Goal: Task Accomplishment & Management: Use online tool/utility

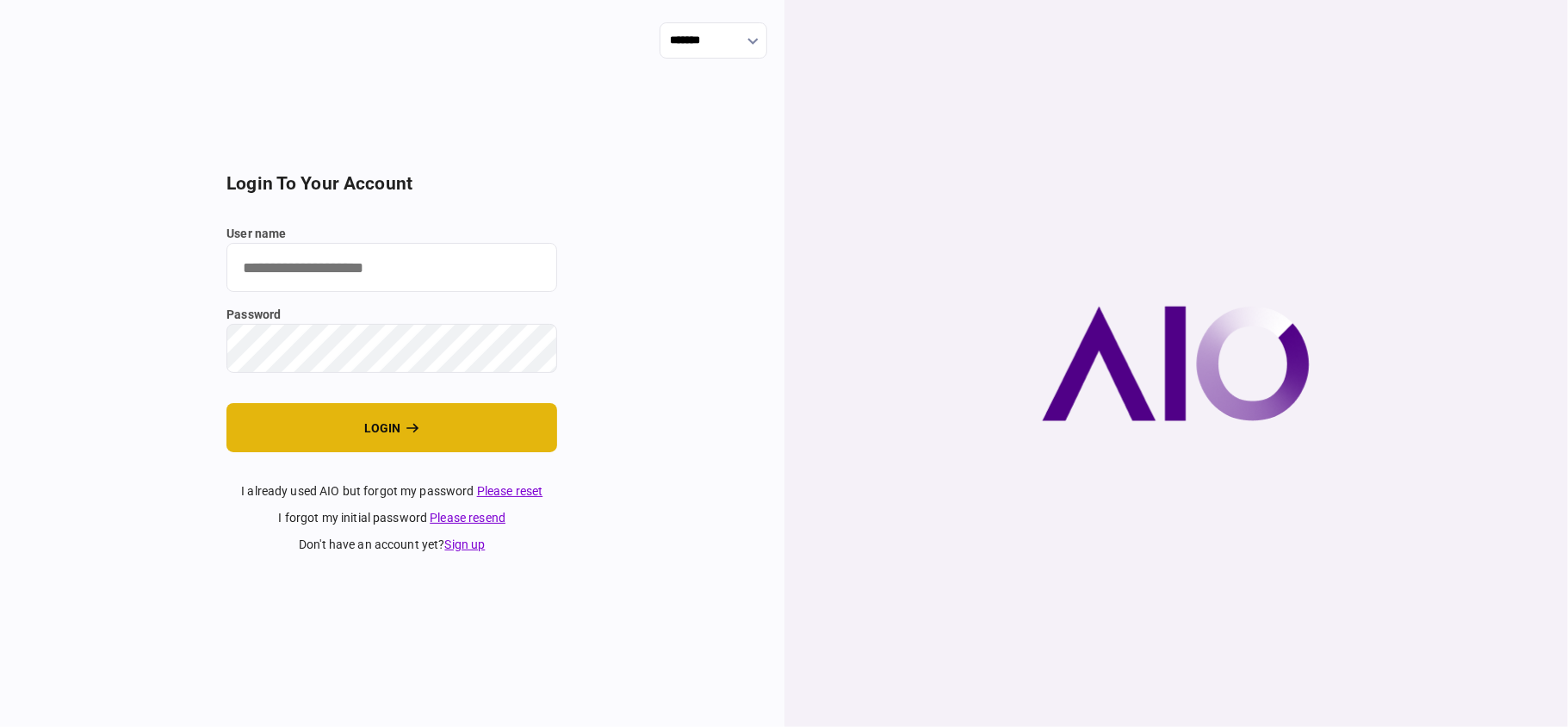
type input "**"
click at [513, 422] on button "login" at bounding box center [392, 427] width 331 height 49
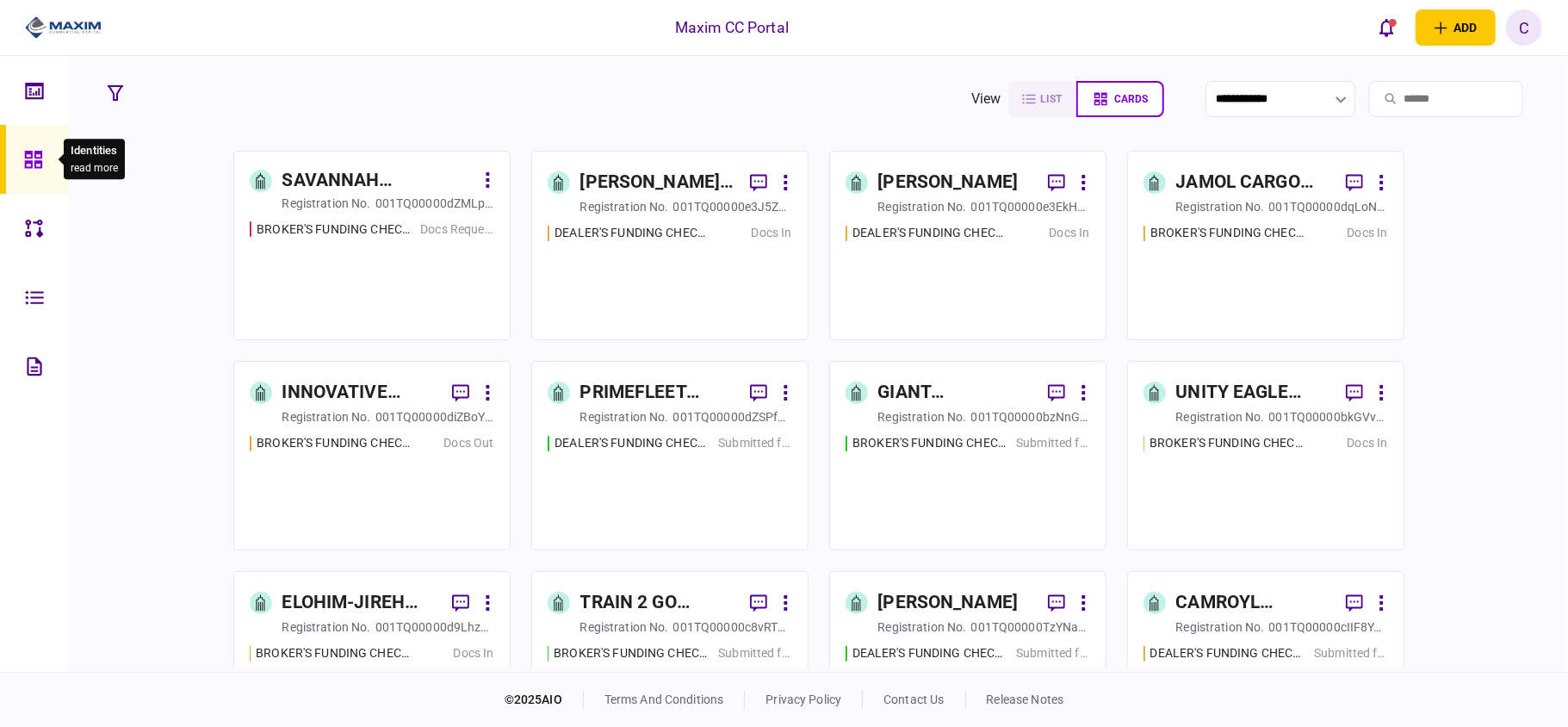
click at [24, 152] on icon at bounding box center [33, 160] width 19 height 20
click at [41, 159] on icon at bounding box center [33, 160] width 19 height 20
click at [33, 155] on icon at bounding box center [33, 160] width 19 height 20
click at [1020, 97] on icon "button" at bounding box center [1027, 99] width 14 height 14
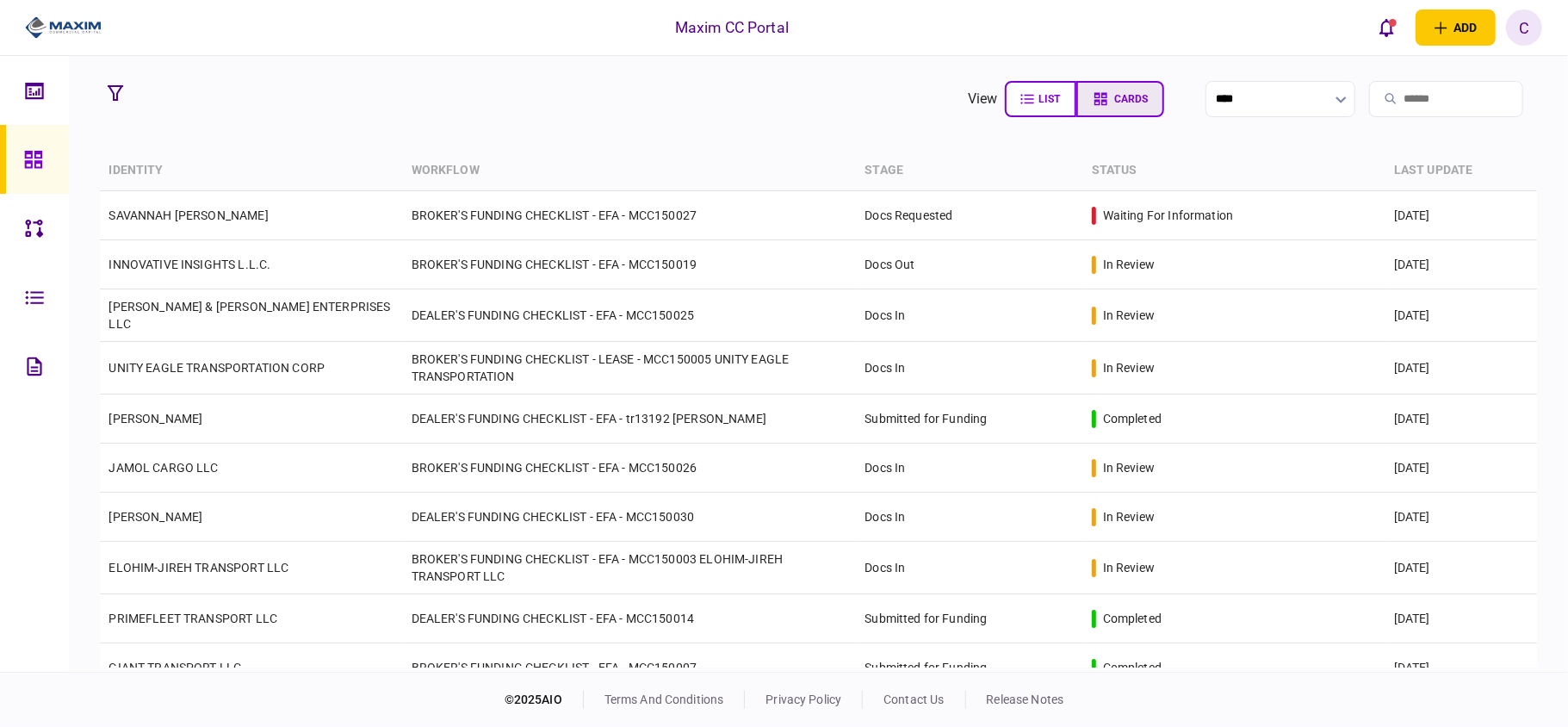
click at [1115, 104] on span "cards" at bounding box center [1132, 99] width 34 height 12
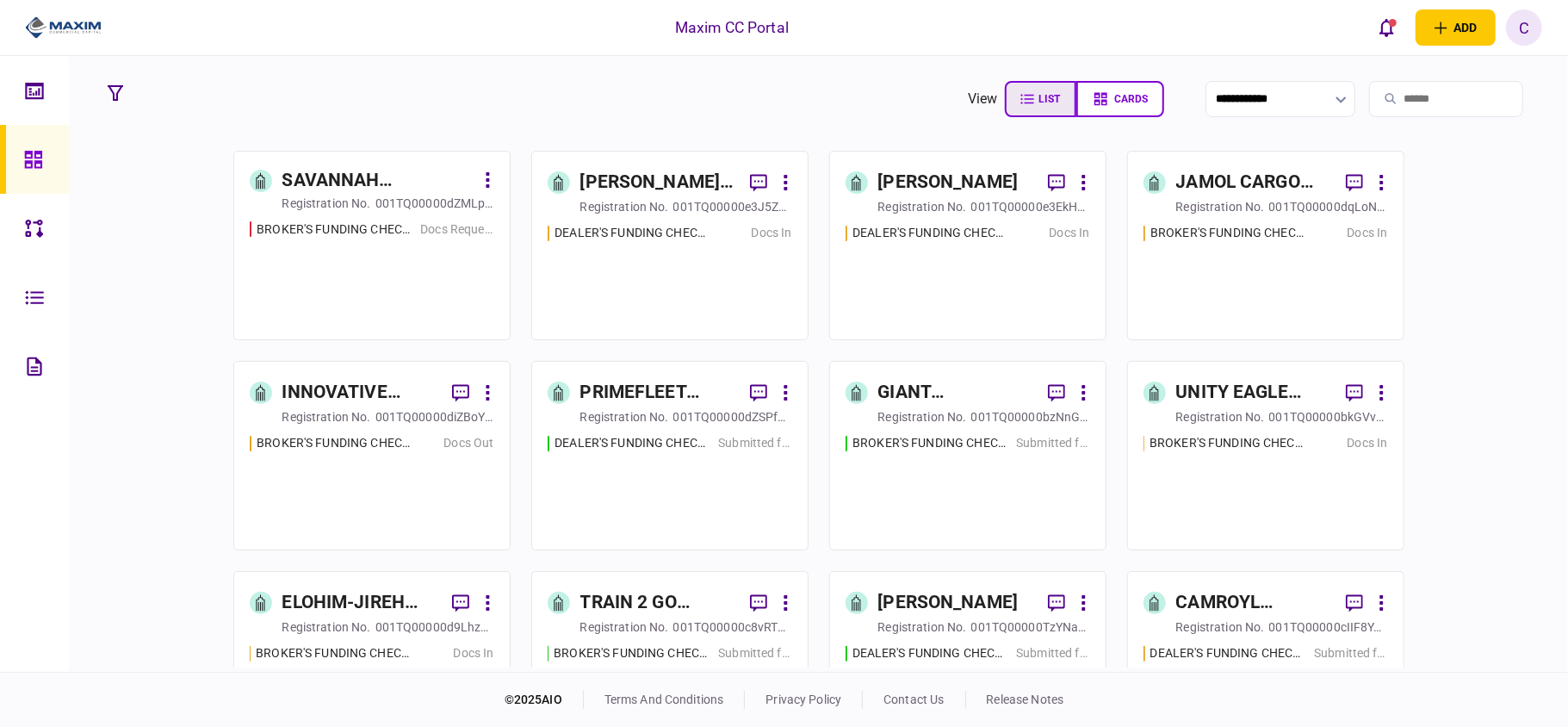
click at [1020, 101] on icon "button" at bounding box center [1027, 99] width 14 height 14
type input "****"
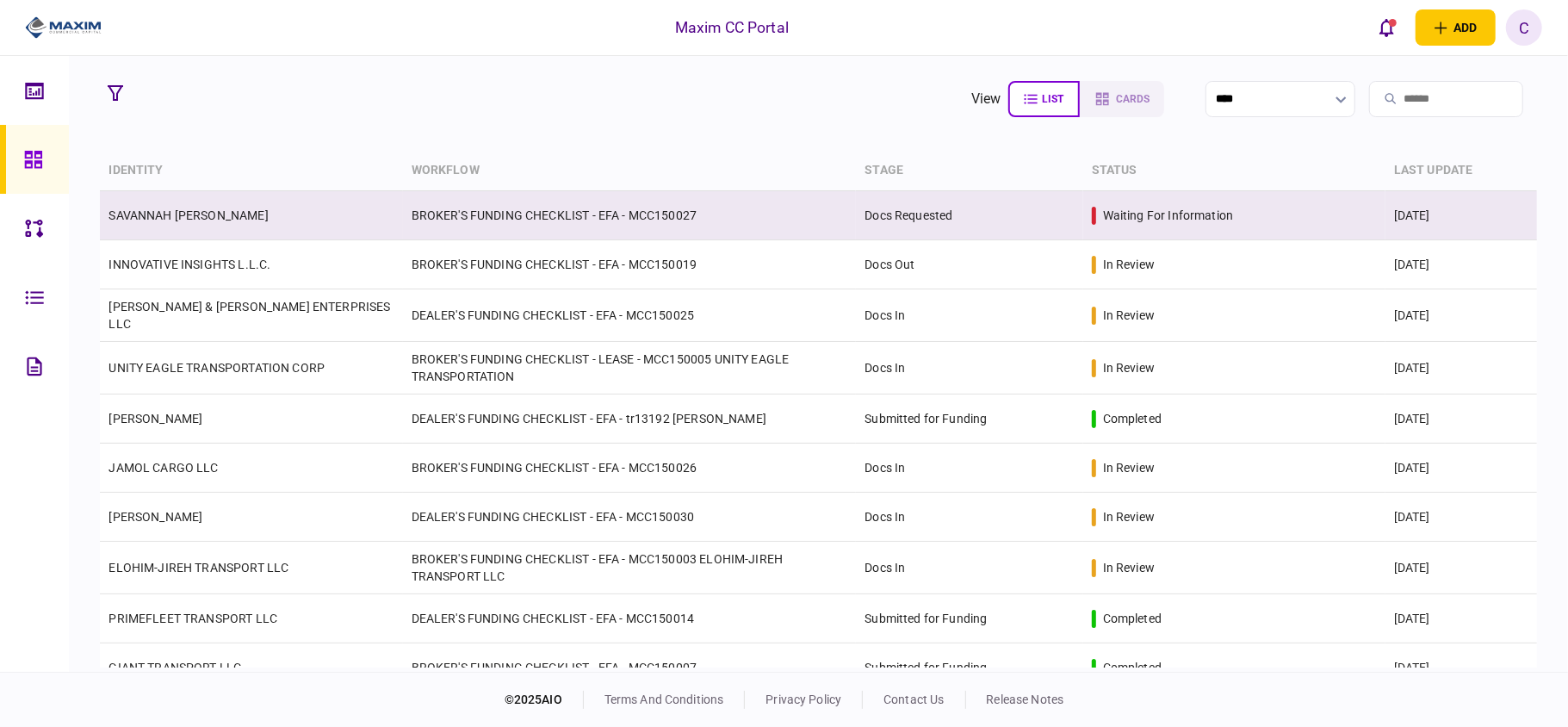
click at [186, 221] on link "SAVANNAH CRYSTIAL GREEN" at bounding box center [187, 215] width 159 height 14
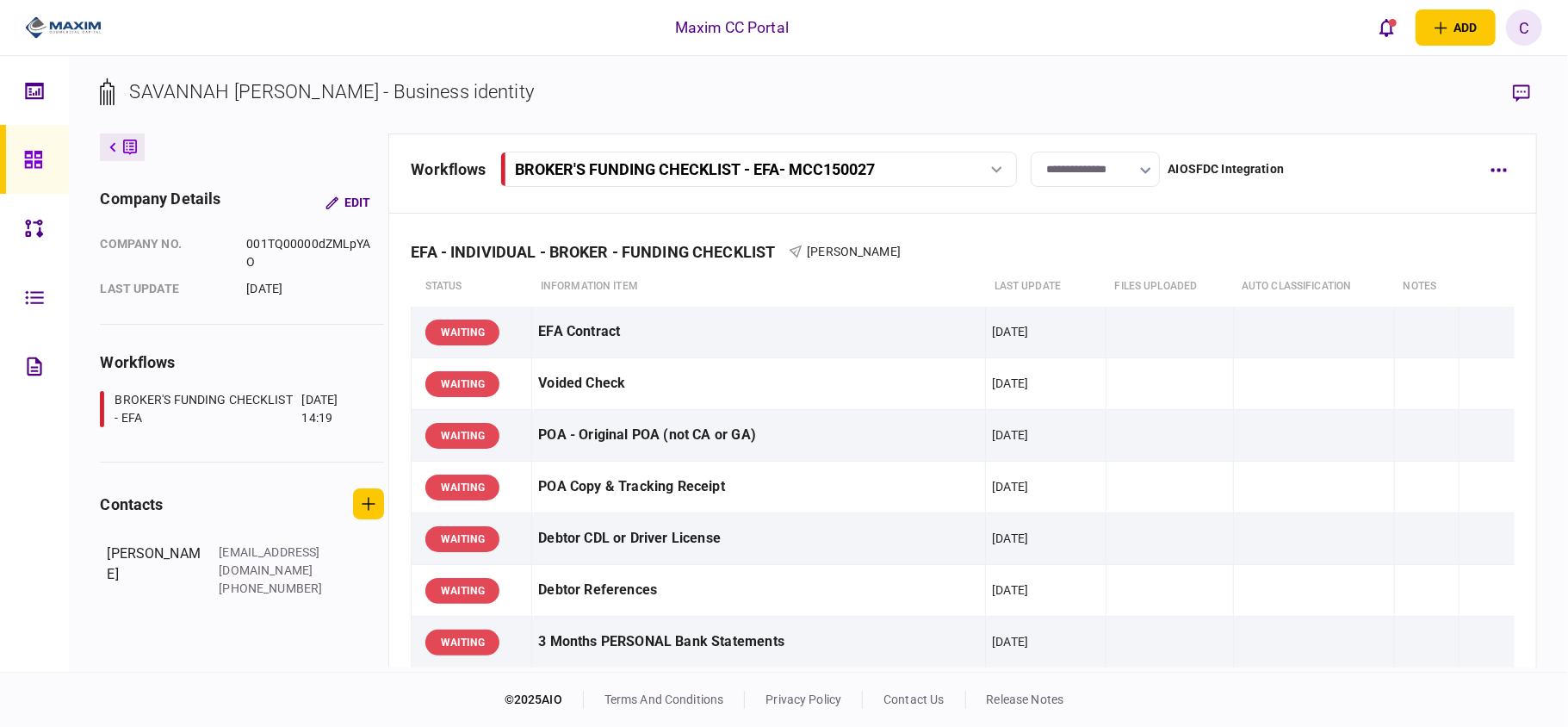
click at [1073, 176] on input "**********" at bounding box center [1095, 170] width 129 height 36
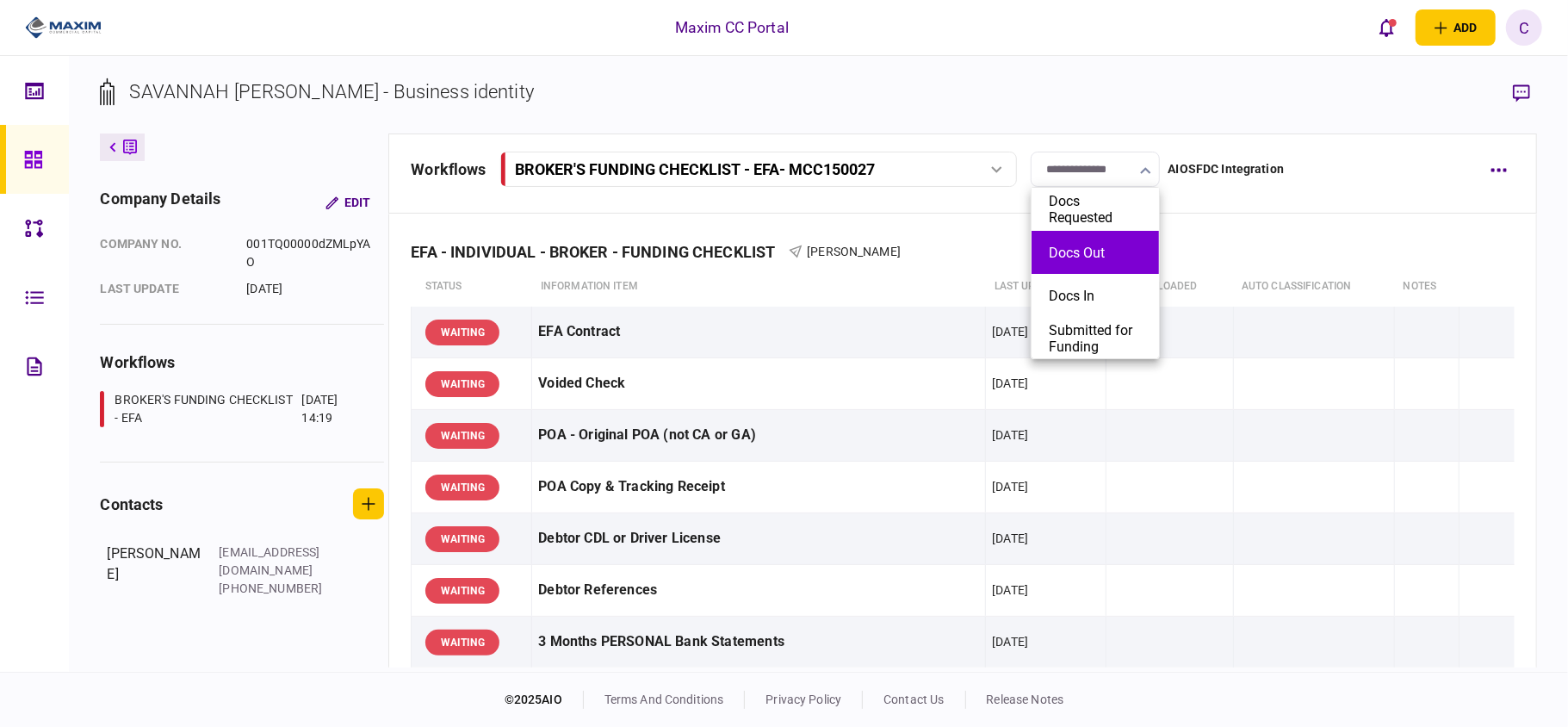
click at [1072, 239] on li "Docs Out" at bounding box center [1094, 253] width 127 height 43
type input "********"
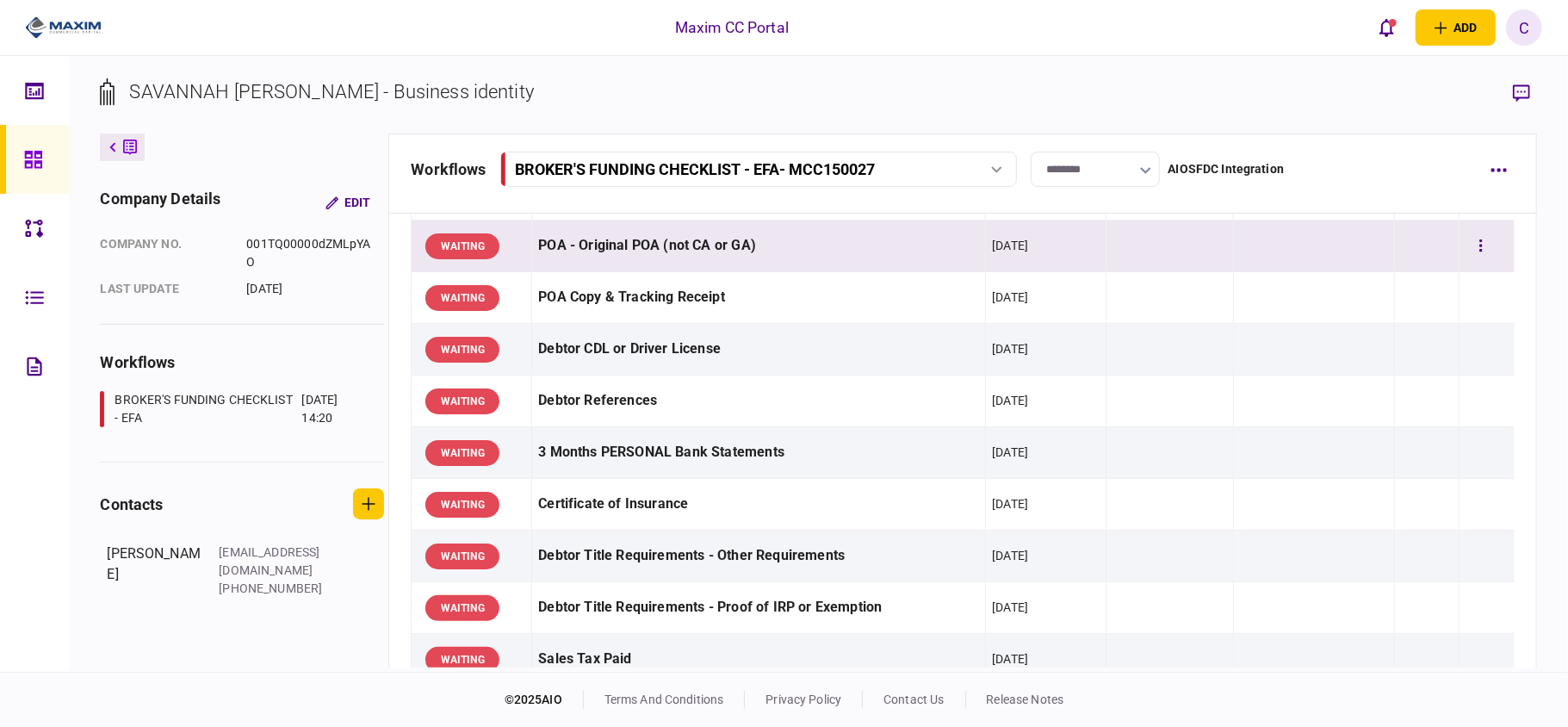
scroll to position [229, 0]
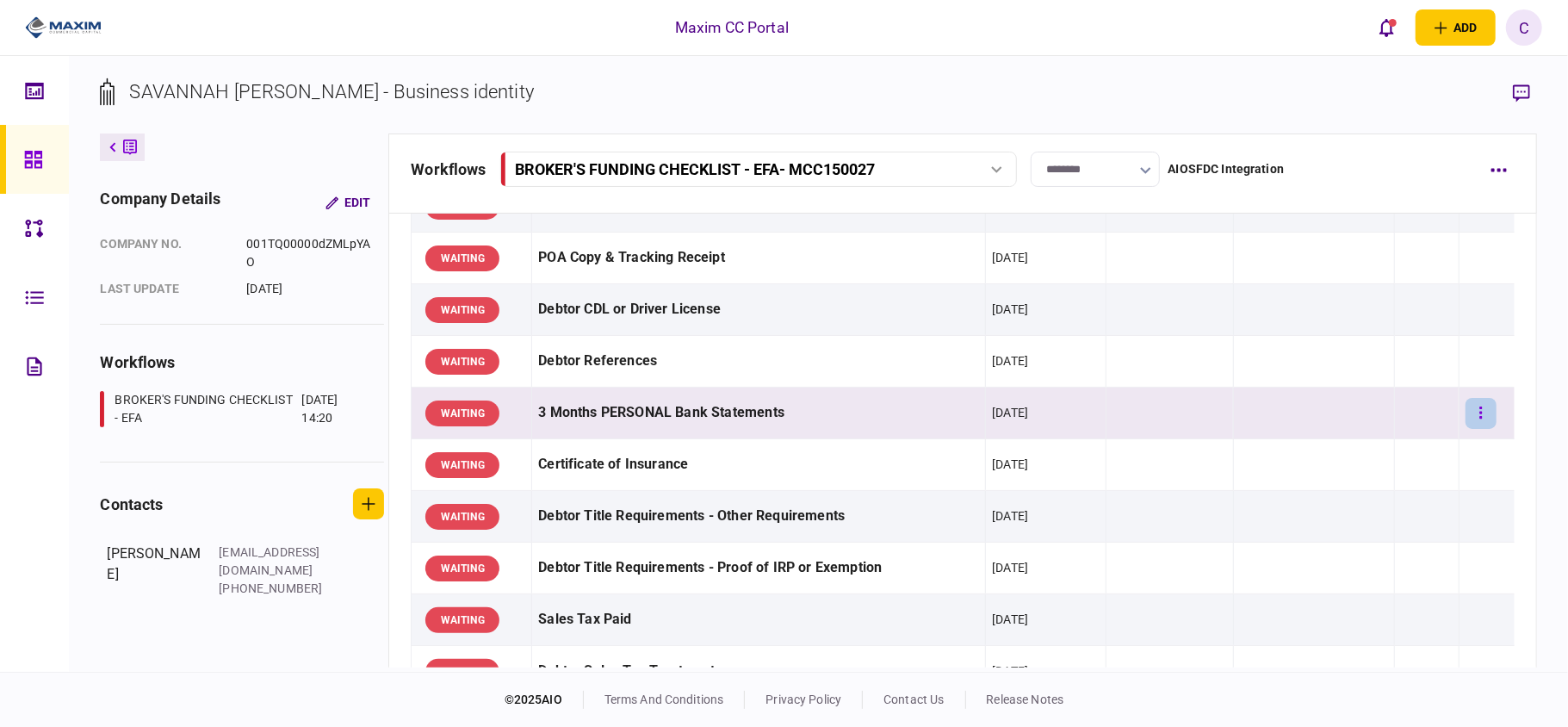
click at [1479, 410] on icon "button" at bounding box center [1480, 412] width 3 height 17
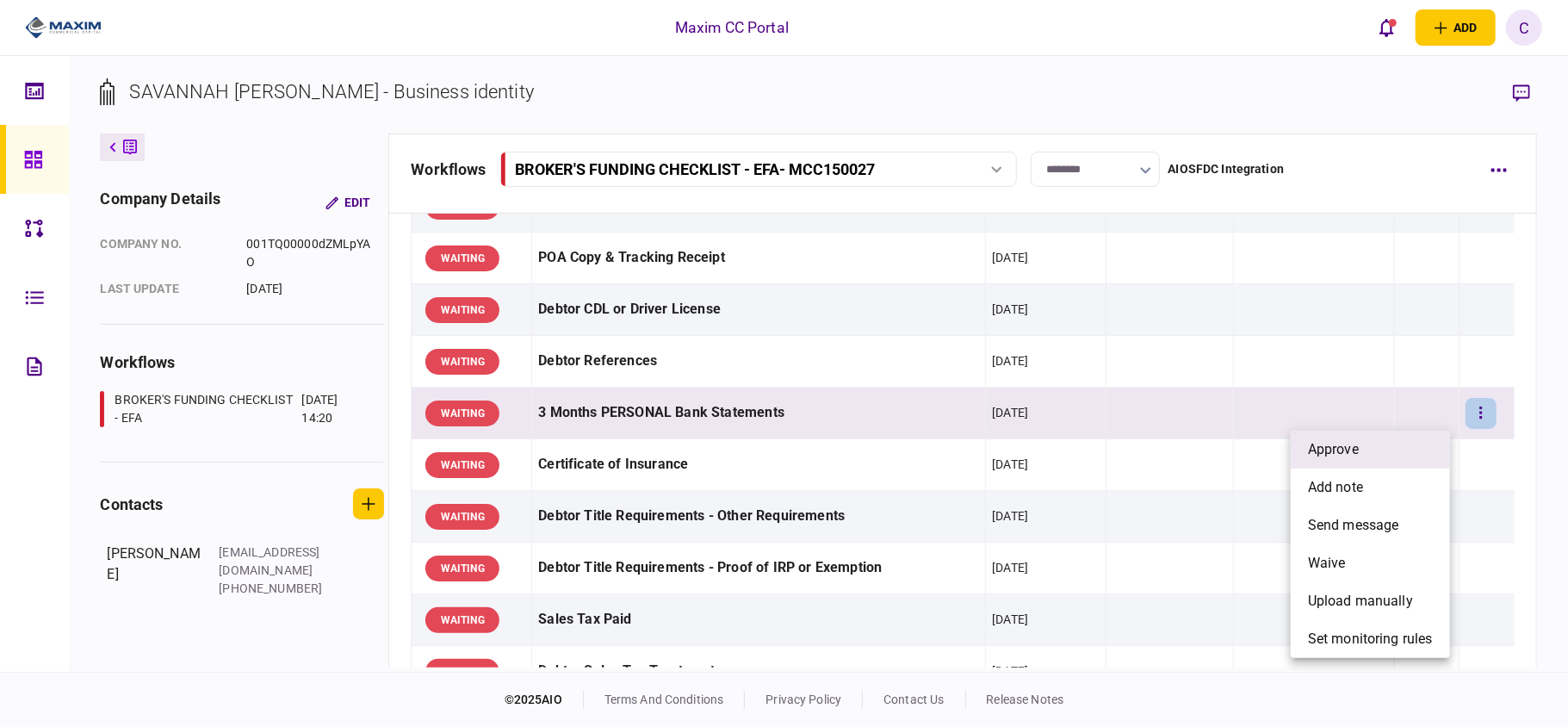
click at [1382, 450] on li "approve" at bounding box center [1370, 449] width 159 height 37
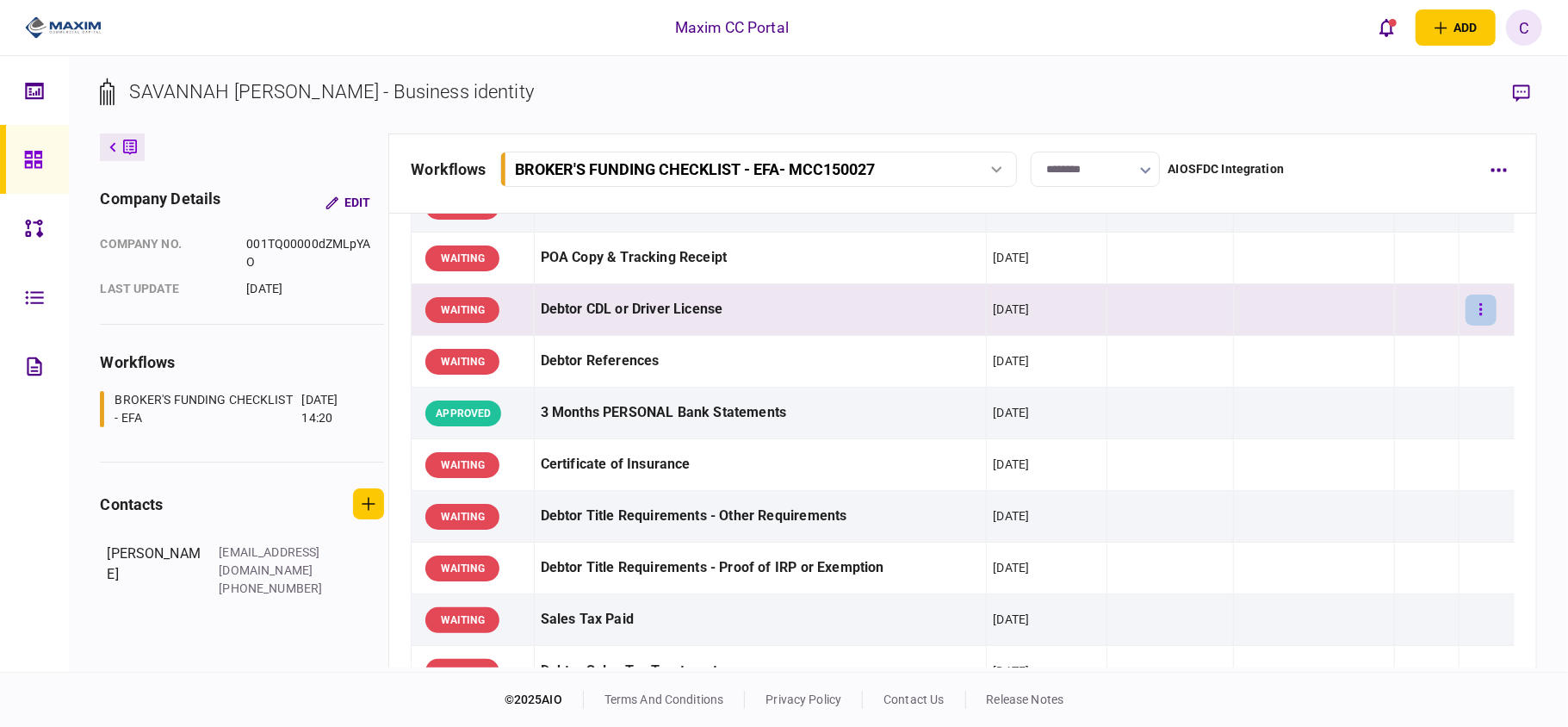
click at [1469, 308] on button "button" at bounding box center [1480, 309] width 31 height 31
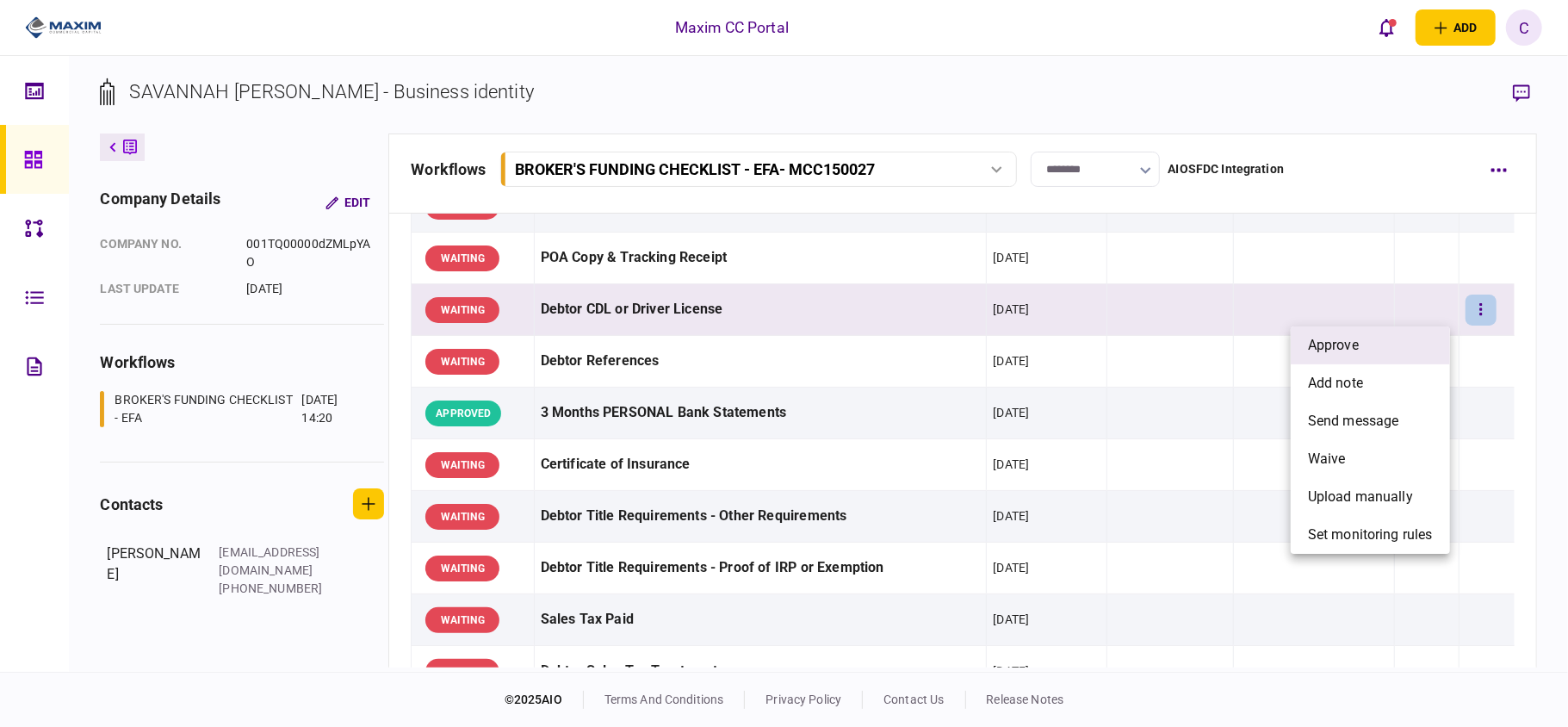
click at [1405, 335] on li "approve" at bounding box center [1370, 345] width 159 height 37
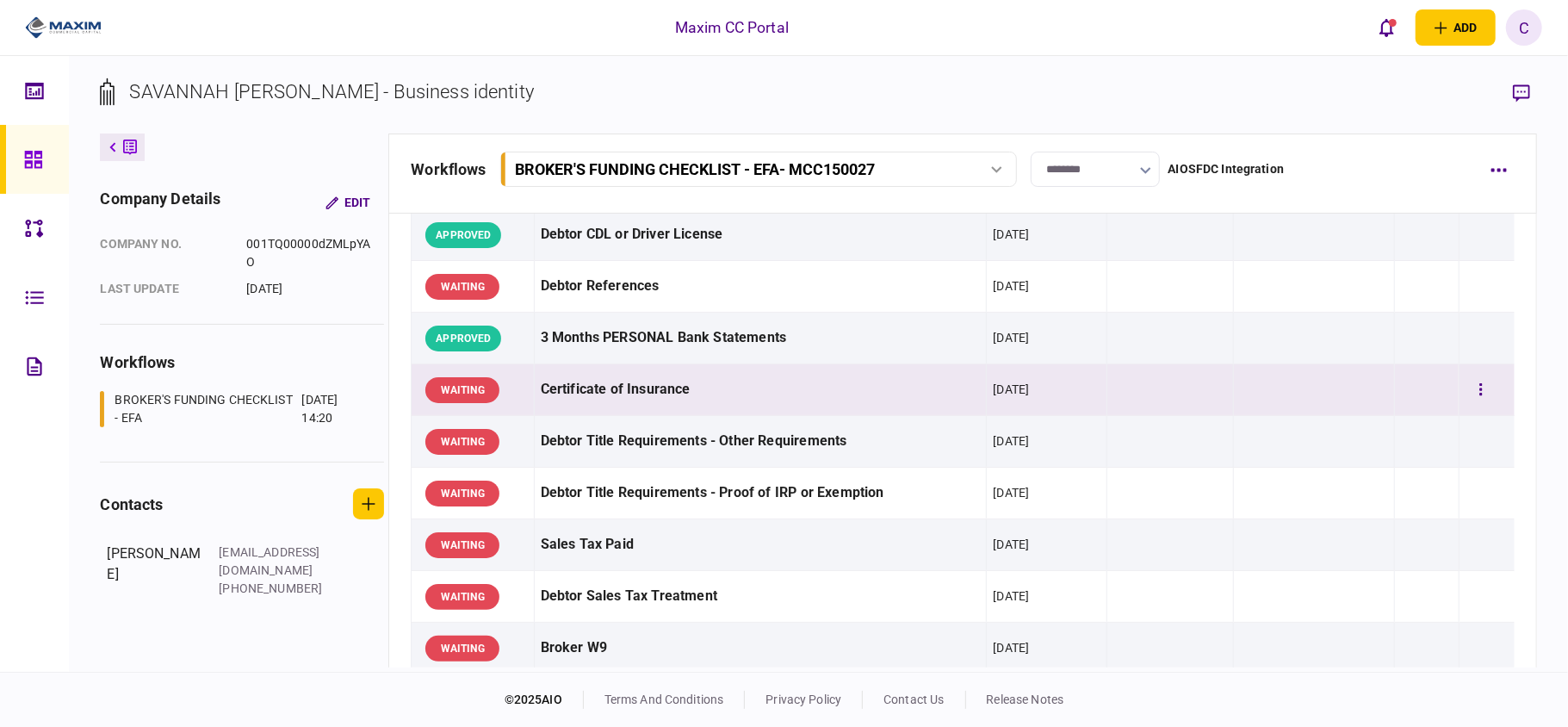
scroll to position [344, 0]
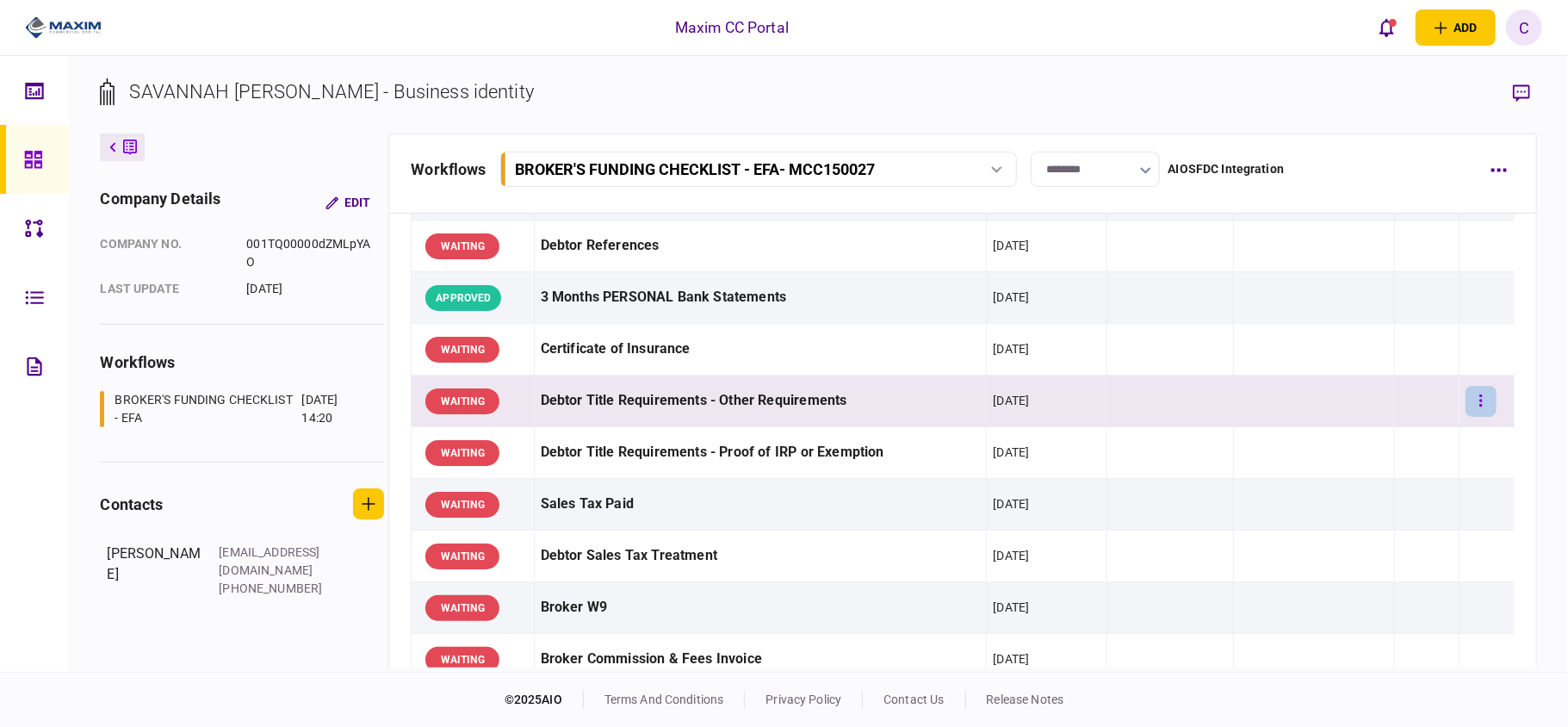
click at [1479, 400] on icon "button" at bounding box center [1480, 400] width 3 height 12
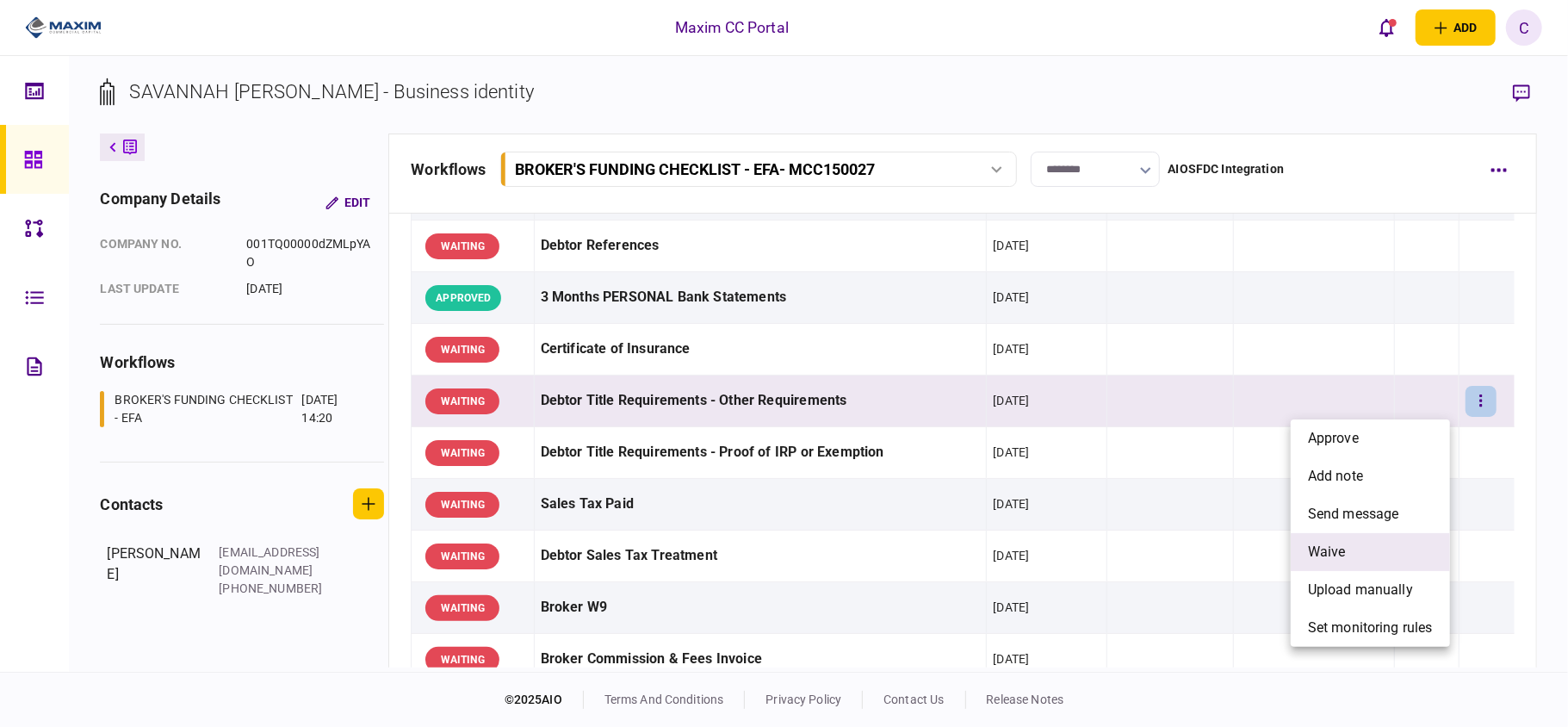
click at [1326, 538] on li "waive" at bounding box center [1370, 551] width 159 height 37
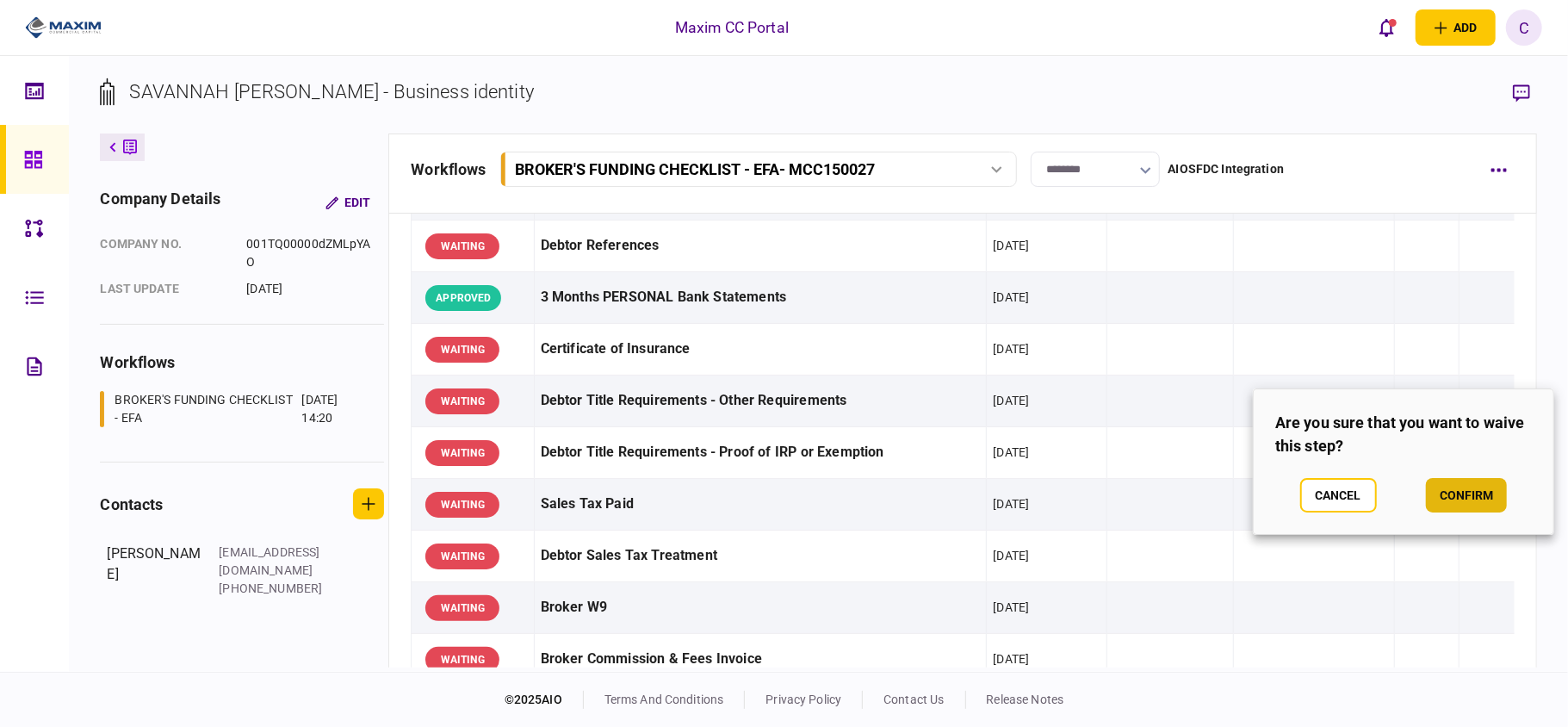
click at [1460, 492] on button "confirm" at bounding box center [1466, 494] width 81 height 35
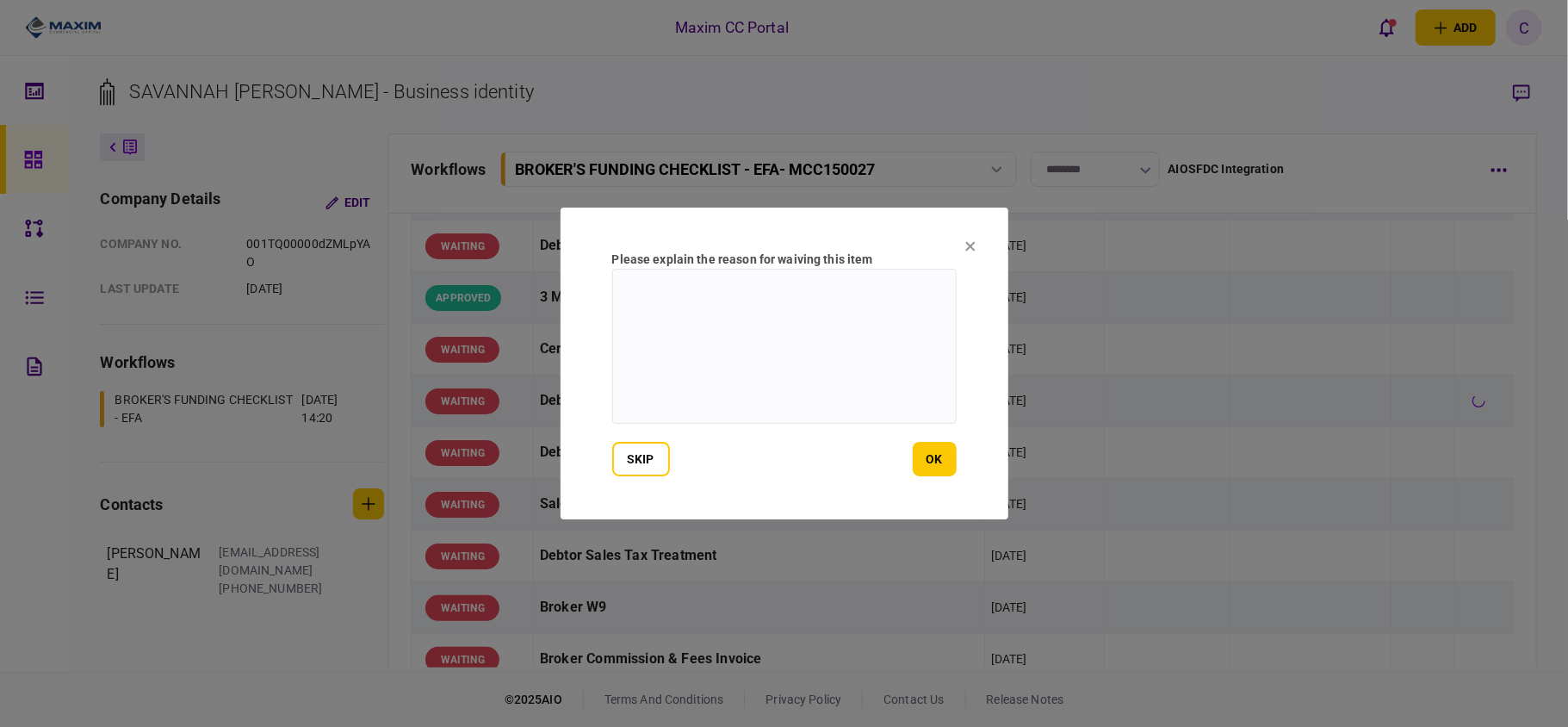
click at [834, 294] on textarea at bounding box center [784, 345] width 344 height 155
type textarea "*"
type textarea "**********"
click at [918, 462] on button "ok" at bounding box center [934, 459] width 44 height 35
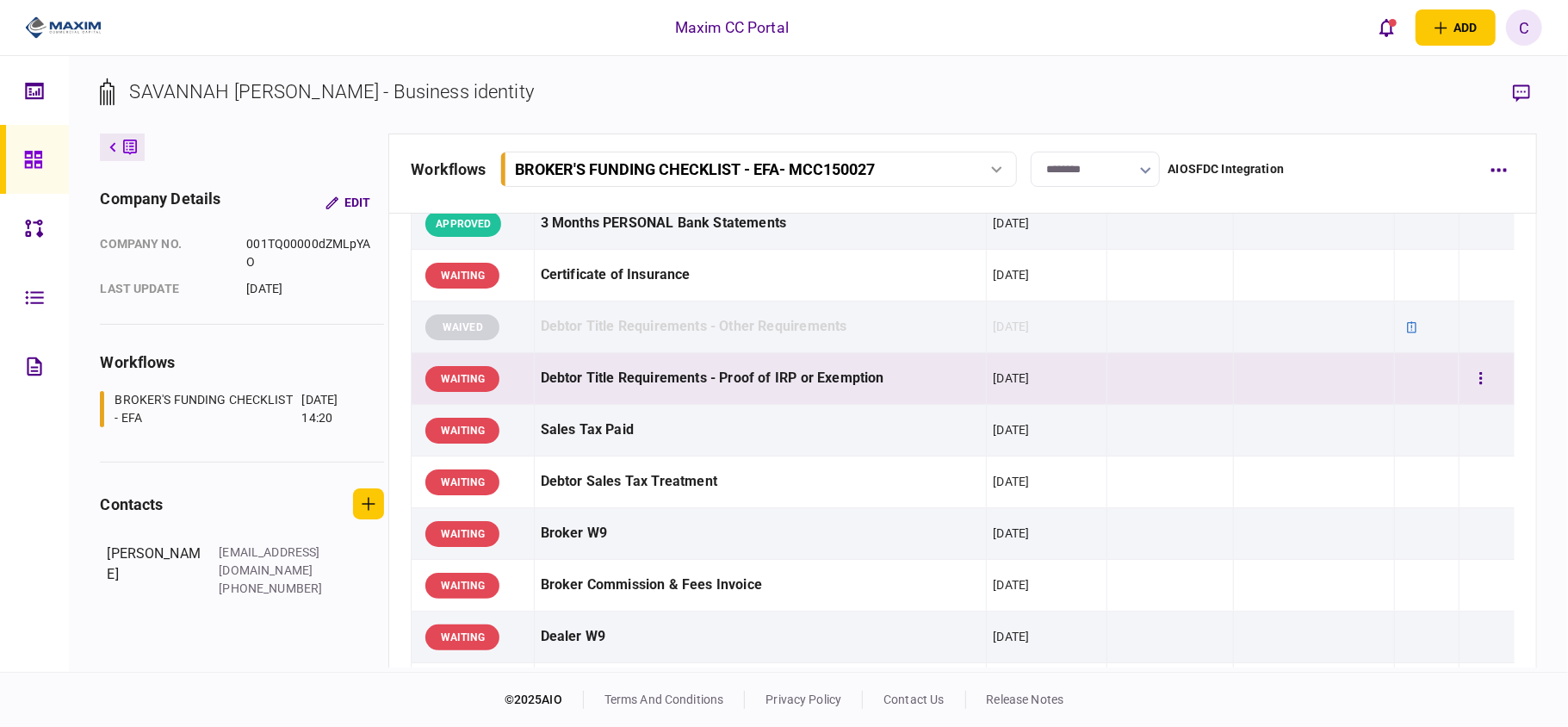
scroll to position [459, 0]
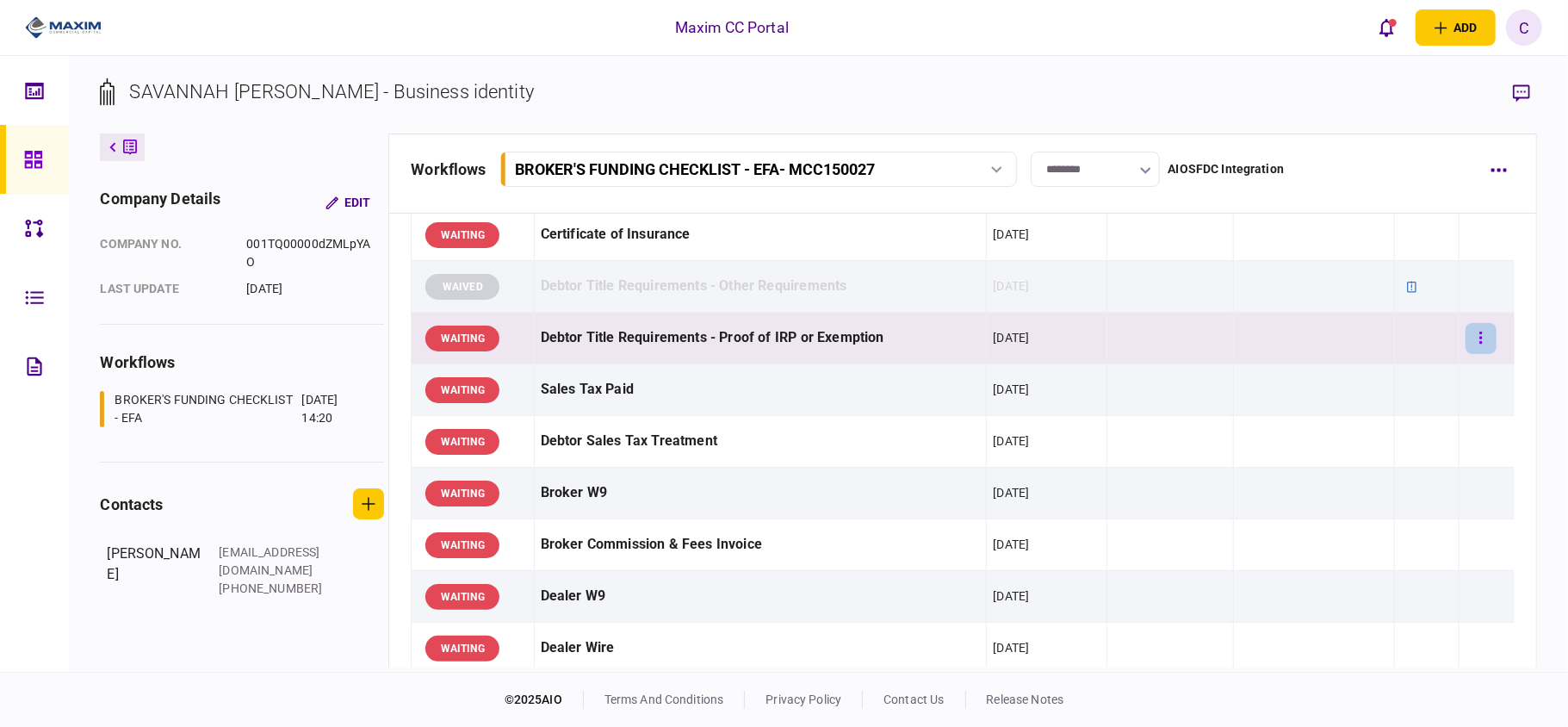
click at [1465, 325] on button "button" at bounding box center [1480, 337] width 31 height 31
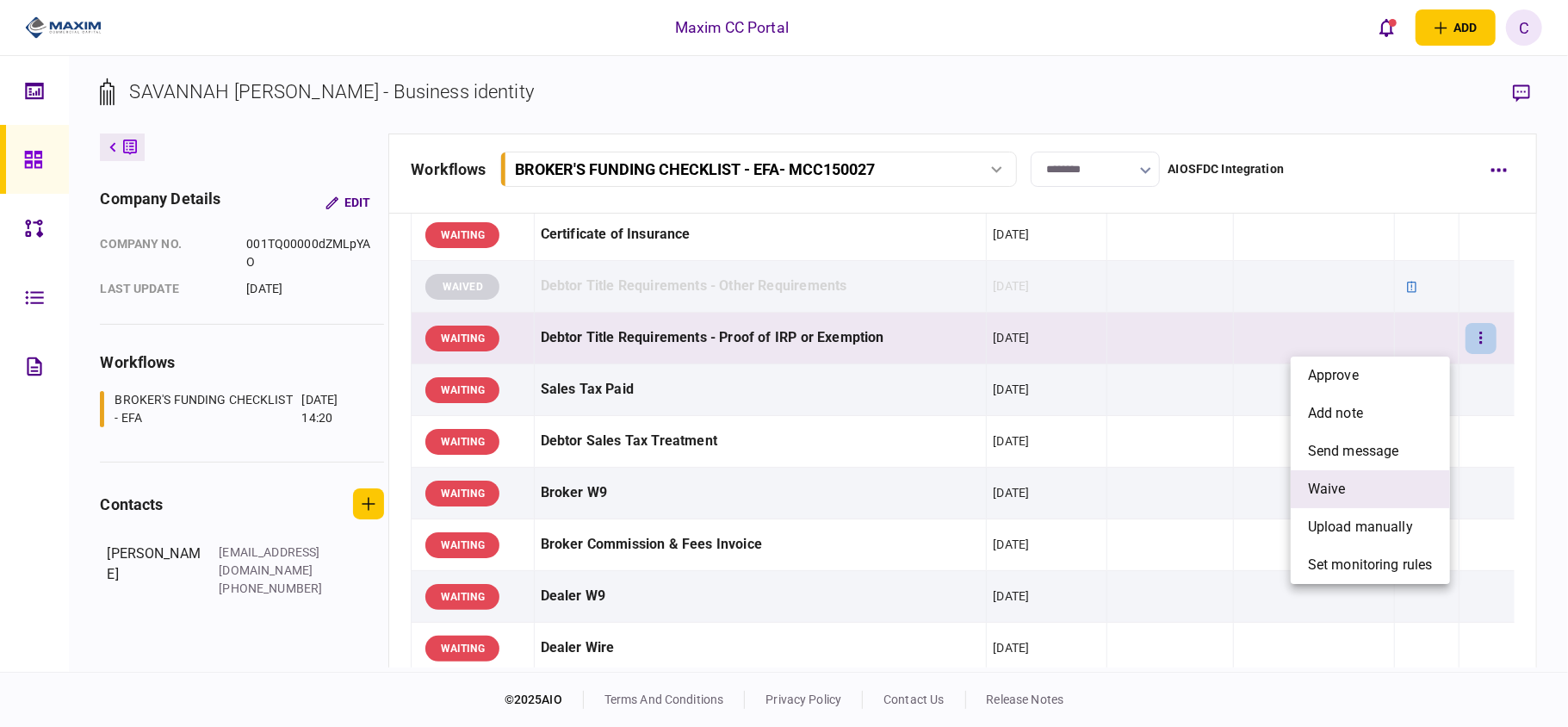
click at [1323, 483] on span "waive" at bounding box center [1327, 488] width 37 height 21
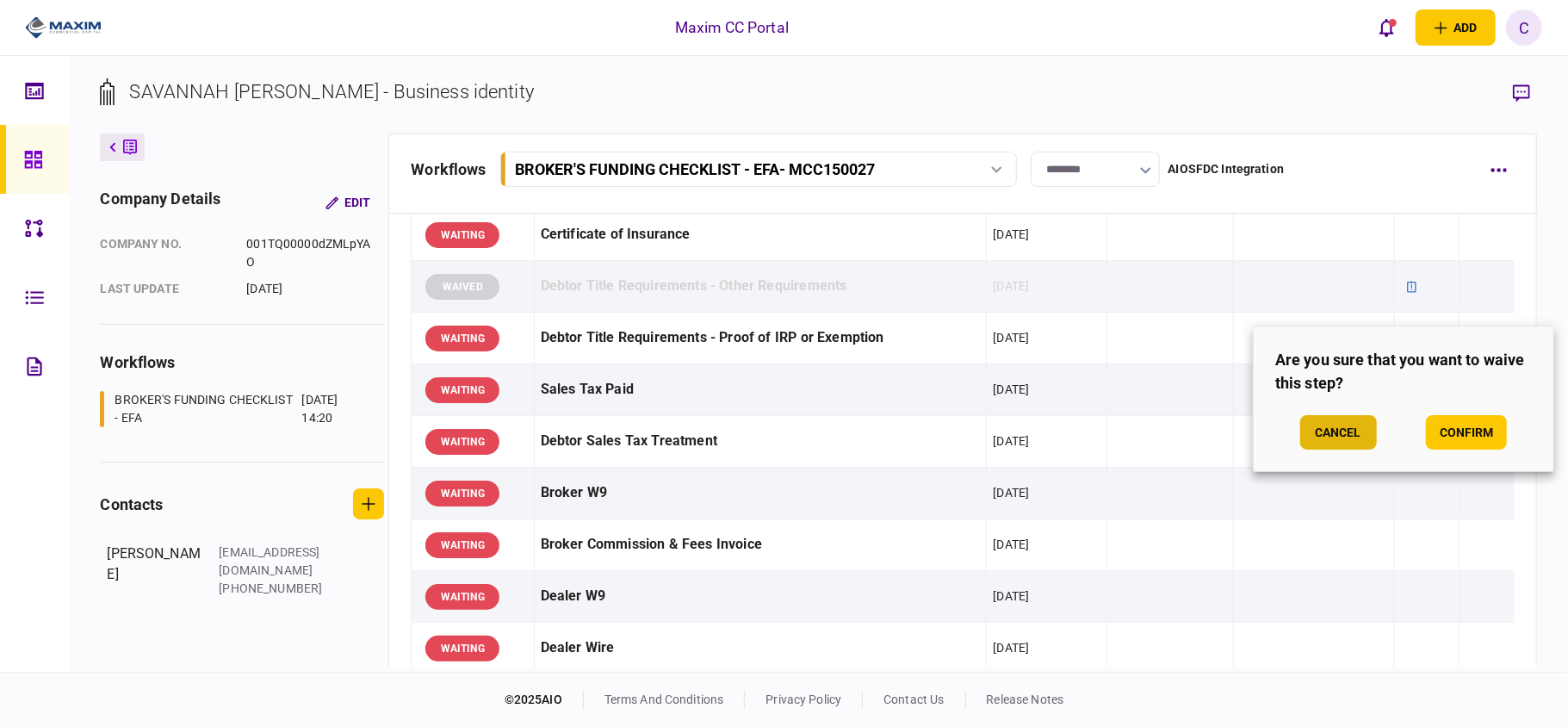
click at [1341, 421] on button "Cancel" at bounding box center [1339, 432] width 77 height 35
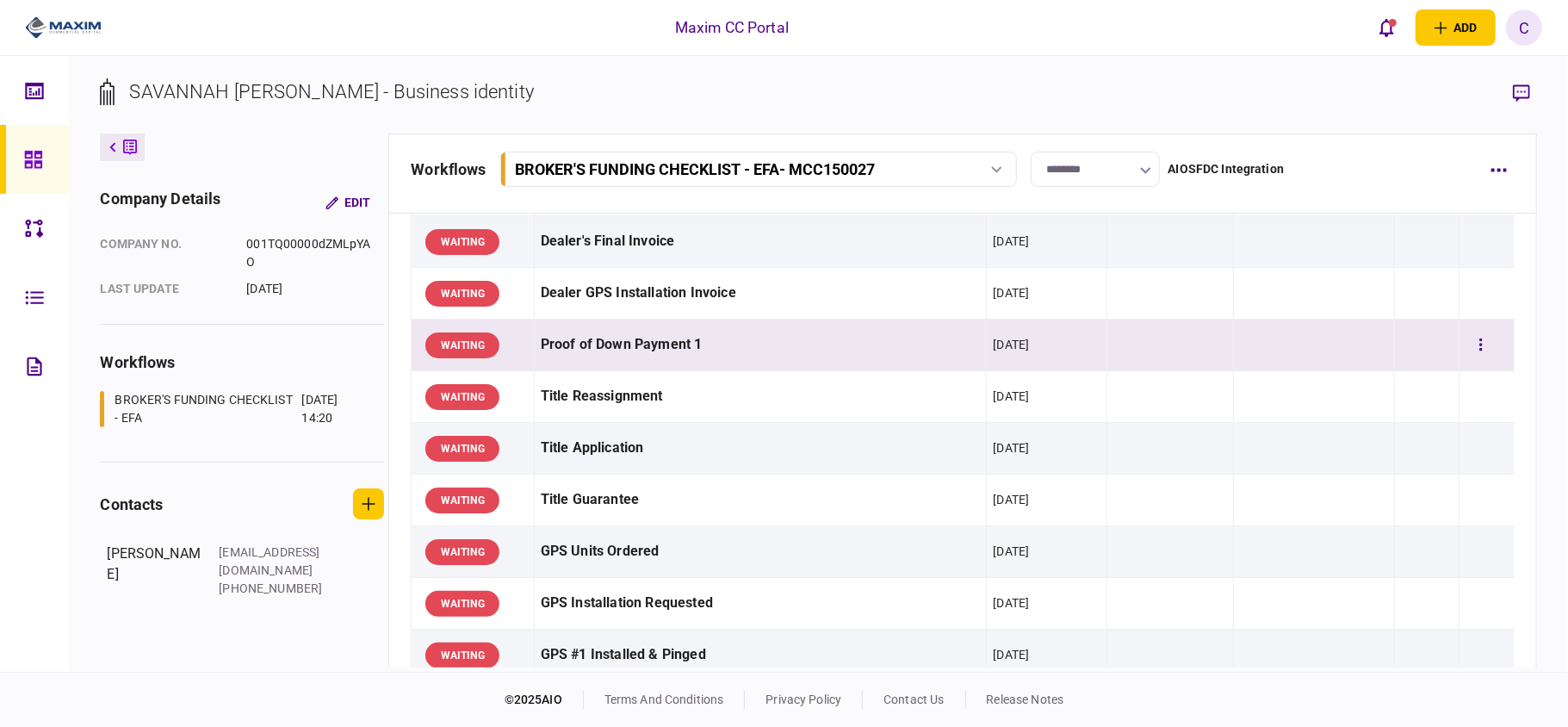
scroll to position [917, 0]
click at [1465, 348] on button "button" at bounding box center [1480, 343] width 31 height 31
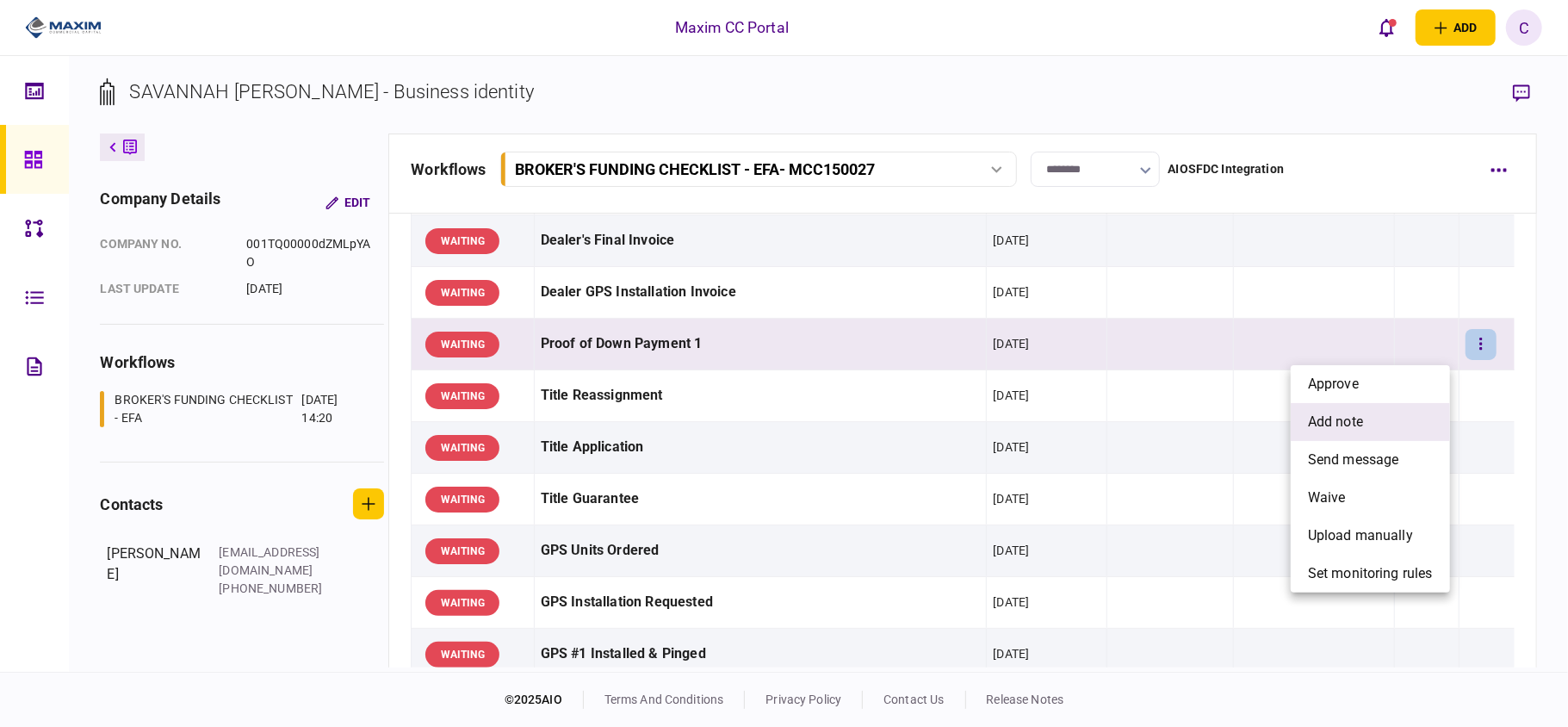
click at [1333, 428] on span "add note" at bounding box center [1336, 421] width 55 height 21
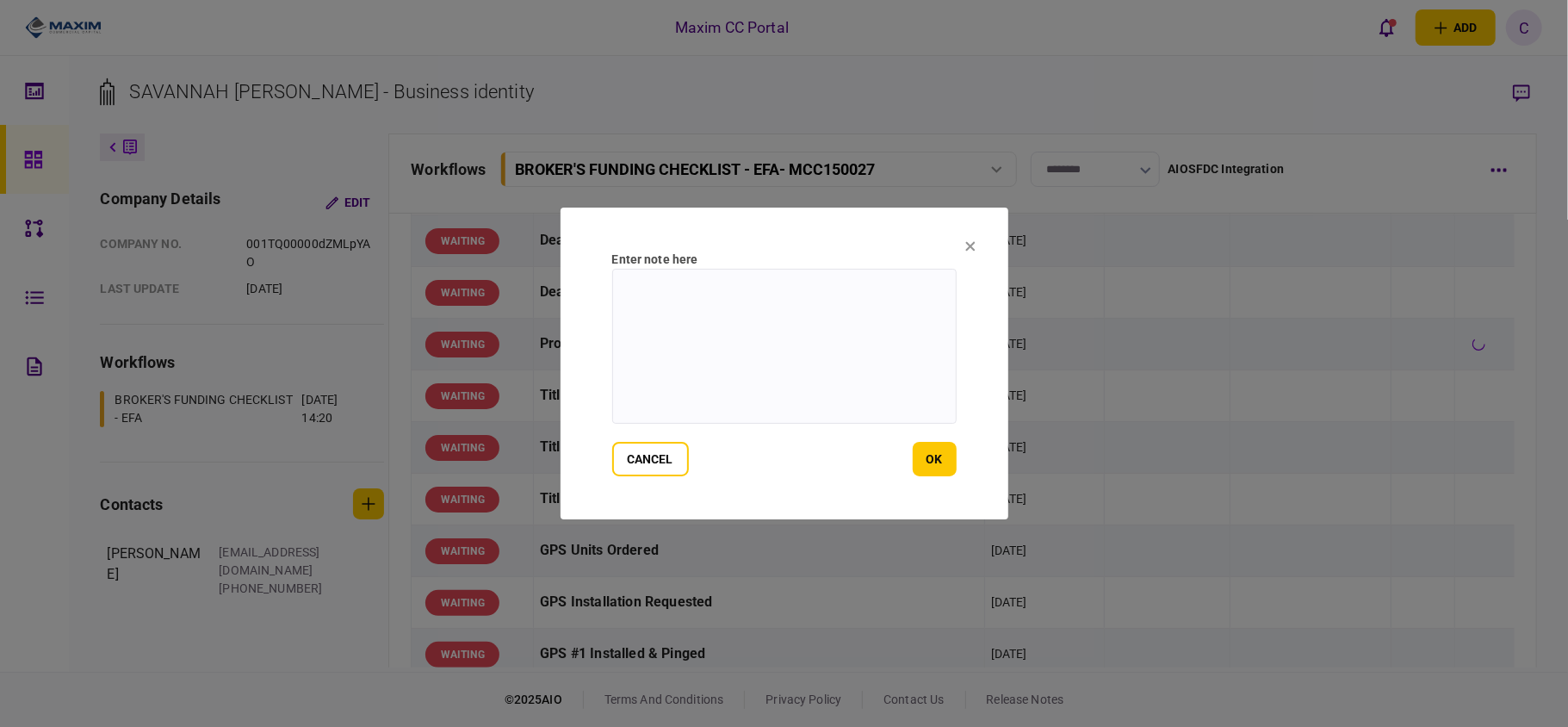
click at [698, 289] on textarea at bounding box center [784, 345] width 344 height 155
paste textarea "**********"
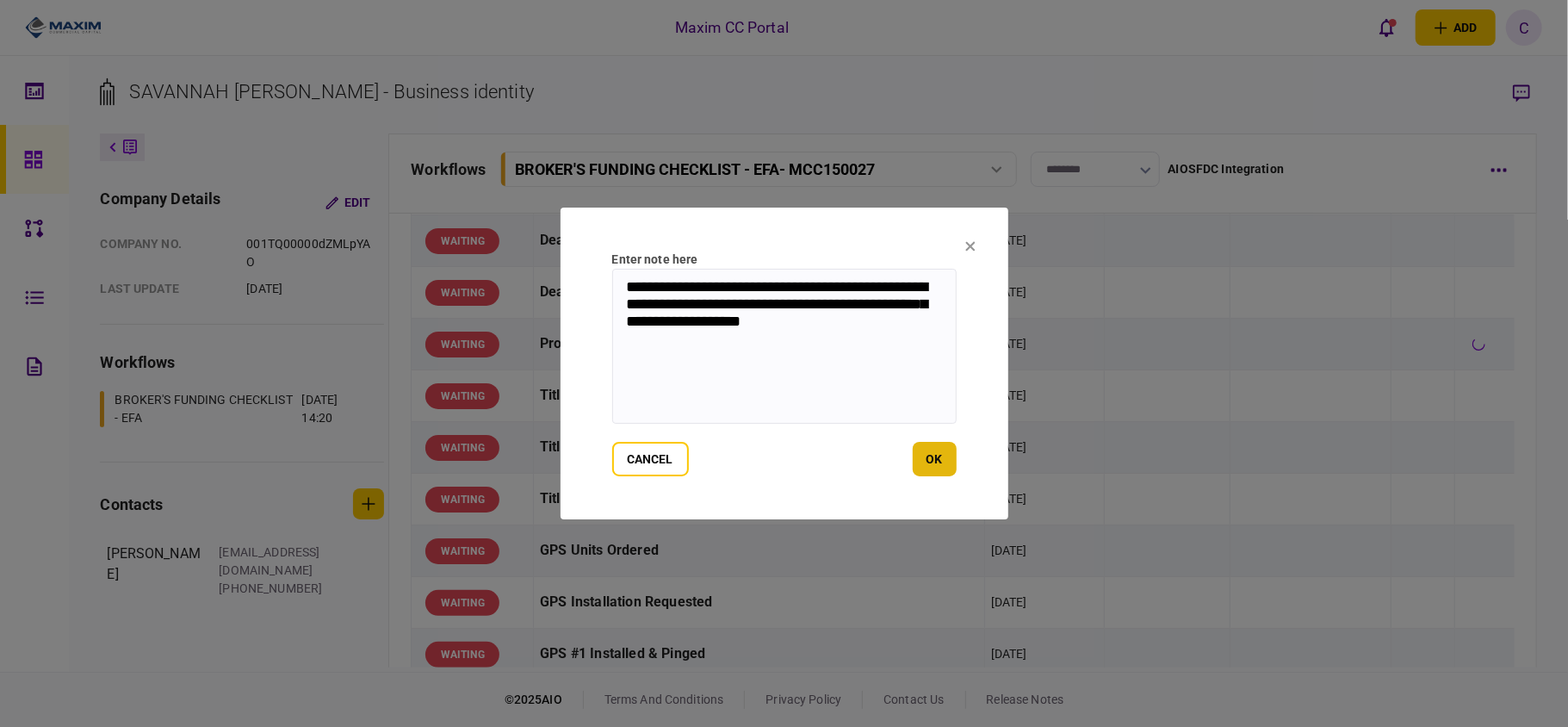
type textarea "**********"
click at [933, 453] on button "ok" at bounding box center [934, 459] width 44 height 35
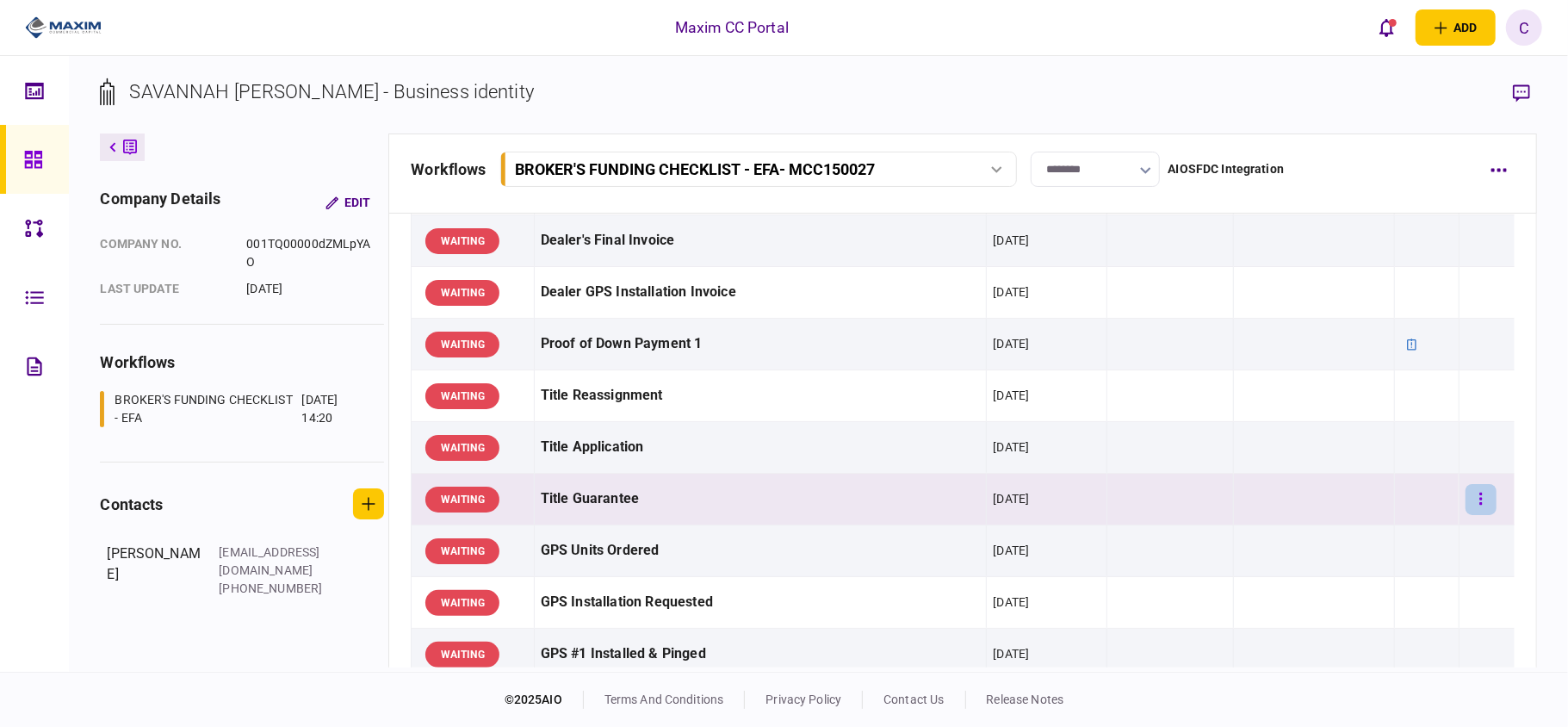
click at [1479, 504] on icon "button" at bounding box center [1480, 498] width 3 height 12
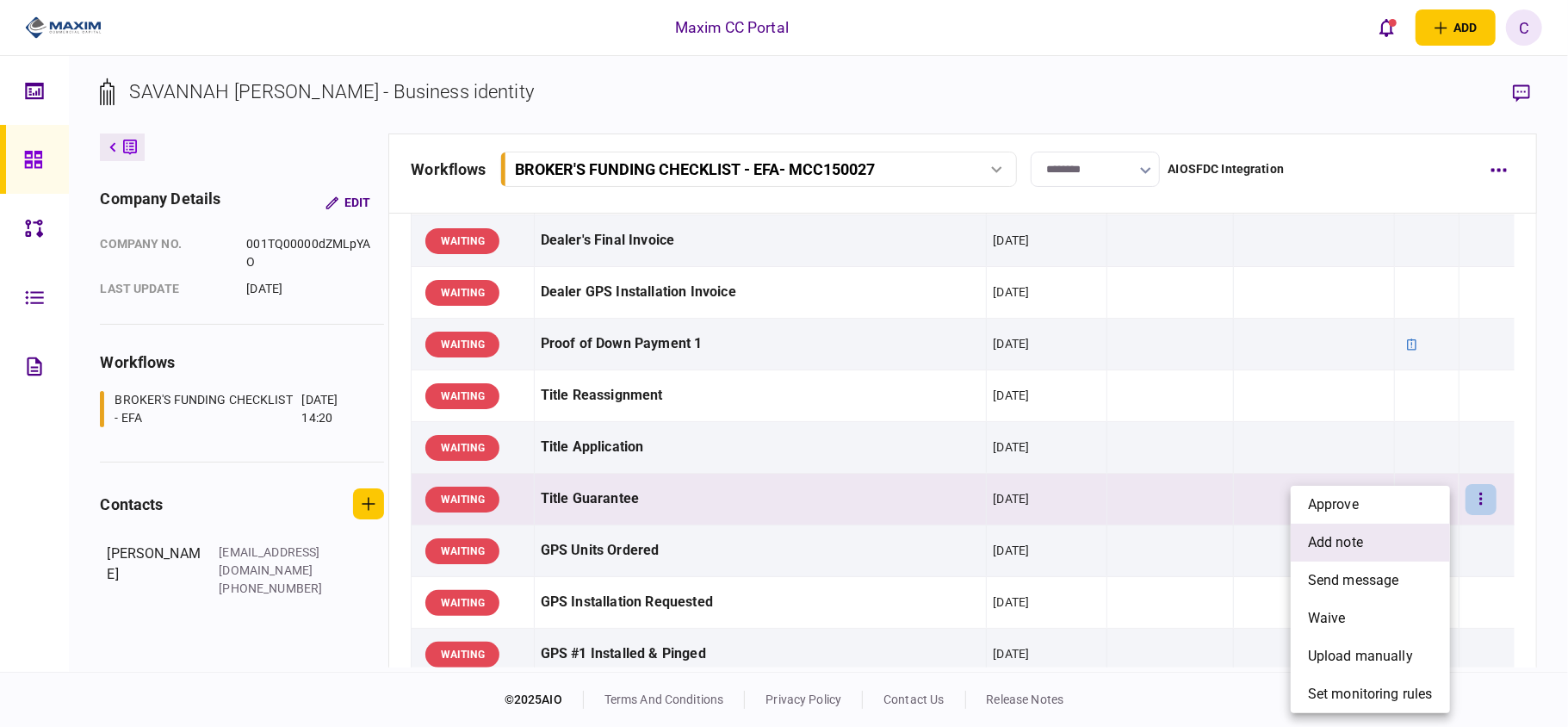
click at [1343, 538] on span "add note" at bounding box center [1336, 542] width 55 height 21
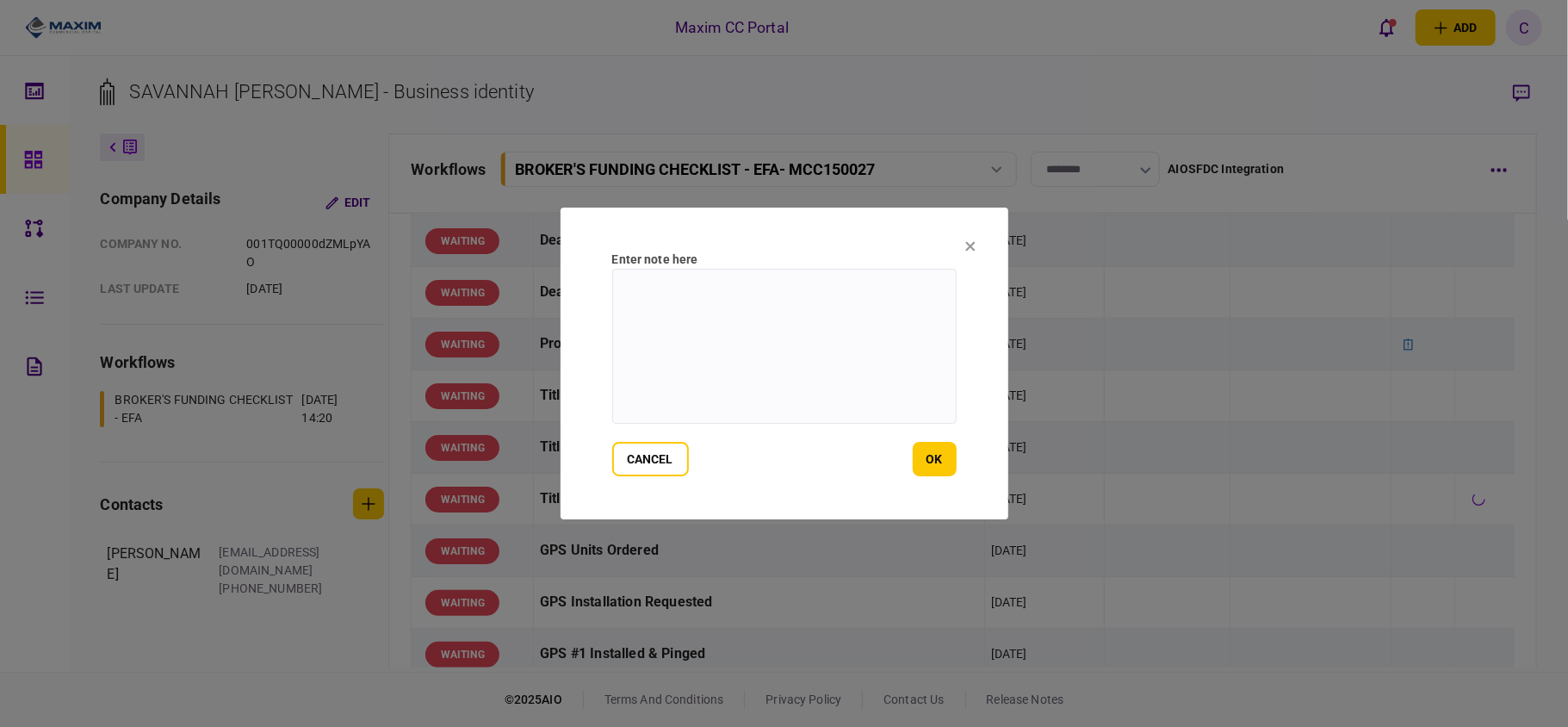
click at [804, 308] on textarea at bounding box center [784, 345] width 344 height 155
type textarea "**********"
click at [941, 463] on button "ok" at bounding box center [934, 459] width 44 height 35
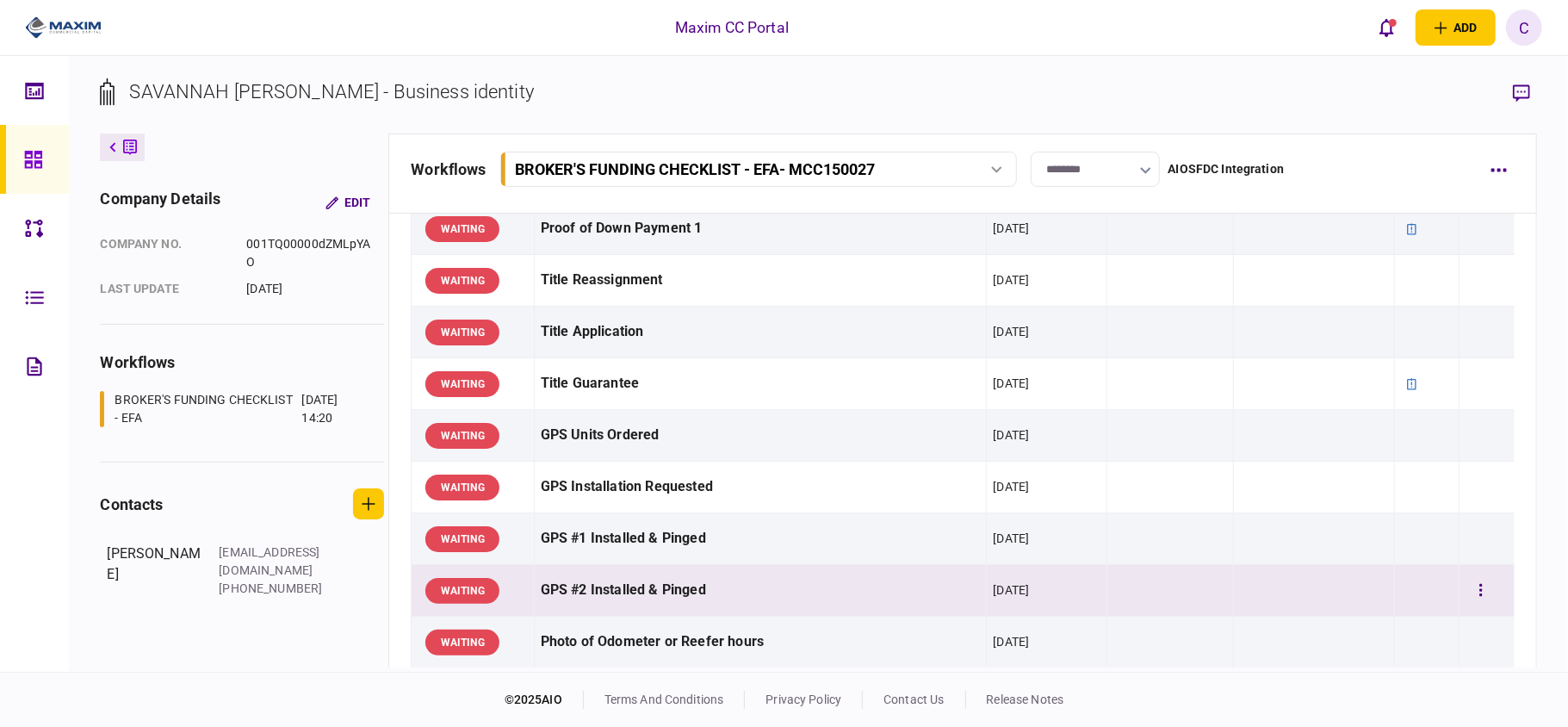
scroll to position [1147, 0]
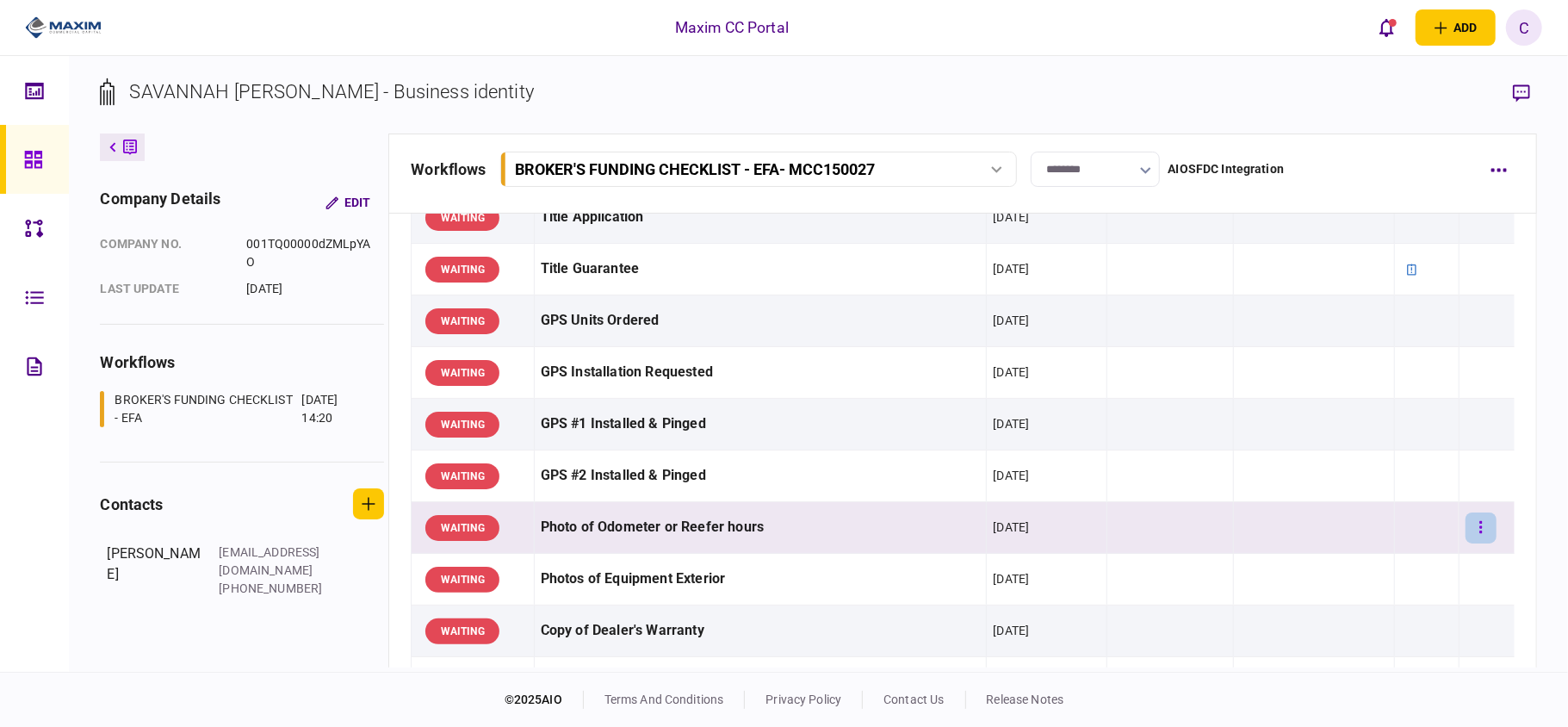
click at [1470, 525] on button "button" at bounding box center [1480, 527] width 31 height 31
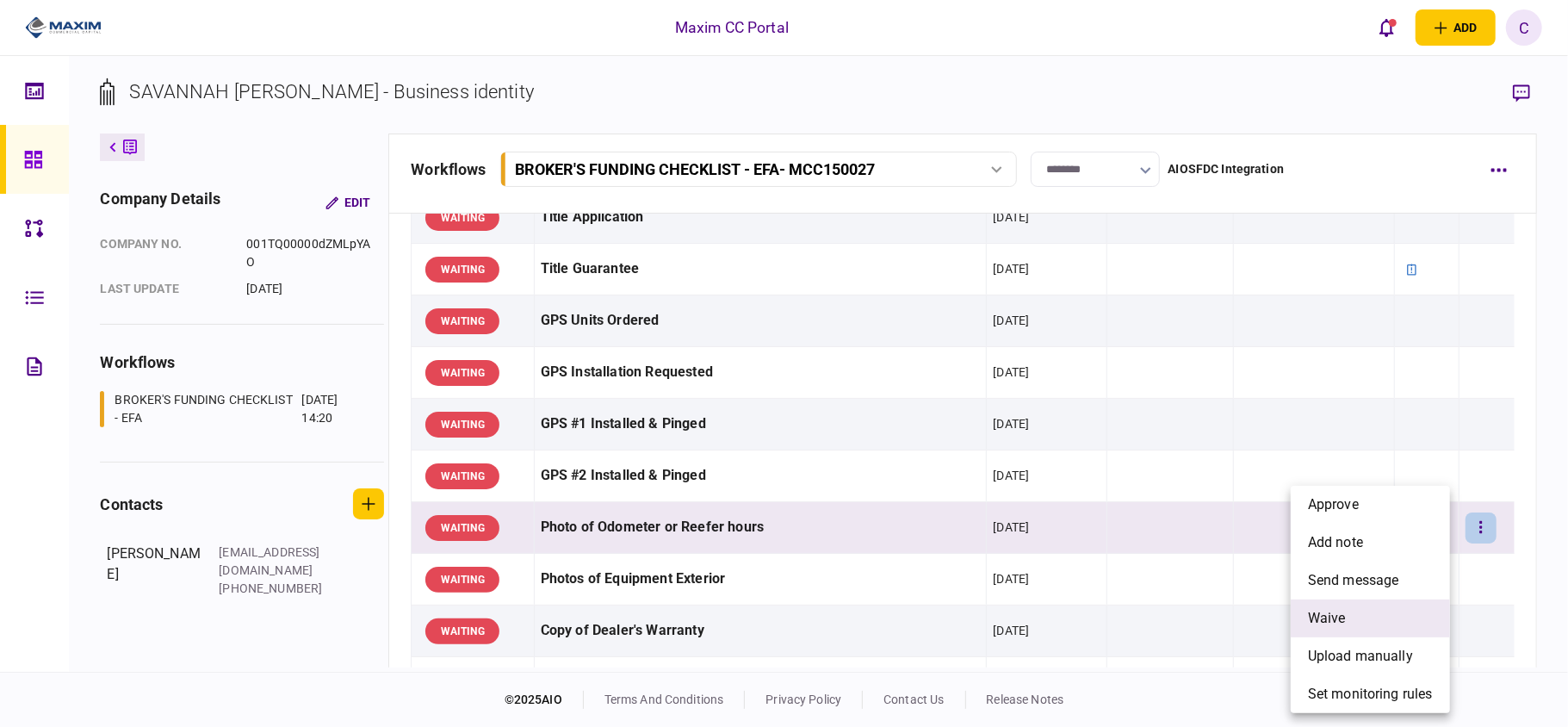
click at [1327, 610] on span "waive" at bounding box center [1327, 618] width 37 height 21
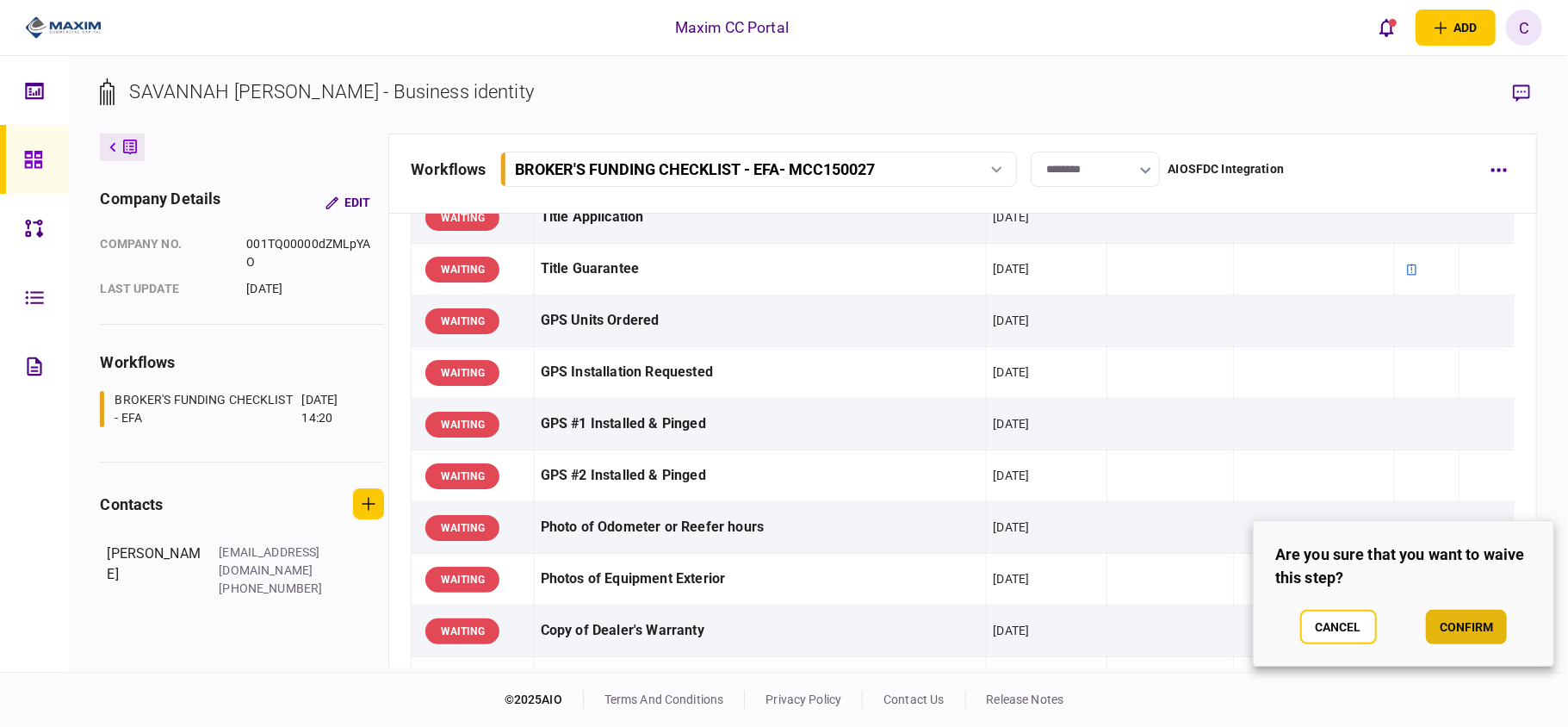
click at [1449, 619] on button "confirm" at bounding box center [1466, 626] width 81 height 35
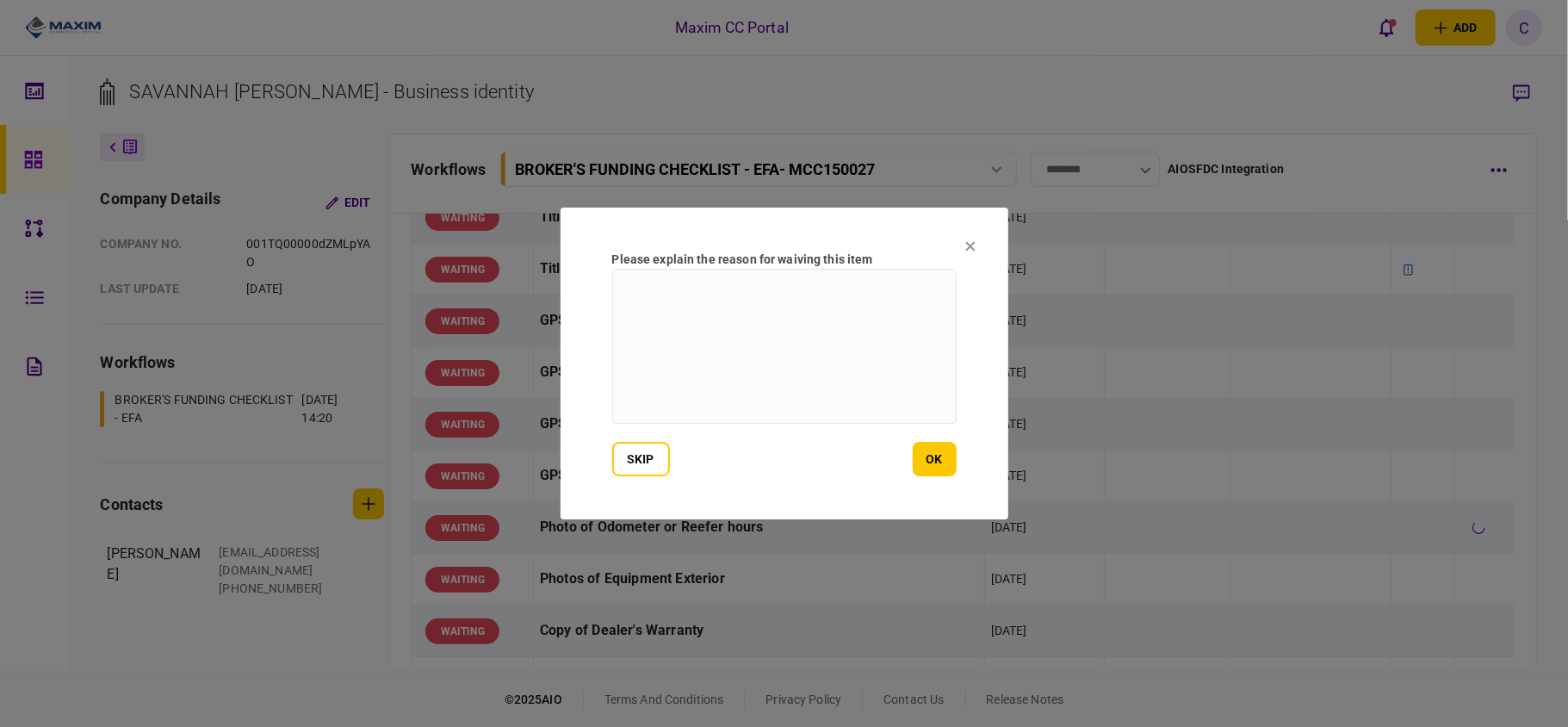
click at [818, 284] on textarea at bounding box center [784, 345] width 344 height 155
type textarea "*******"
click at [929, 460] on button "ok" at bounding box center [934, 459] width 44 height 35
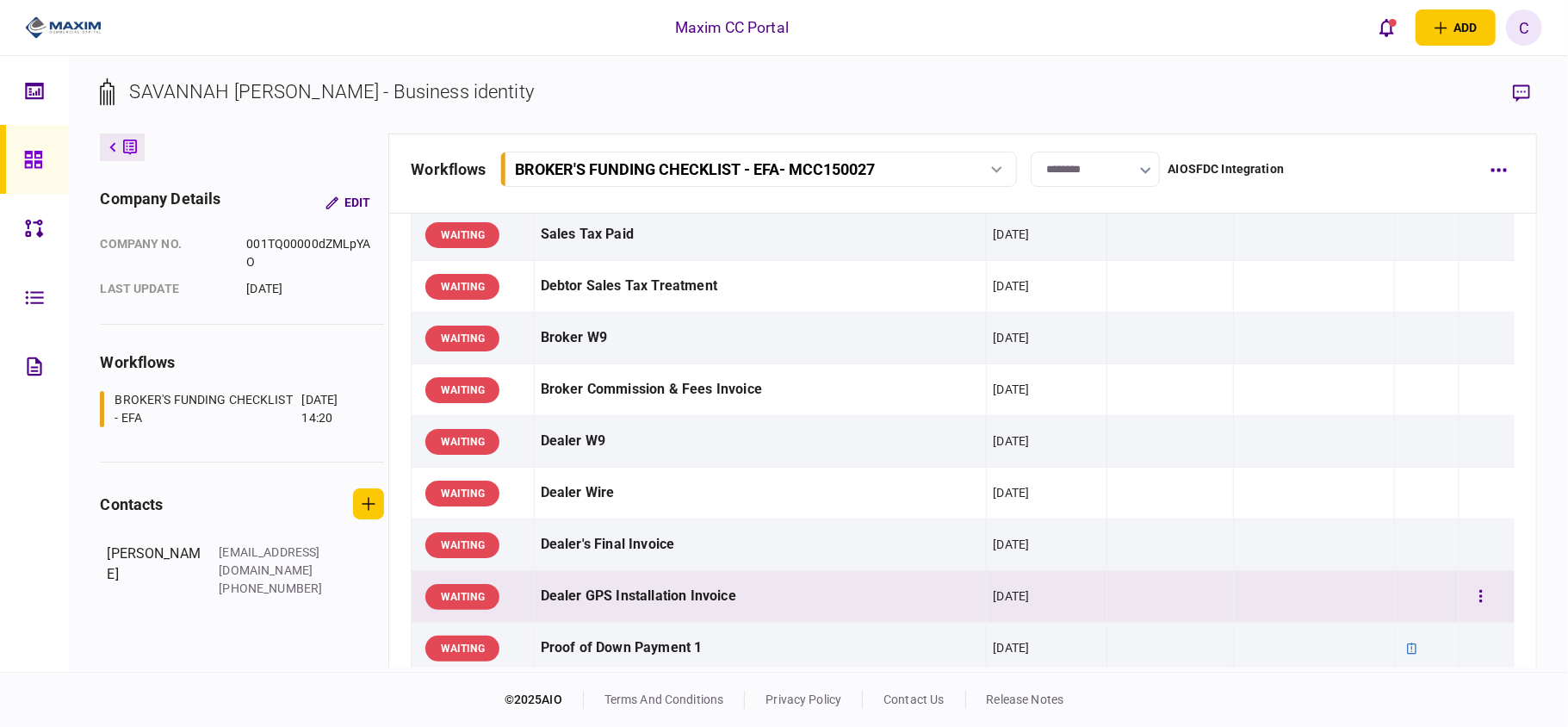
scroll to position [573, 0]
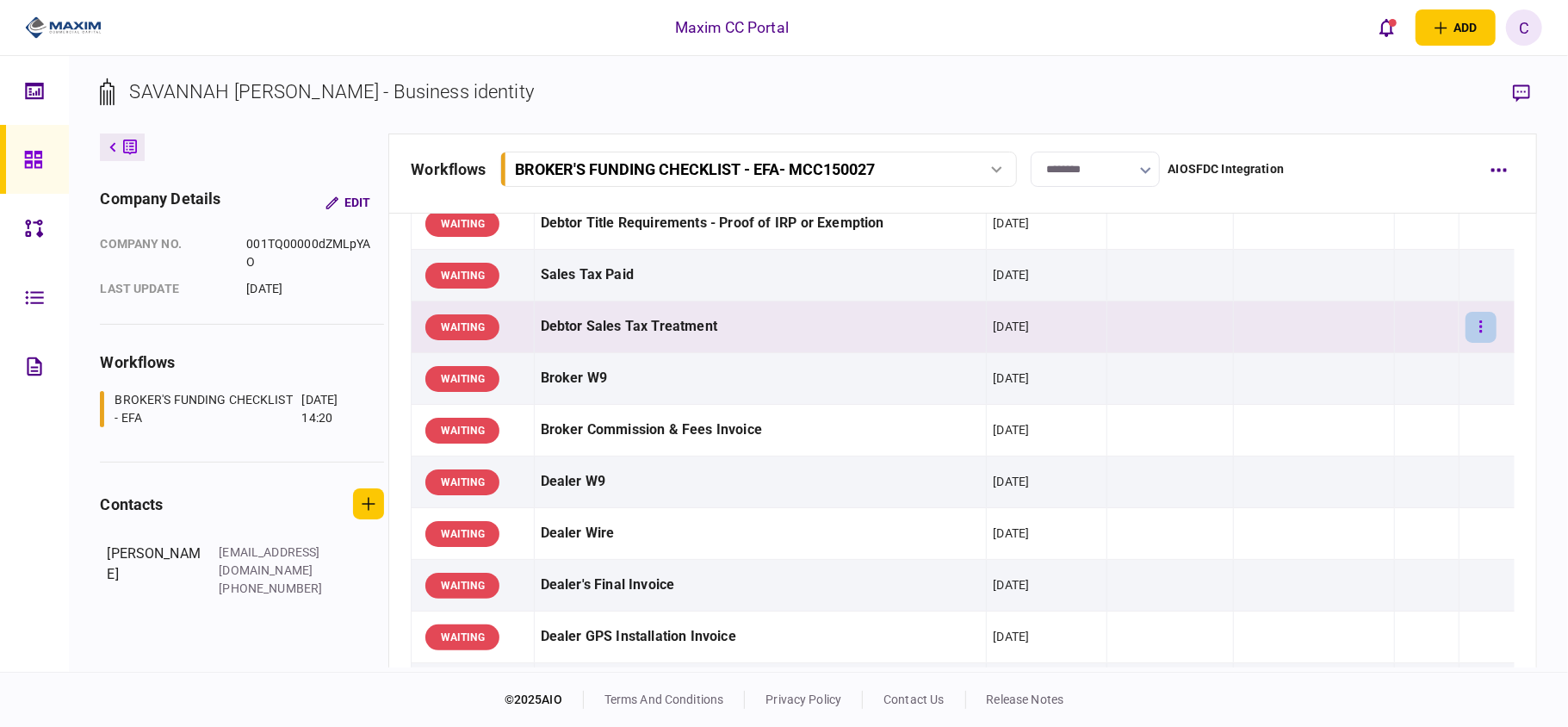
click at [1472, 324] on button "button" at bounding box center [1480, 327] width 31 height 31
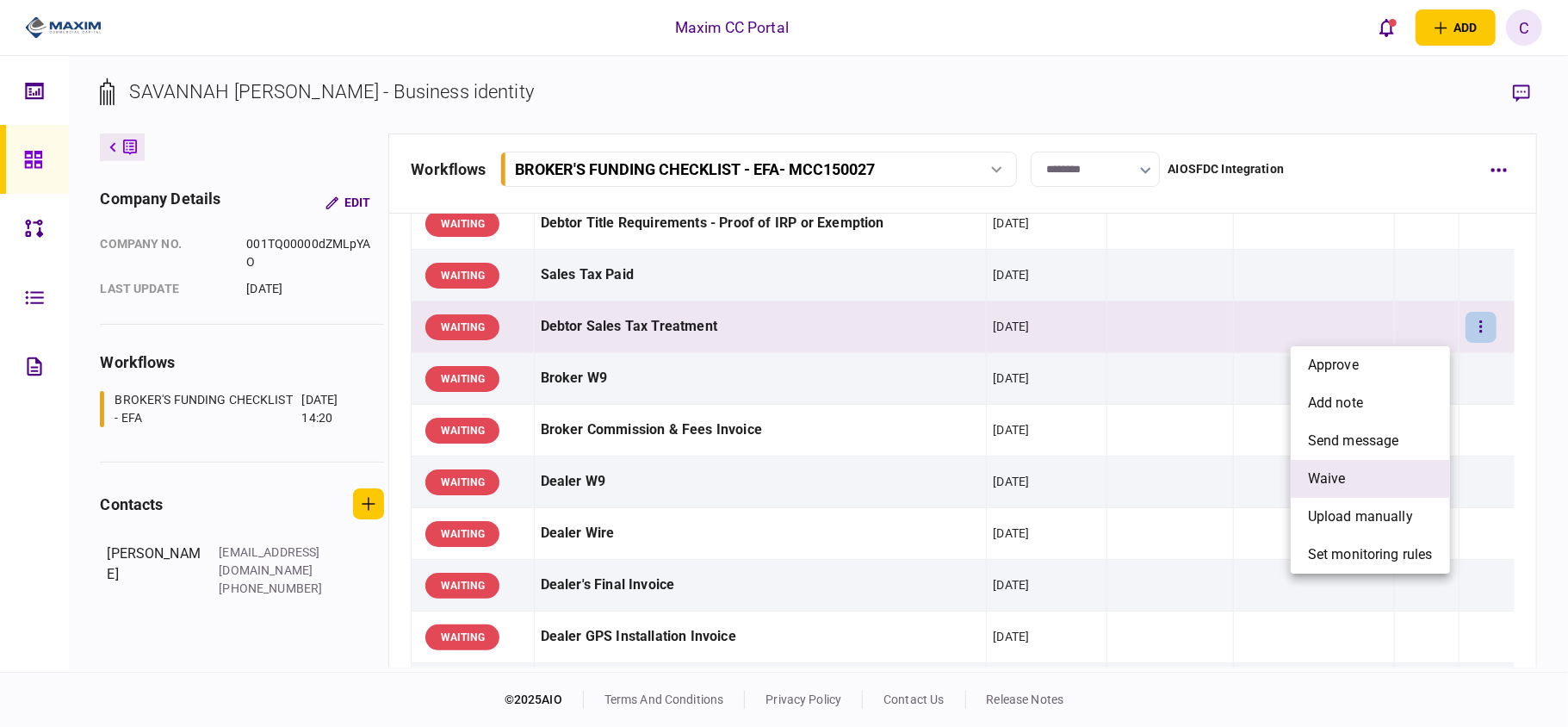
click at [1320, 476] on span "waive" at bounding box center [1327, 478] width 37 height 21
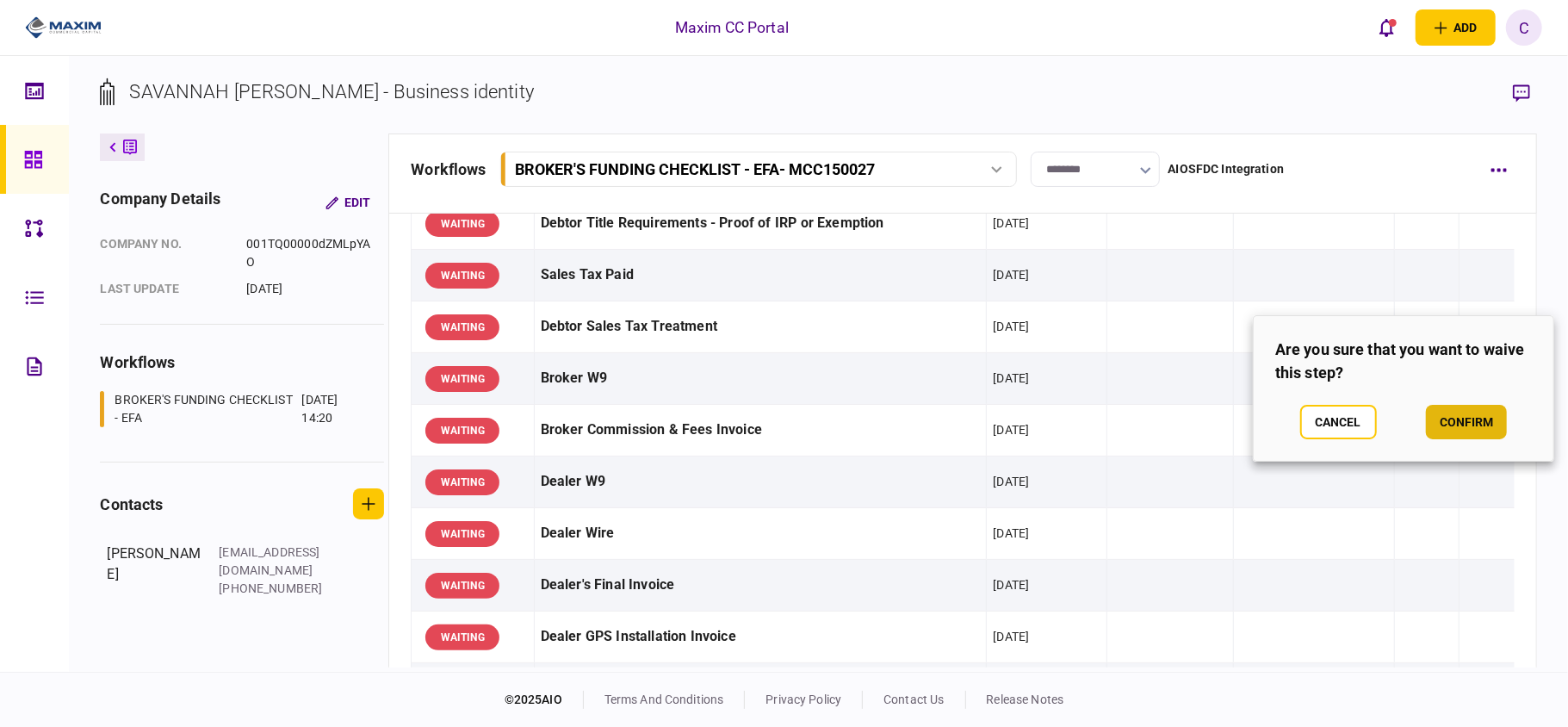
click at [1451, 423] on button "confirm" at bounding box center [1466, 421] width 81 height 35
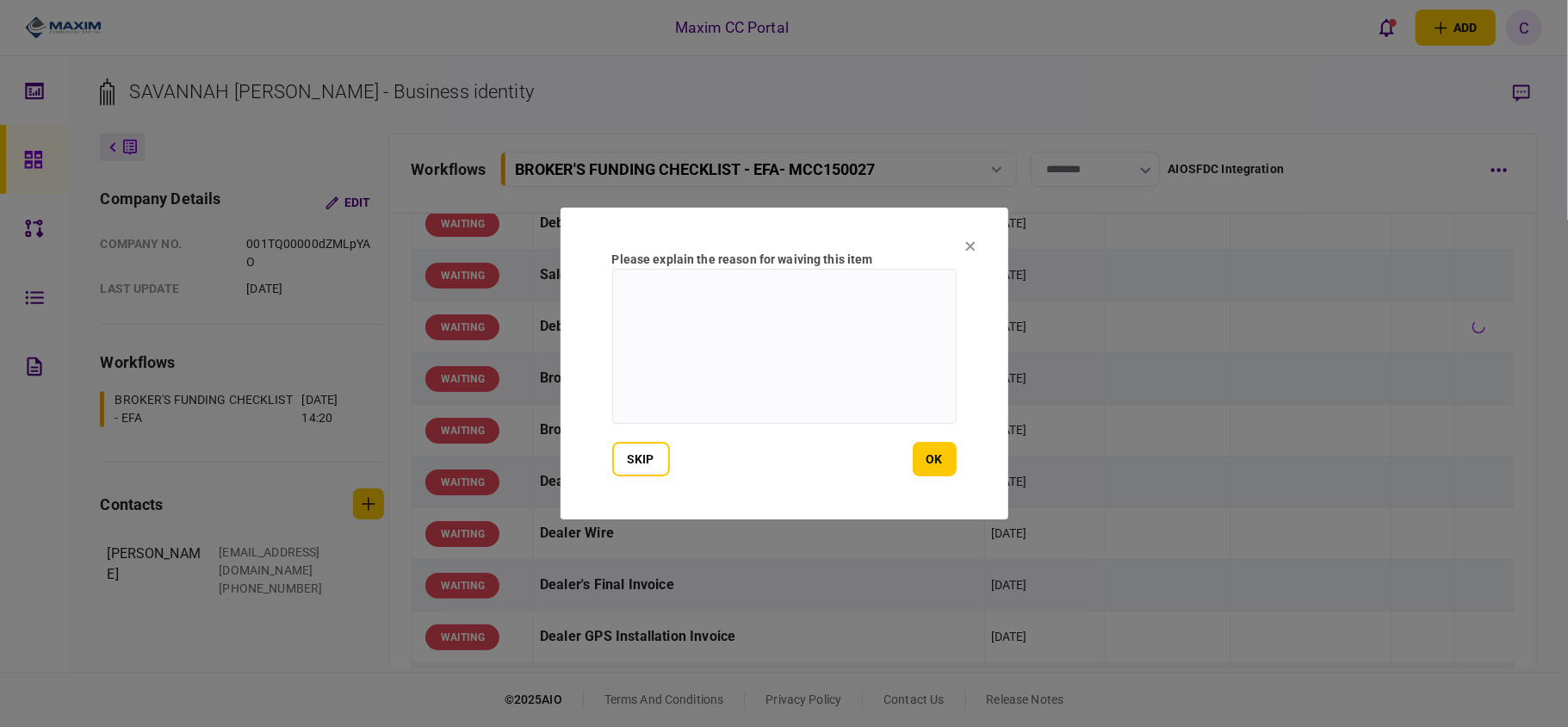
click at [740, 286] on textarea at bounding box center [784, 345] width 344 height 155
paste textarea "**********"
type textarea "**********"
click at [941, 452] on button "ok" at bounding box center [934, 459] width 44 height 35
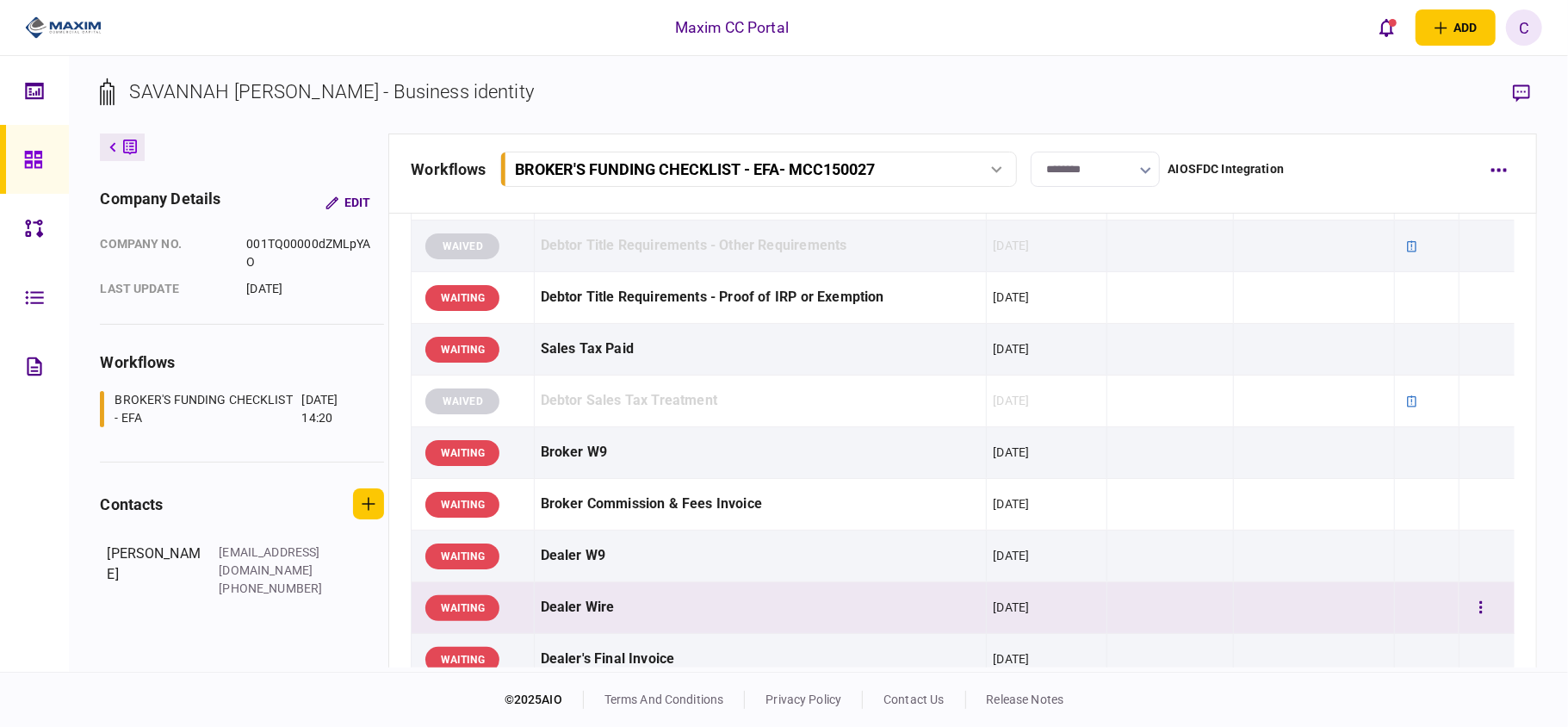
scroll to position [459, 0]
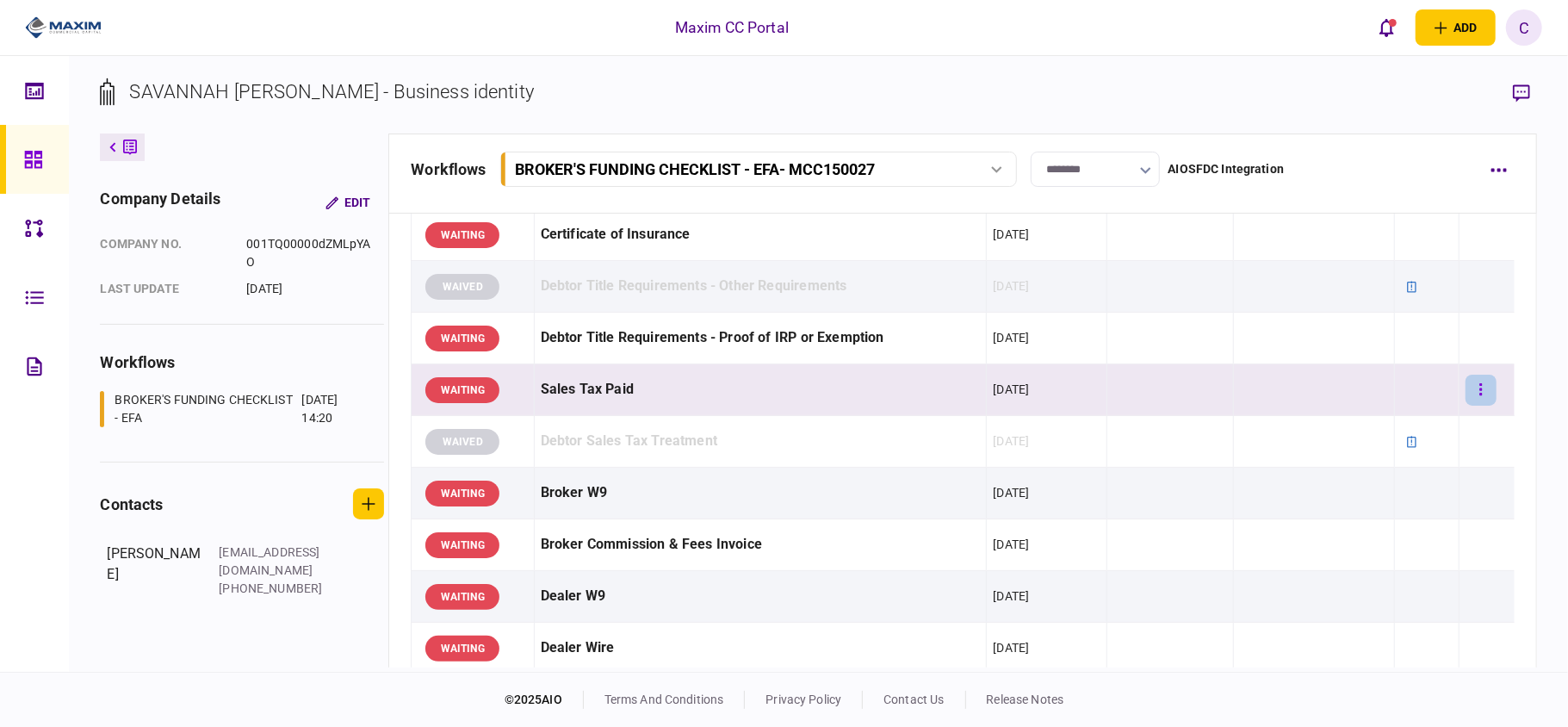
click at [1470, 388] on button "button" at bounding box center [1480, 390] width 31 height 31
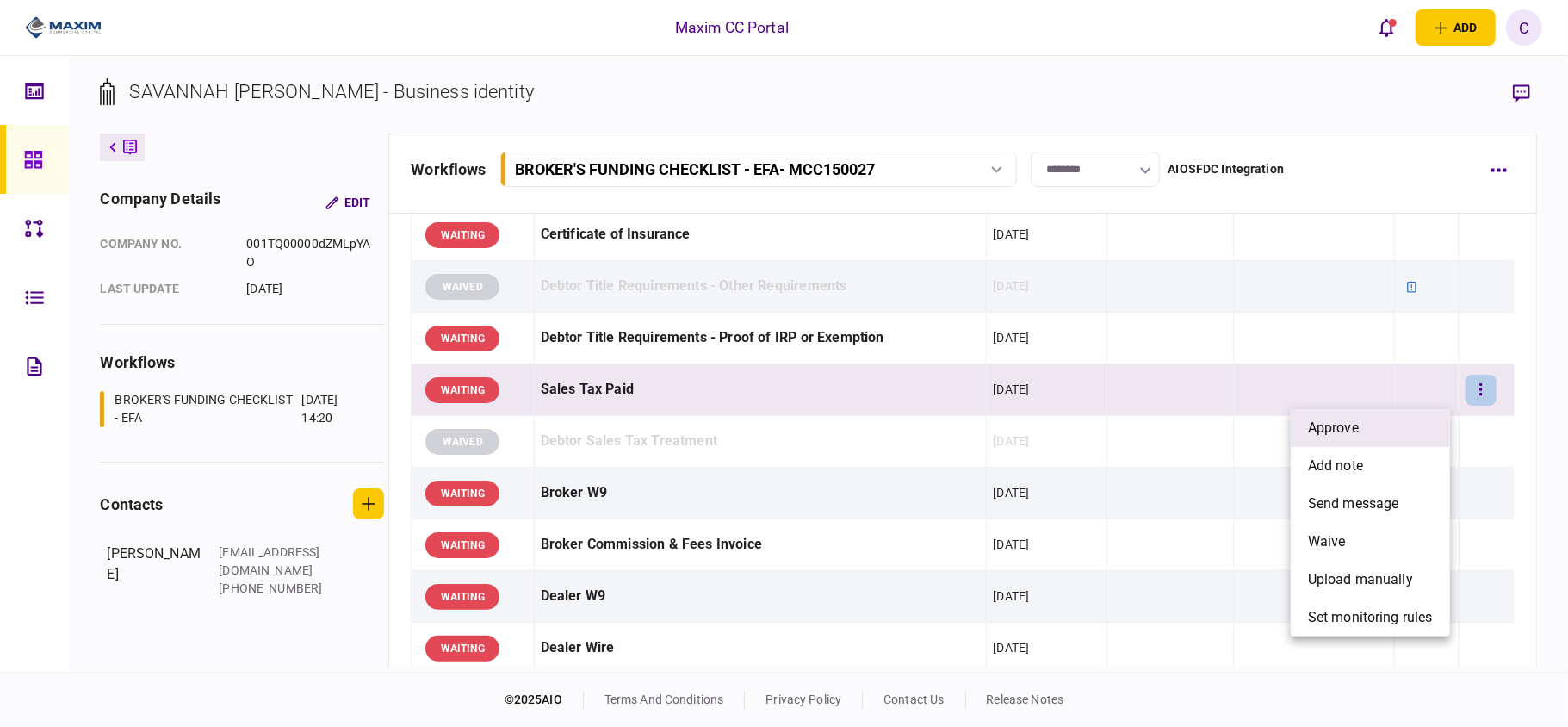
click at [1343, 420] on span "approve" at bounding box center [1333, 427] width 50 height 21
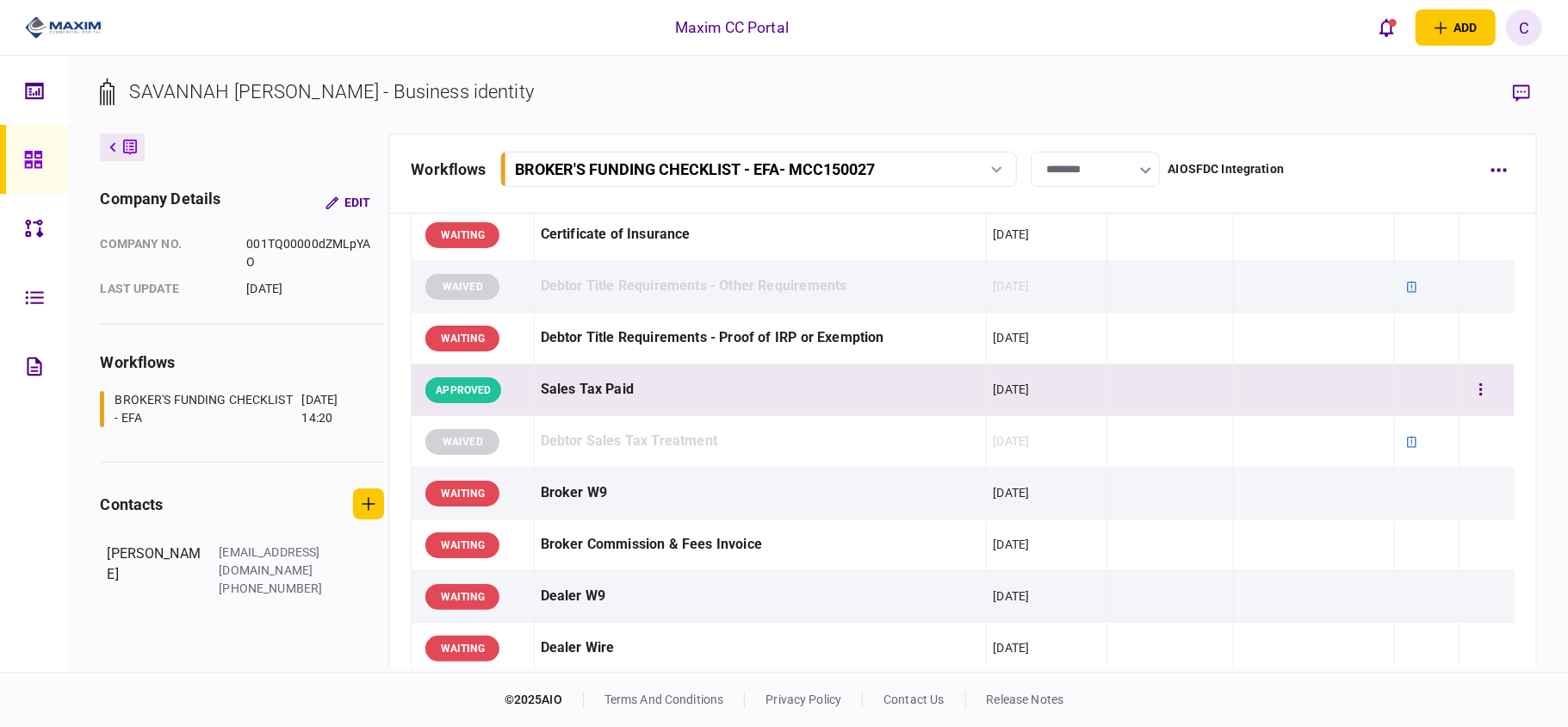
click at [1315, 389] on td at bounding box center [1314, 390] width 161 height 51
click at [1484, 388] on div at bounding box center [1487, 389] width 43 height 38
click at [1472, 387] on button "button" at bounding box center [1480, 390] width 31 height 31
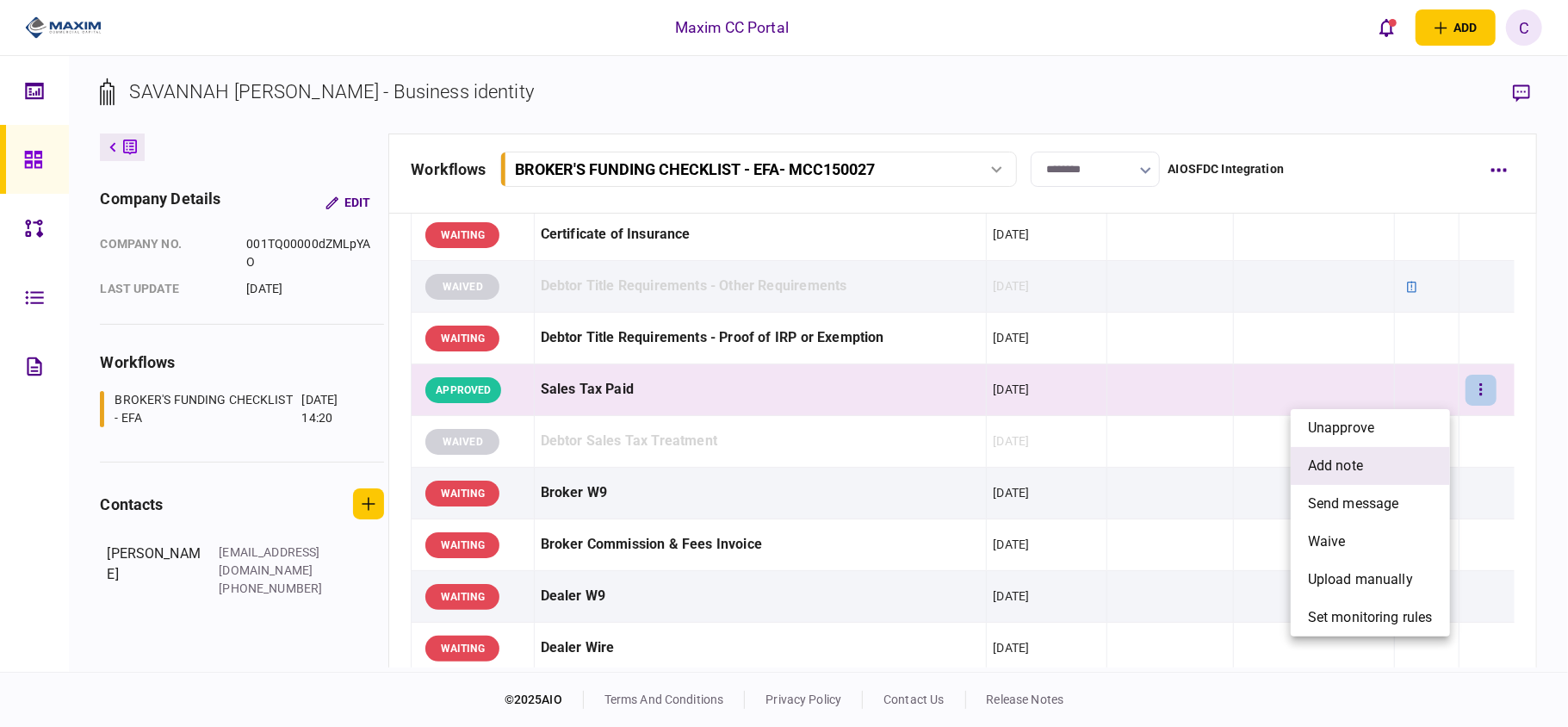
click at [1324, 463] on span "add note" at bounding box center [1336, 466] width 55 height 21
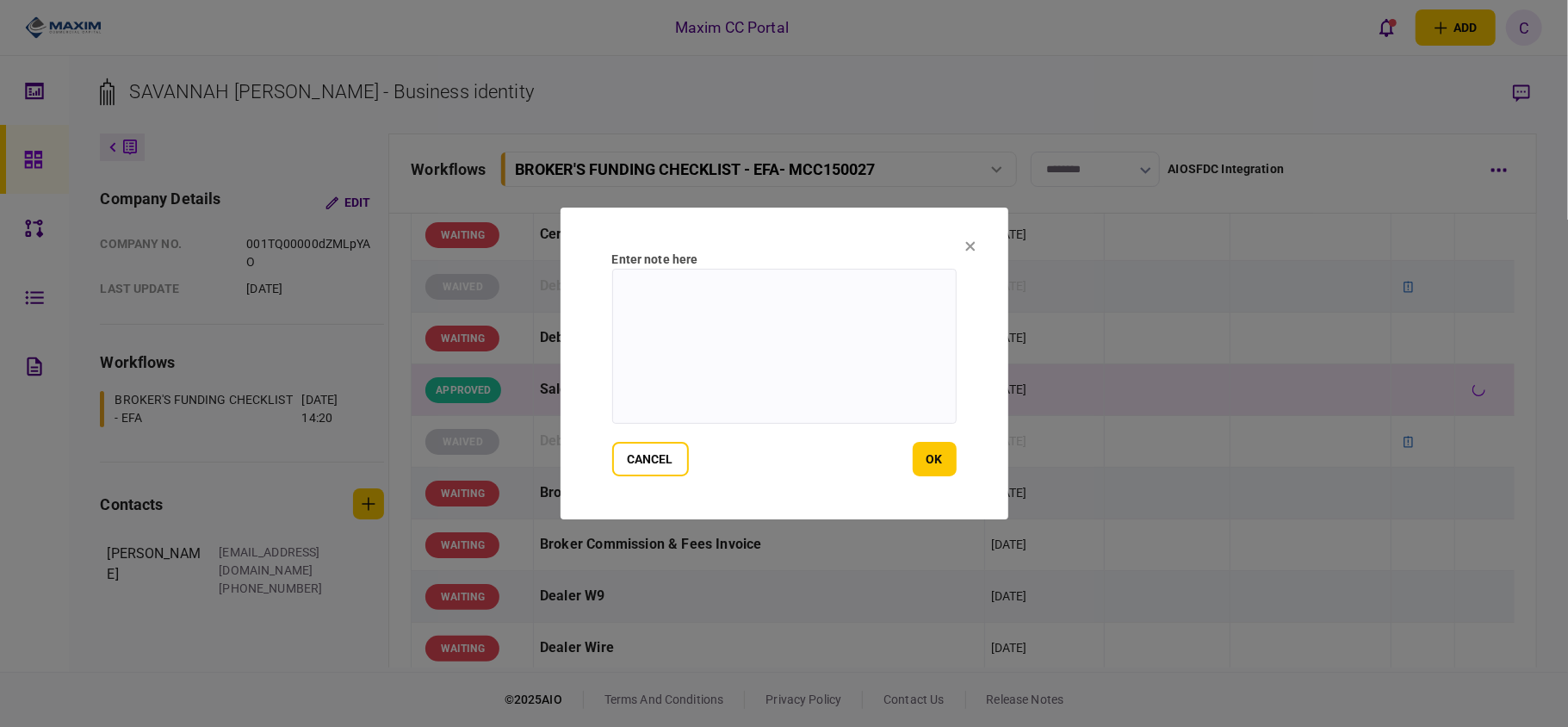
click at [865, 296] on textarea at bounding box center [784, 345] width 344 height 155
paste textarea "**********"
type textarea "**********"
click at [928, 460] on button "ok" at bounding box center [934, 459] width 44 height 35
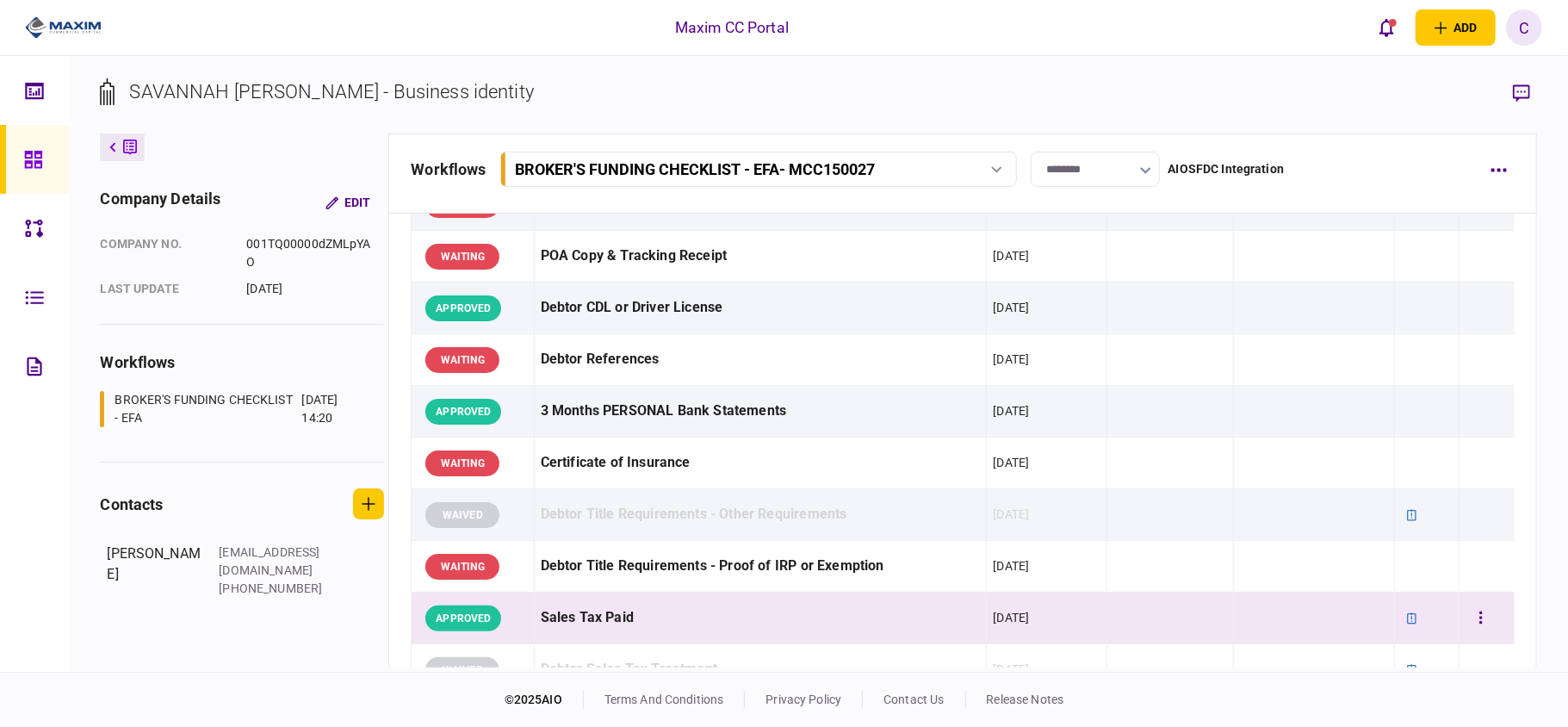
scroll to position [229, 0]
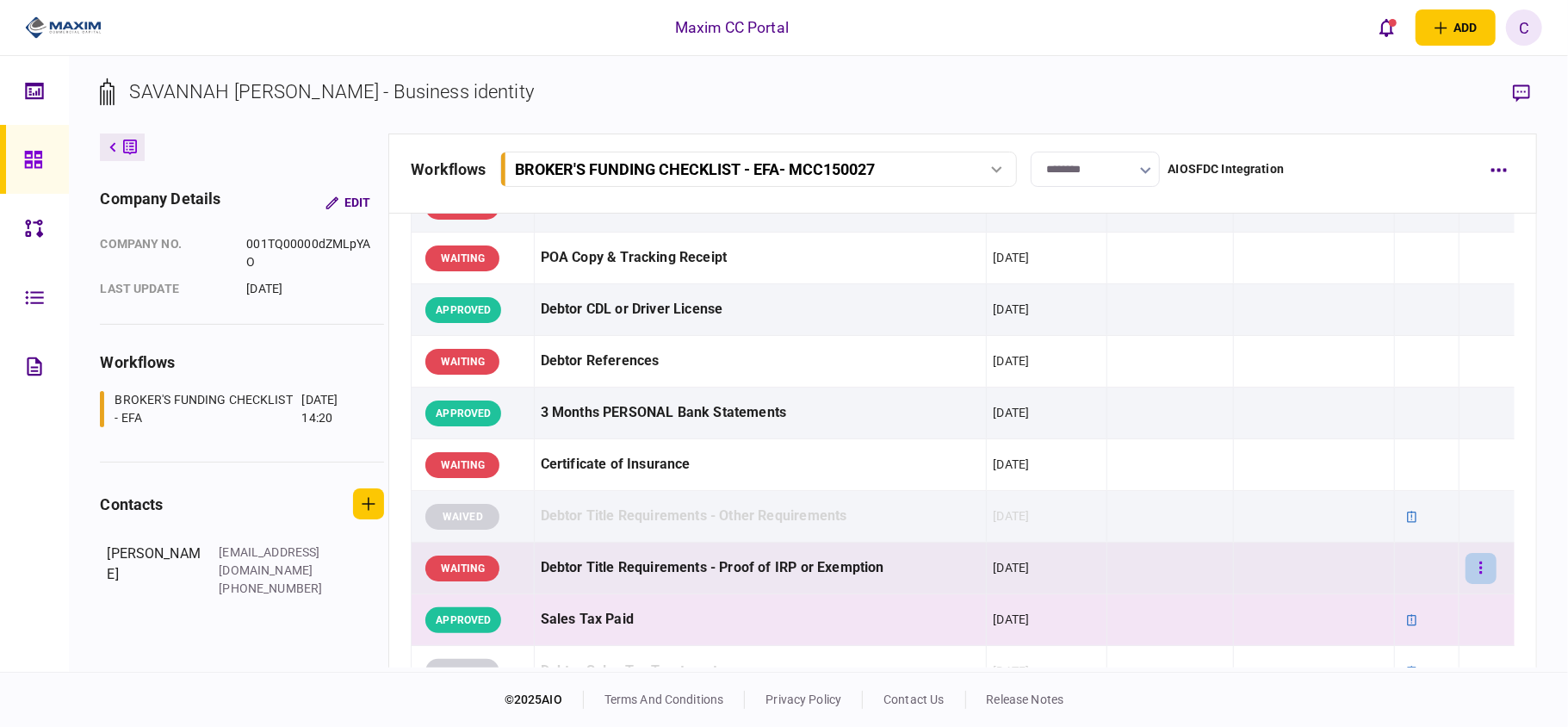
click at [1465, 566] on button "button" at bounding box center [1480, 567] width 31 height 31
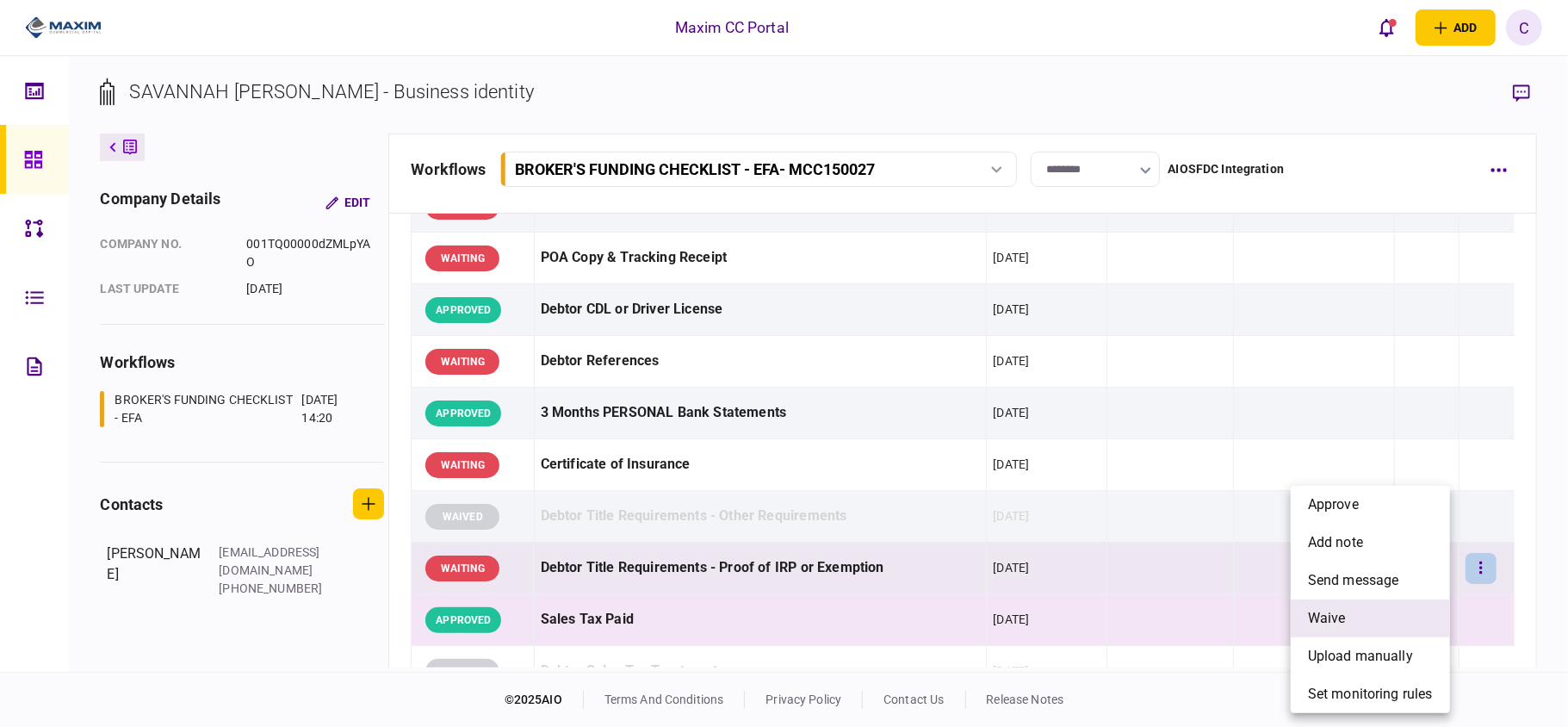
click at [1313, 614] on span "waive" at bounding box center [1327, 618] width 37 height 21
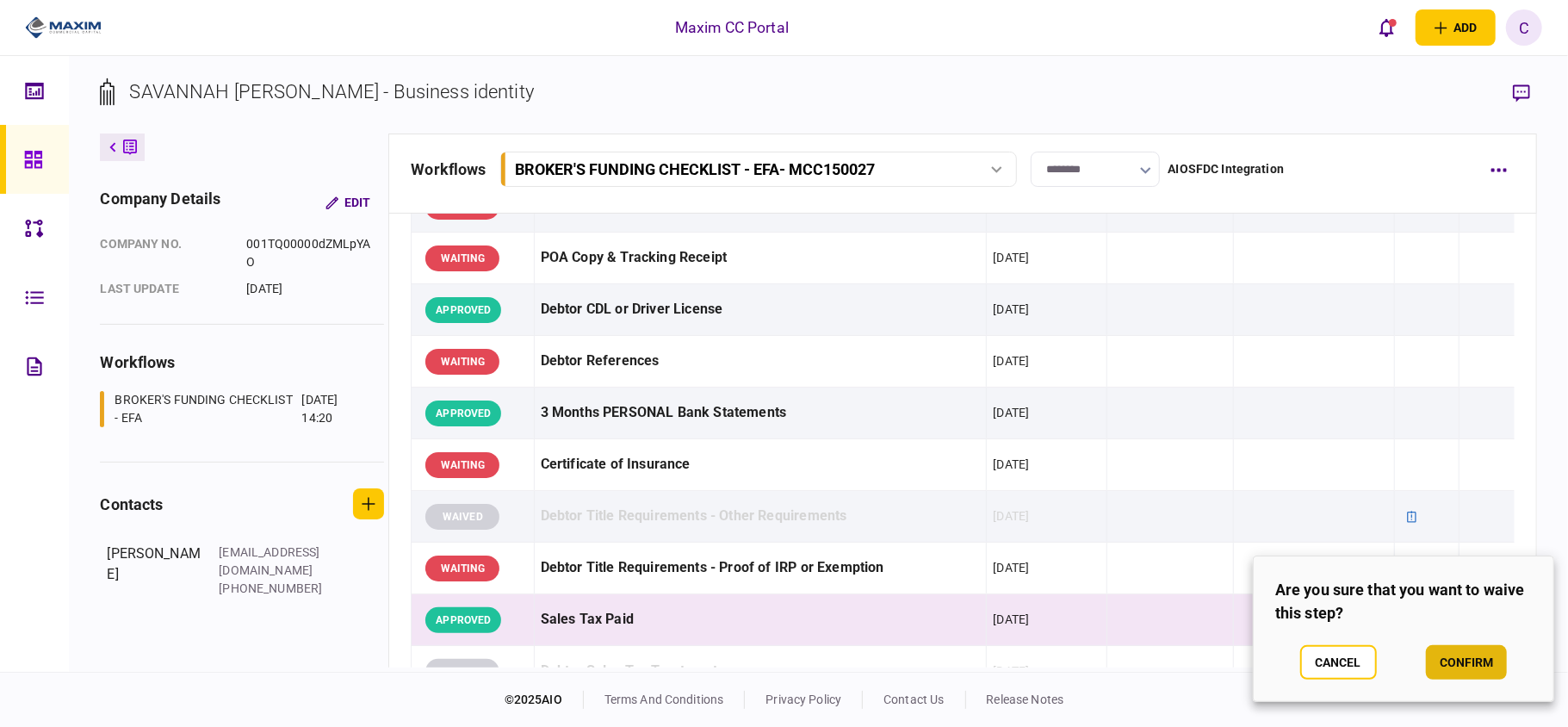
click at [1458, 662] on button "confirm" at bounding box center [1466, 662] width 81 height 35
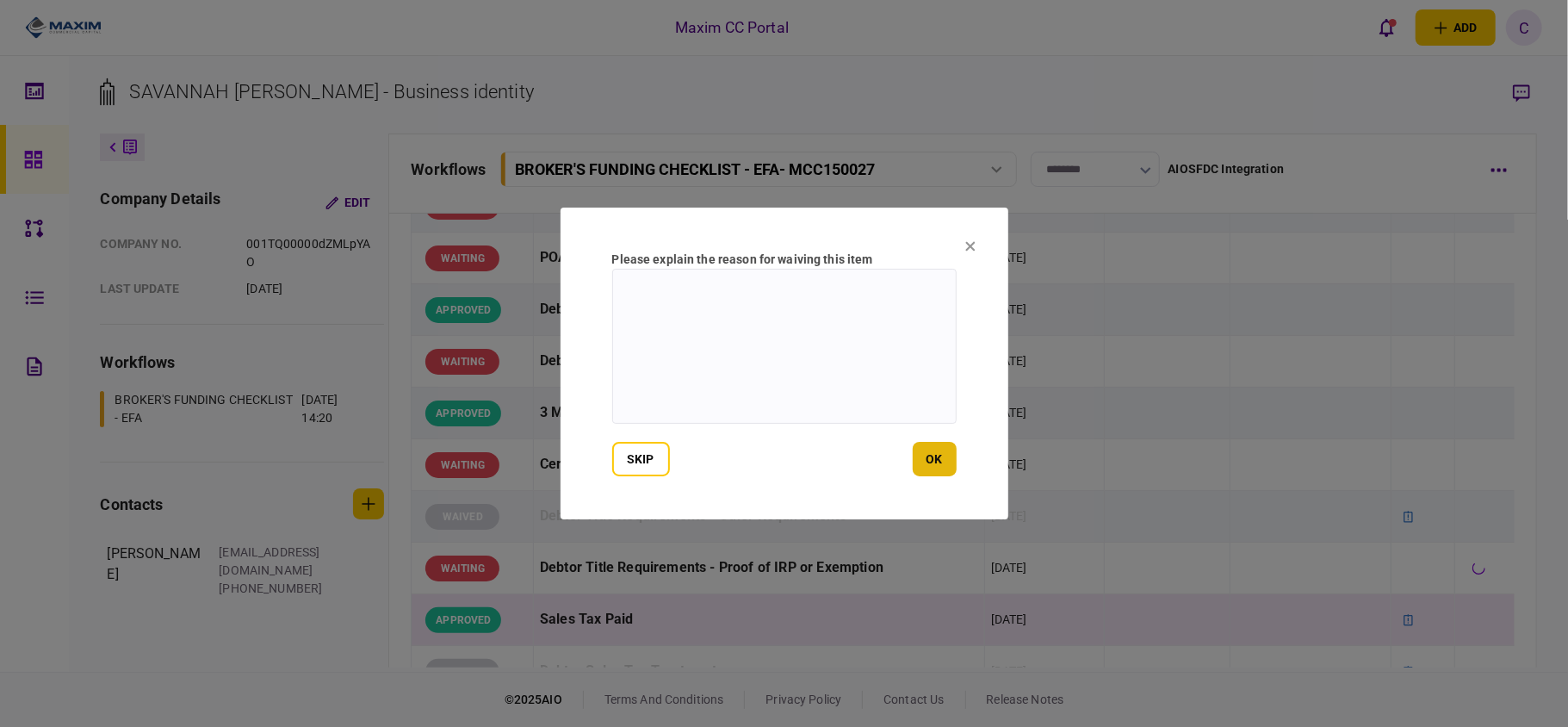
click at [934, 449] on button "ok" at bounding box center [934, 459] width 44 height 35
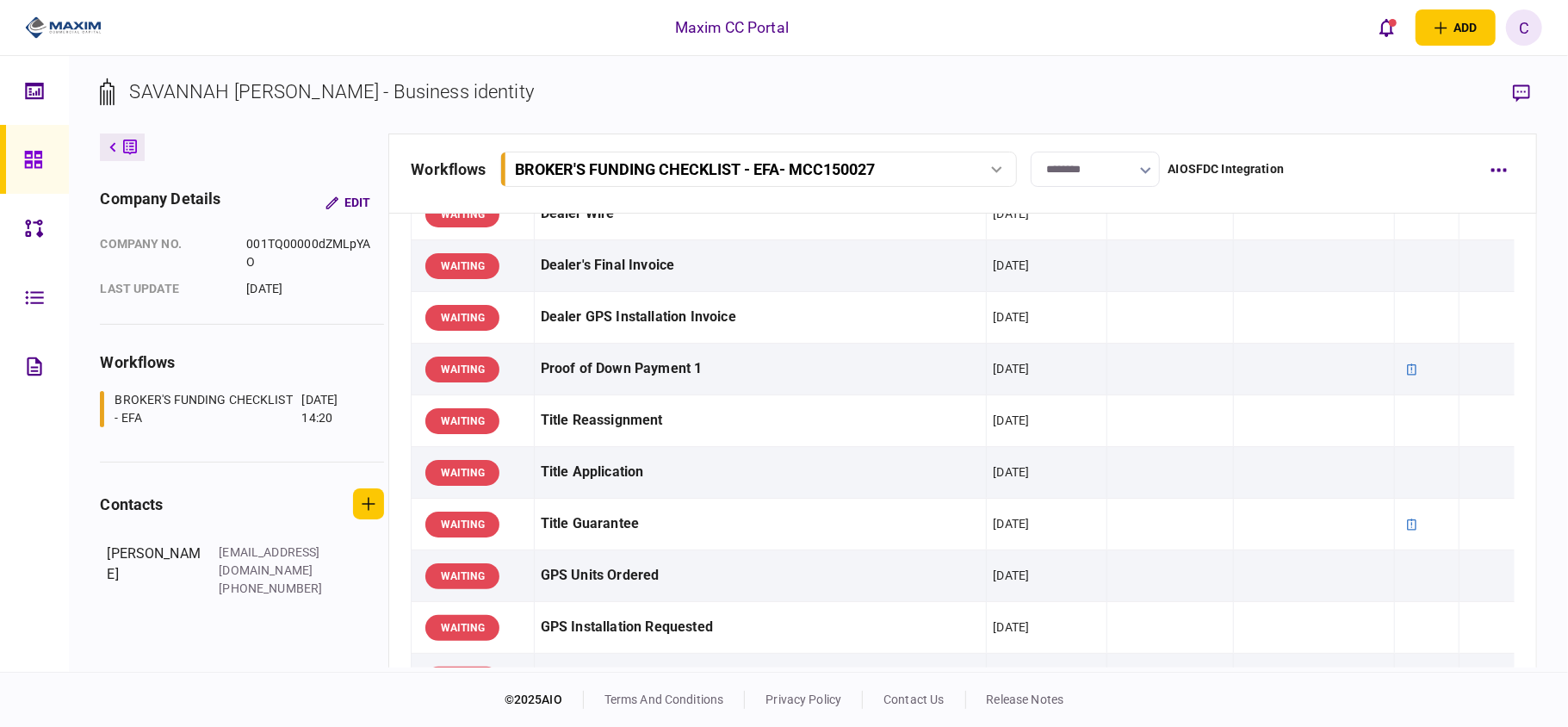
scroll to position [917, 0]
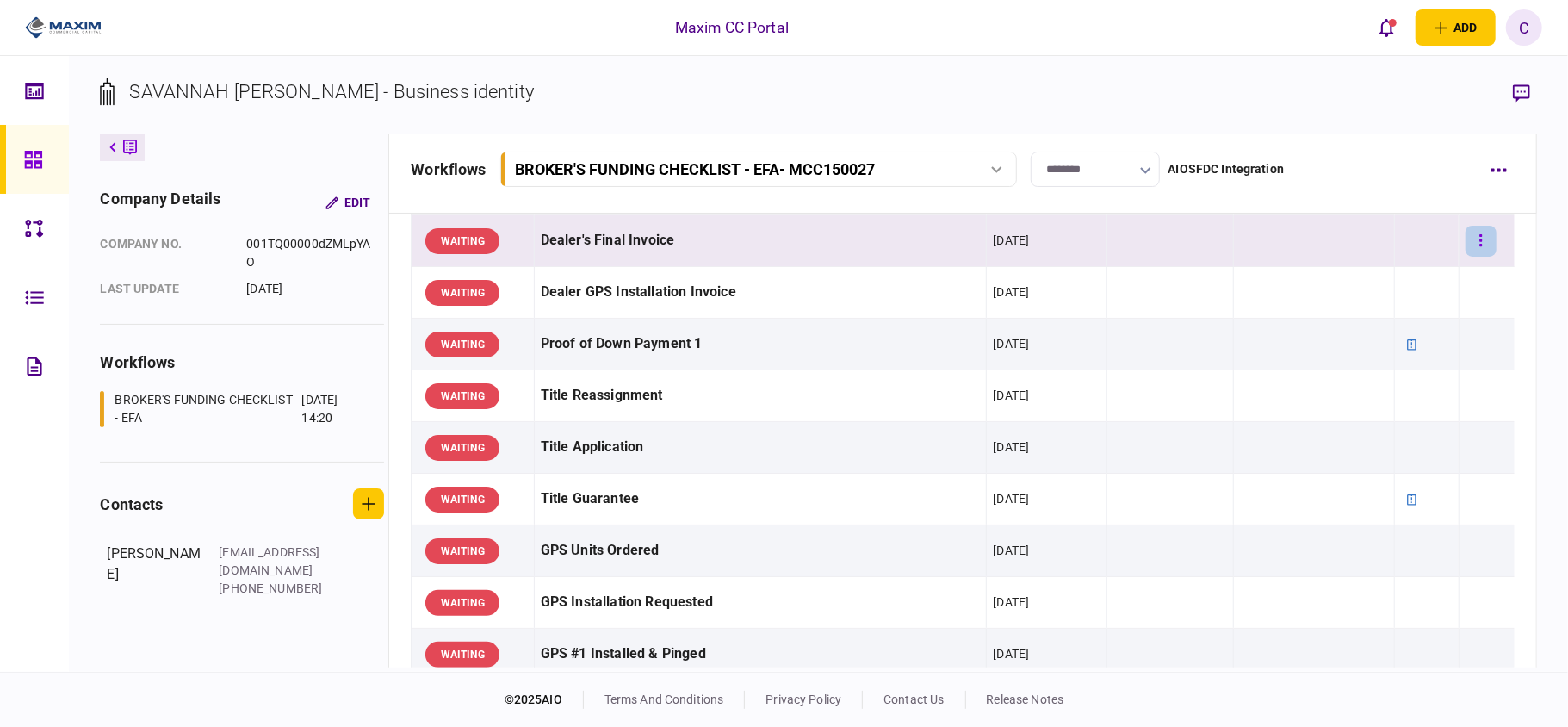
click at [1474, 249] on button "button" at bounding box center [1480, 241] width 31 height 31
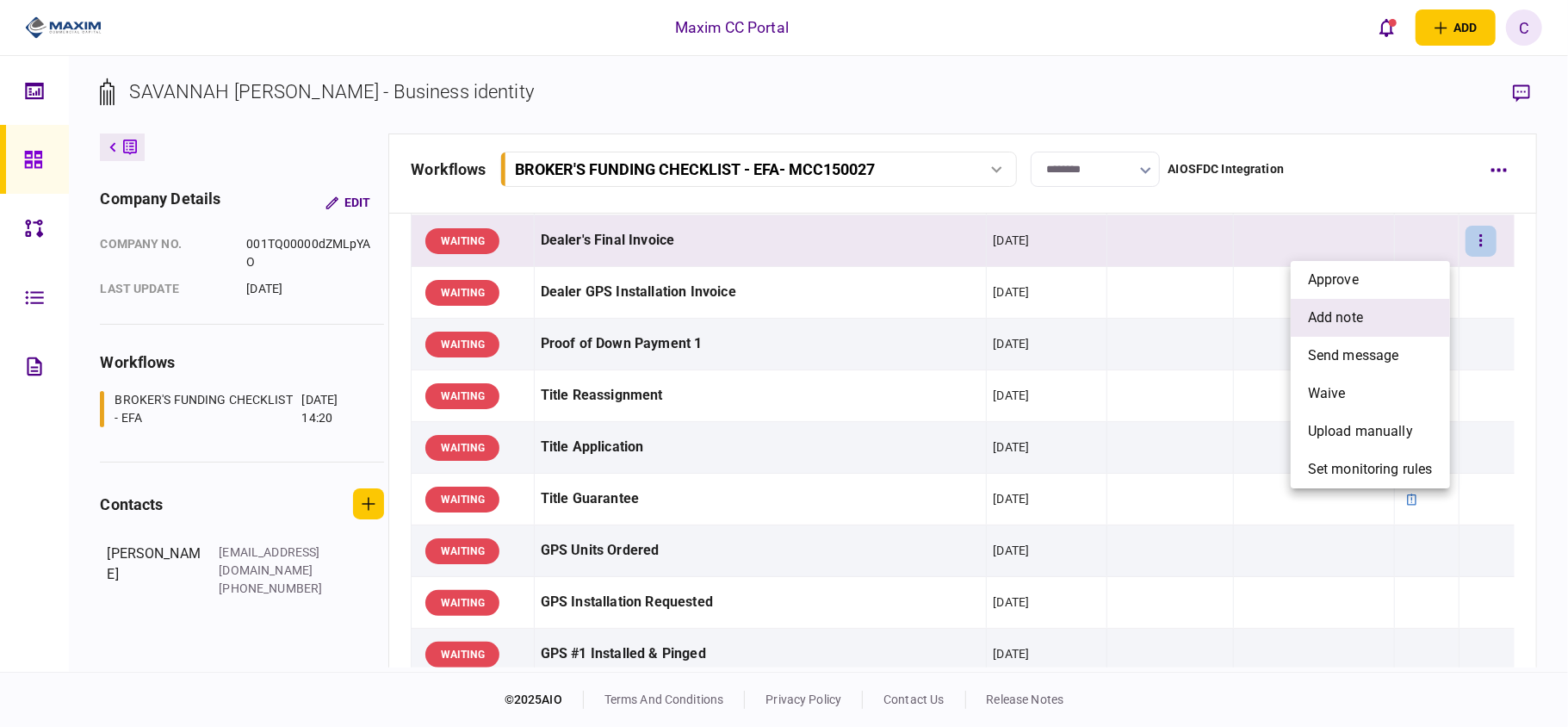
click at [1336, 315] on span "add note" at bounding box center [1336, 318] width 55 height 21
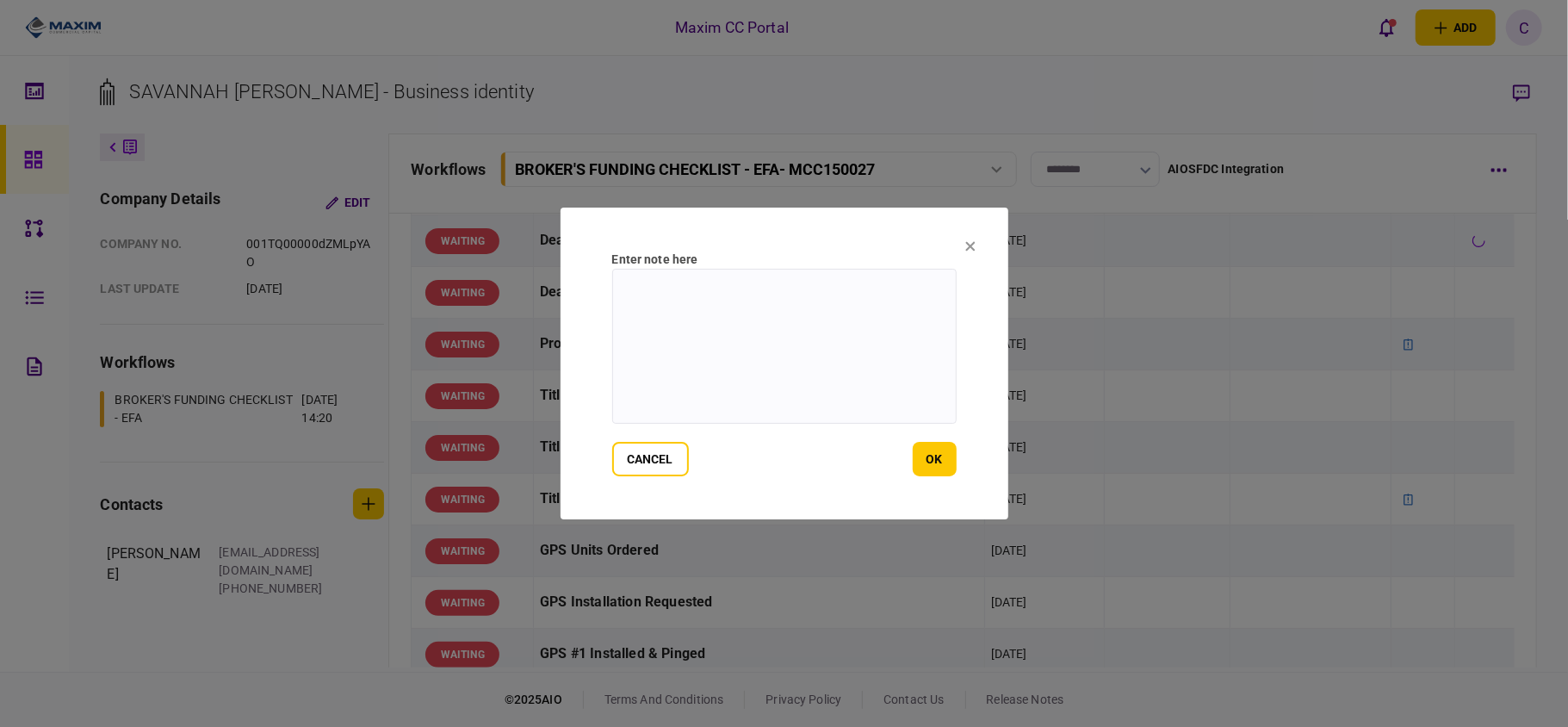
click at [718, 280] on textarea at bounding box center [784, 345] width 344 height 155
paste textarea "**********"
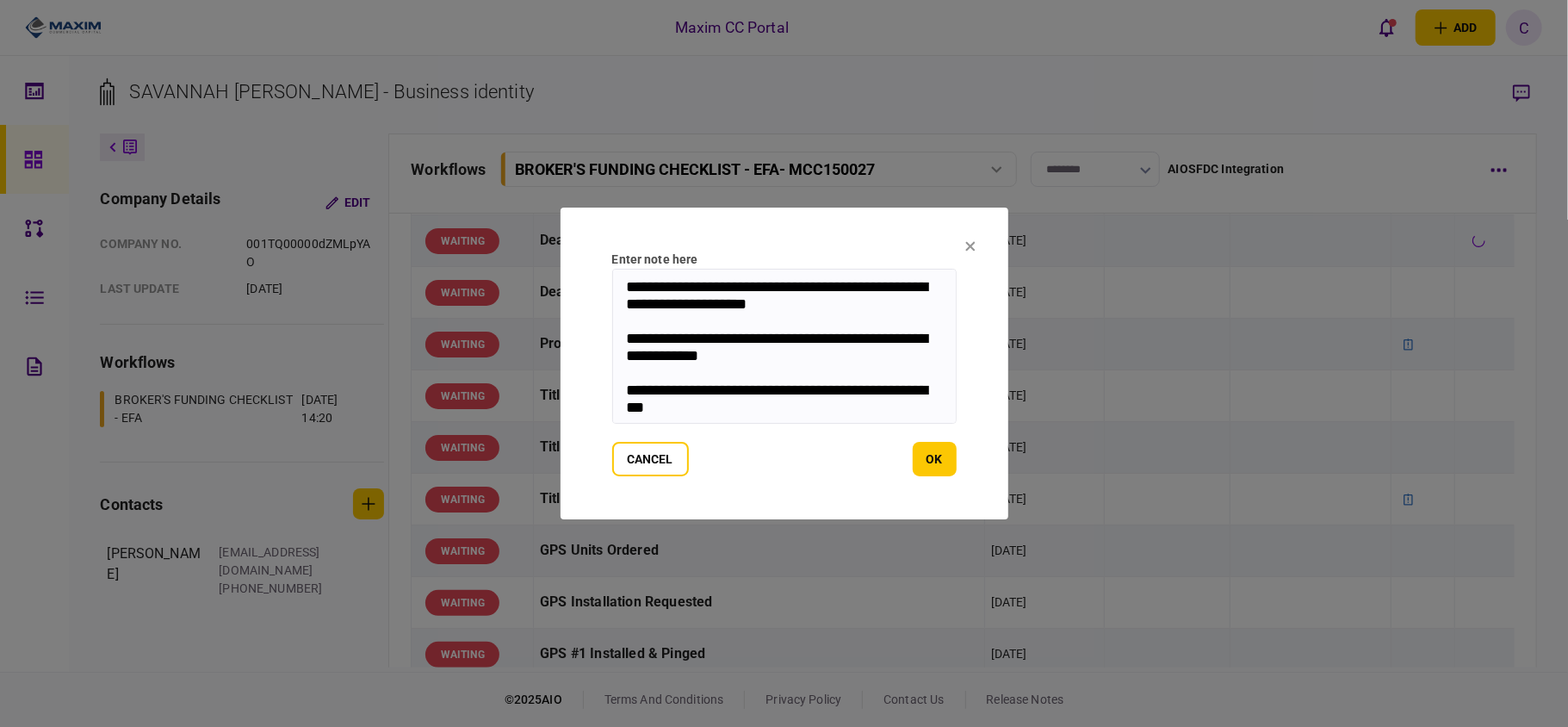
scroll to position [3, 0]
type textarea "**********"
click at [922, 451] on button "ok" at bounding box center [934, 459] width 44 height 35
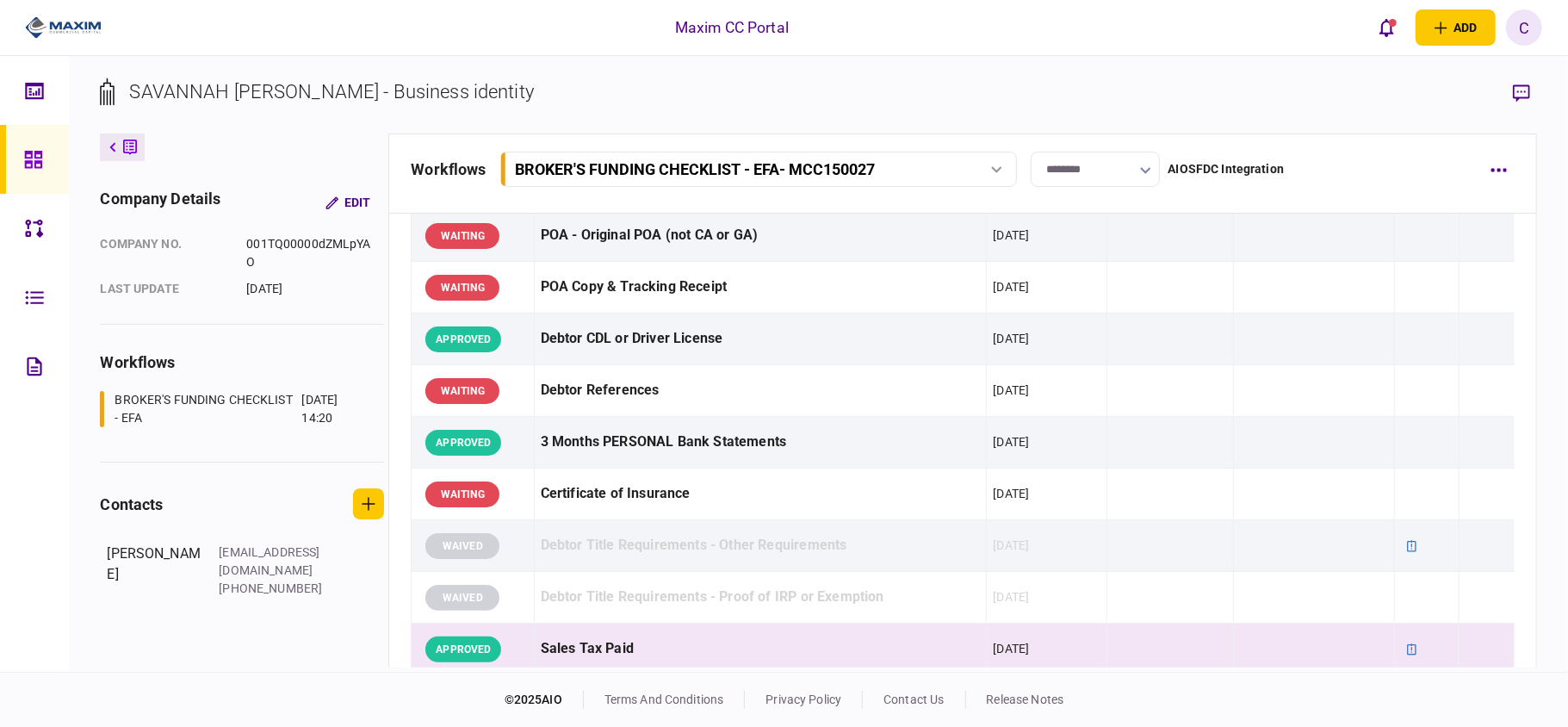
scroll to position [917, 0]
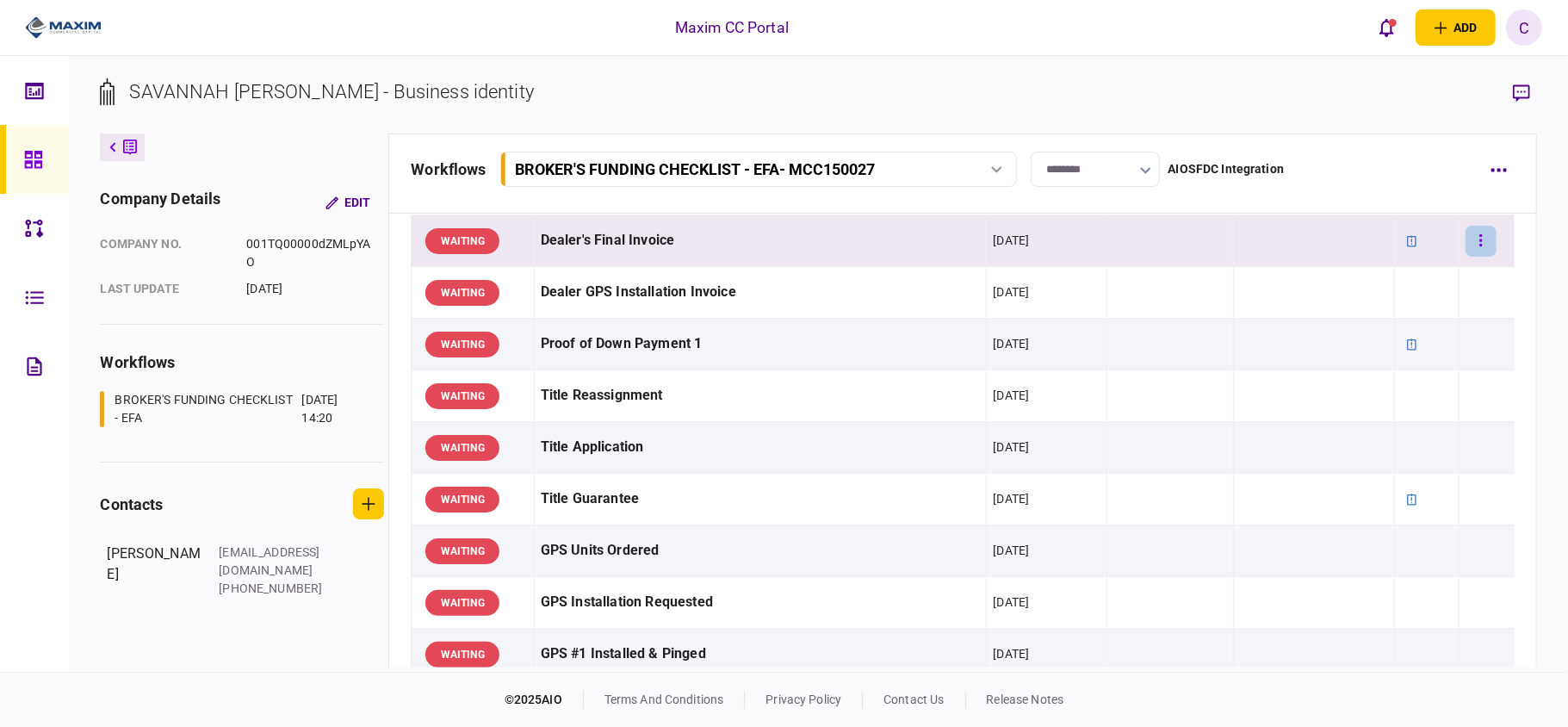
click at [1479, 248] on icon "button" at bounding box center [1480, 241] width 3 height 17
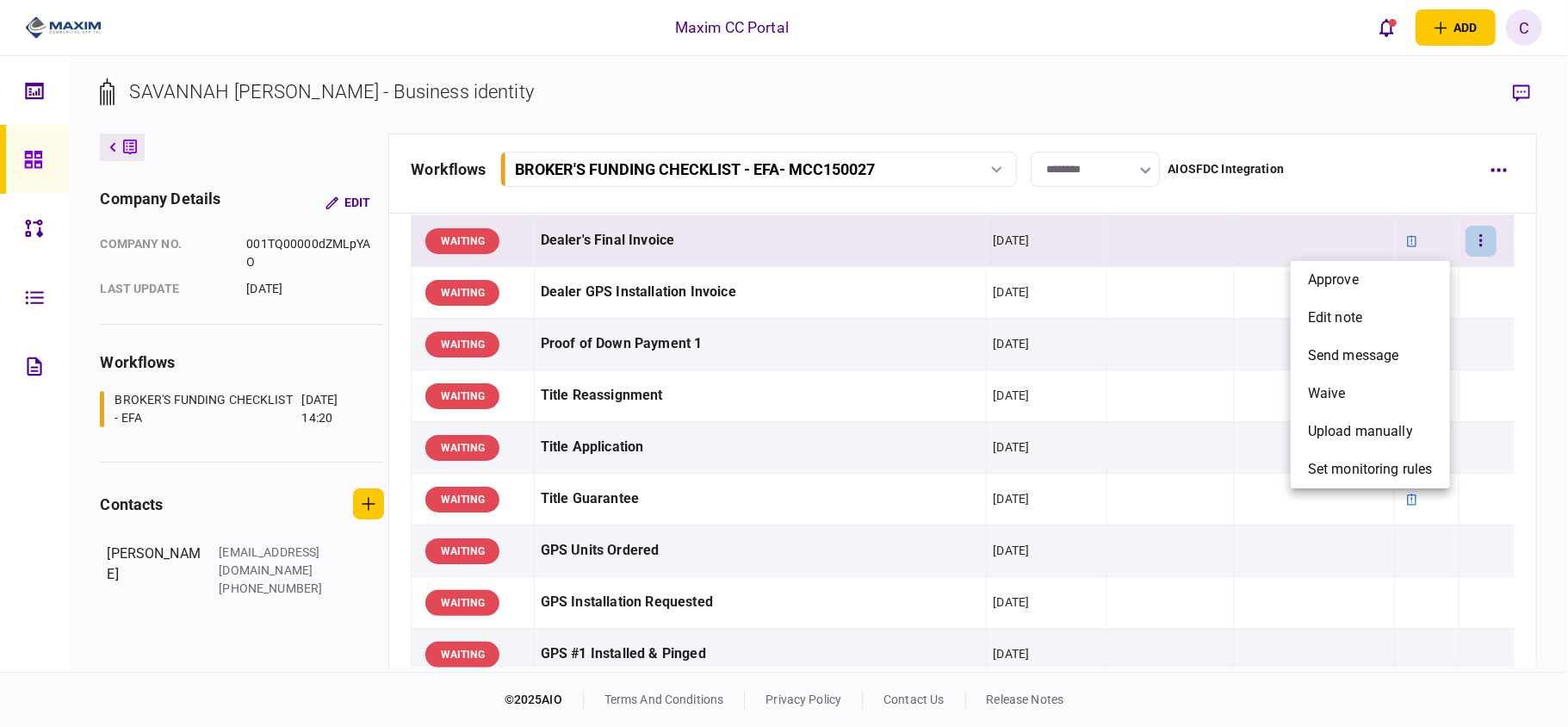
click at [1502, 169] on div at bounding box center [784, 363] width 1568 height 727
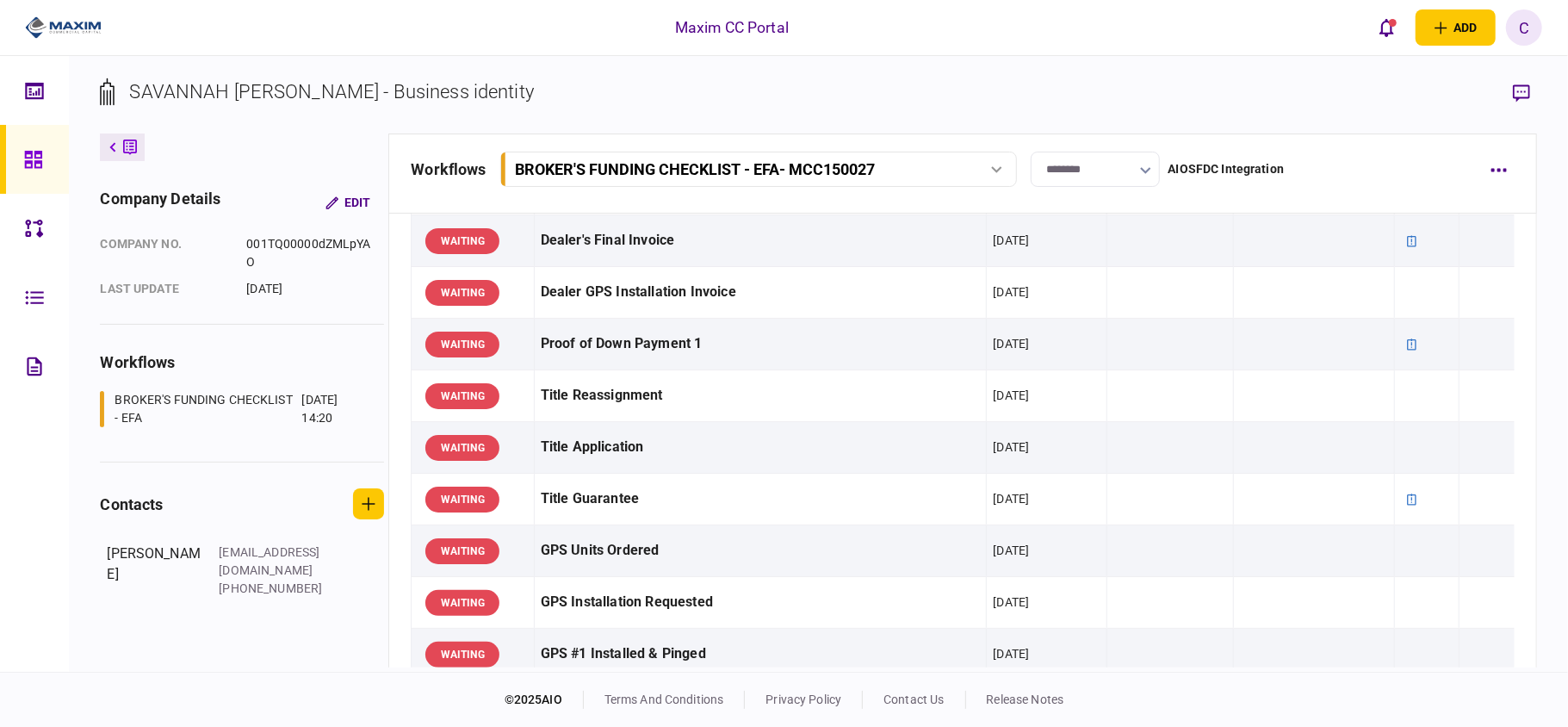
click at [1502, 169] on icon "button" at bounding box center [1499, 170] width 17 height 4
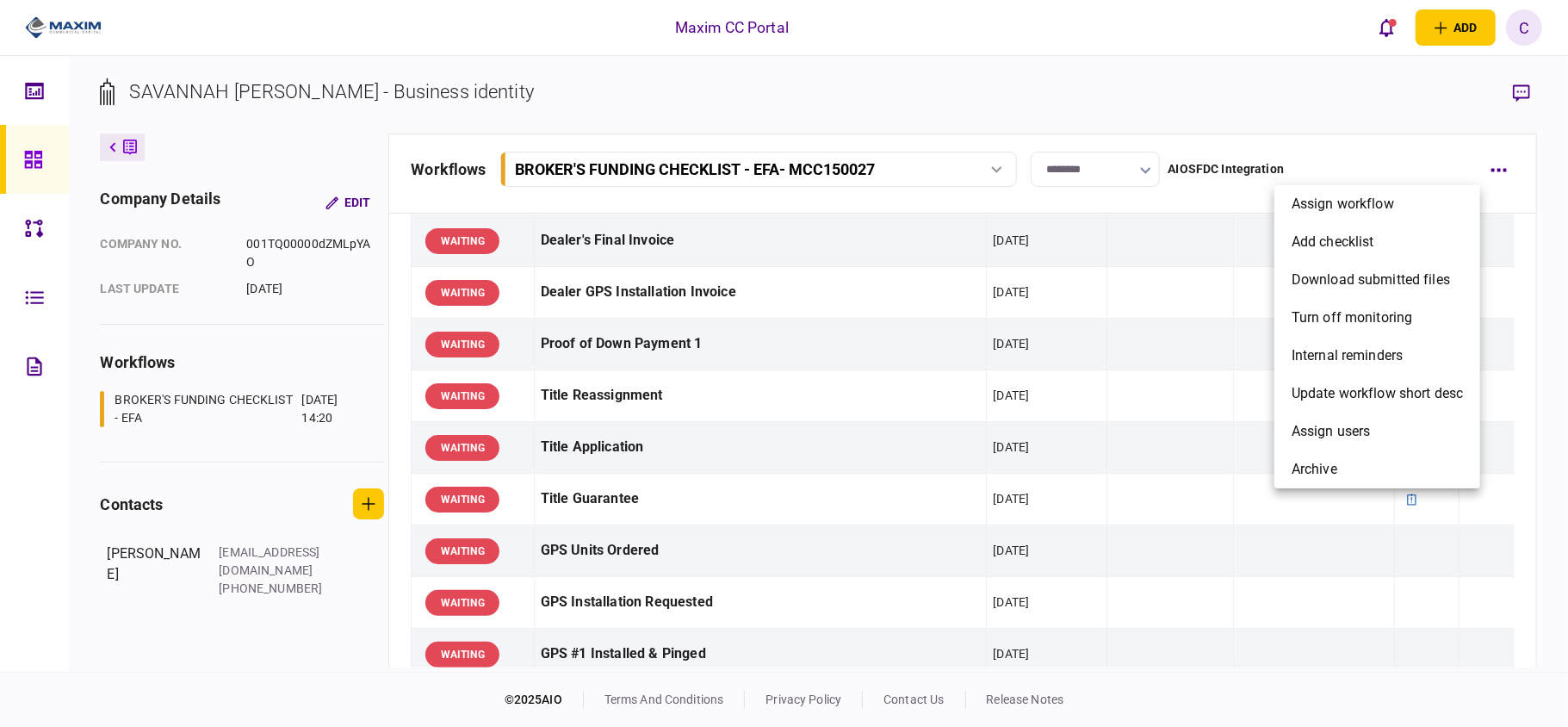
click at [1114, 218] on div at bounding box center [784, 363] width 1568 height 727
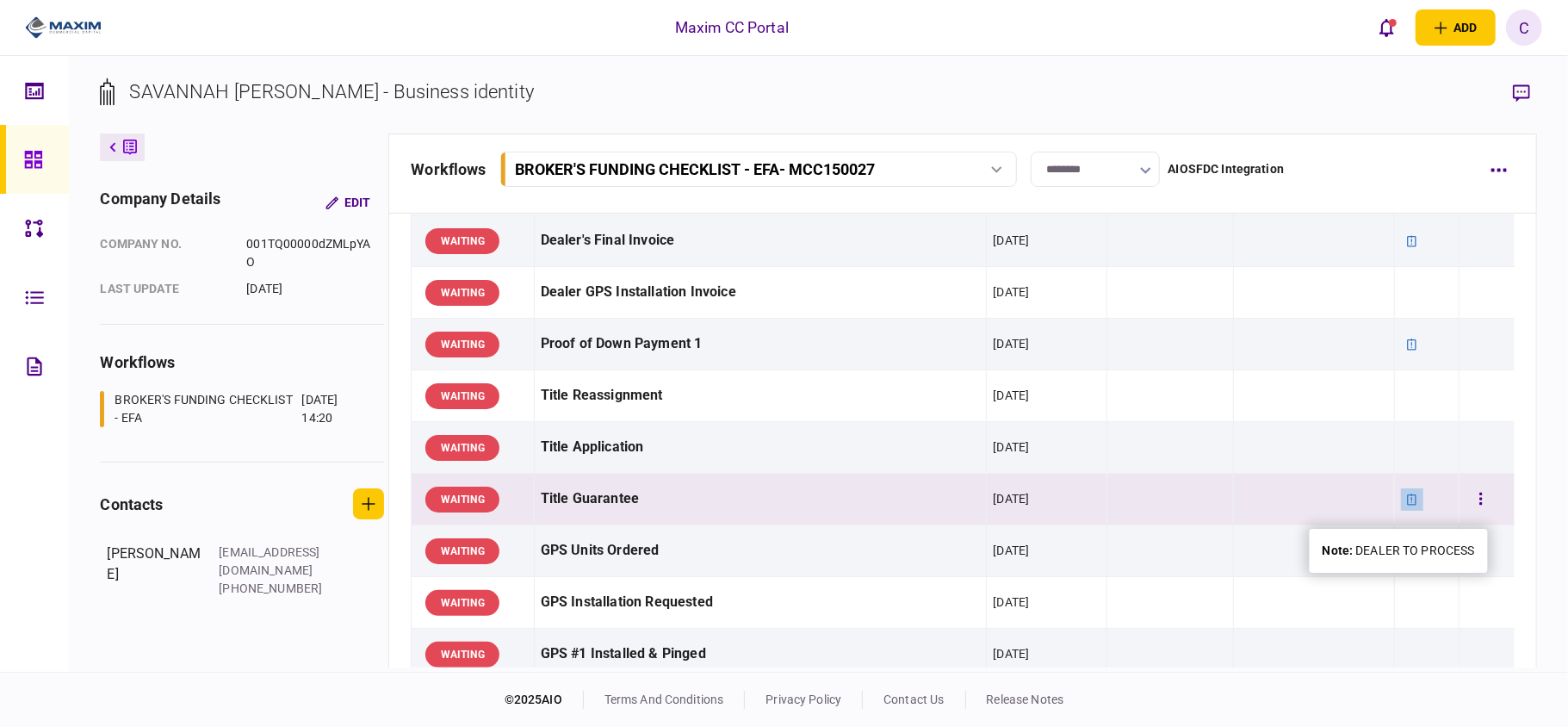
click at [1406, 505] on icon at bounding box center [1412, 499] width 12 height 12
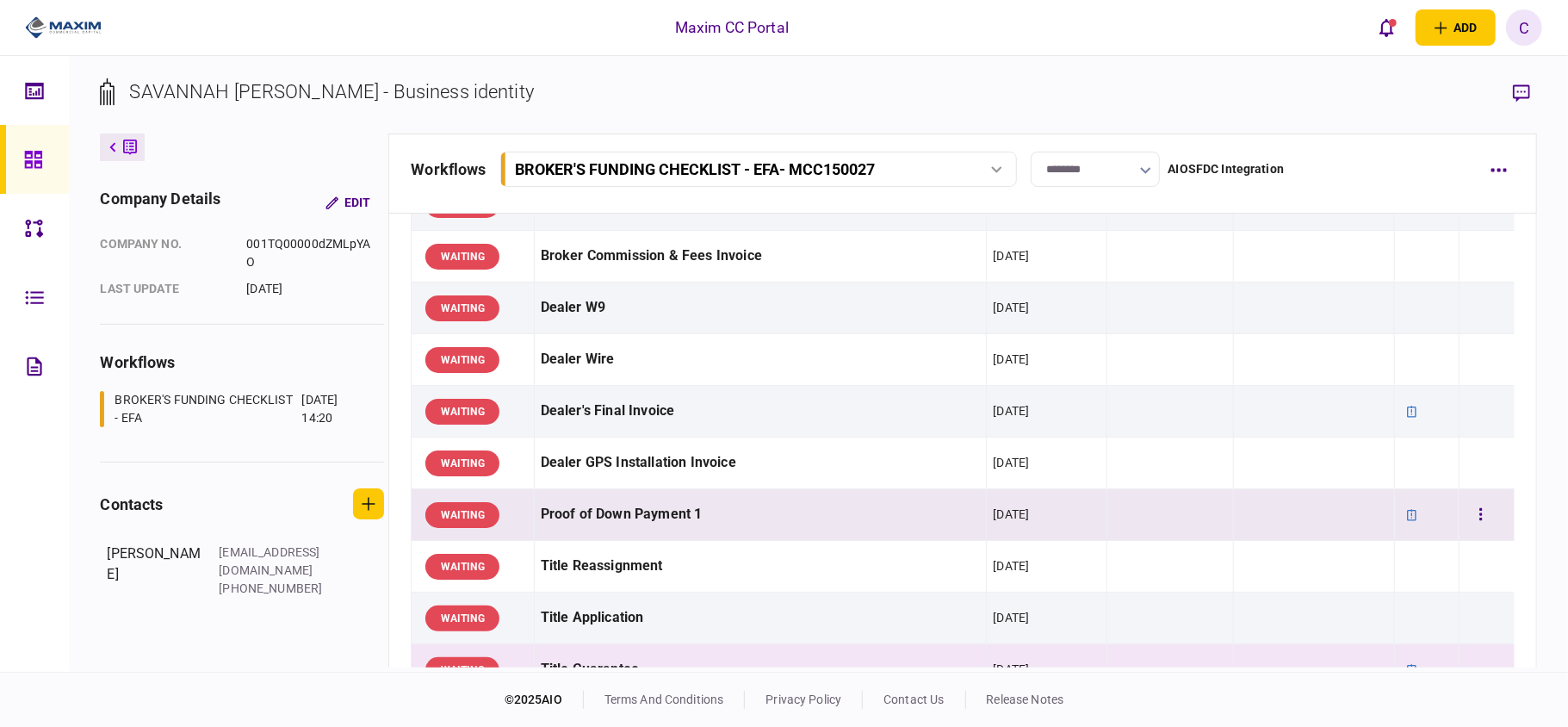
scroll to position [689, 0]
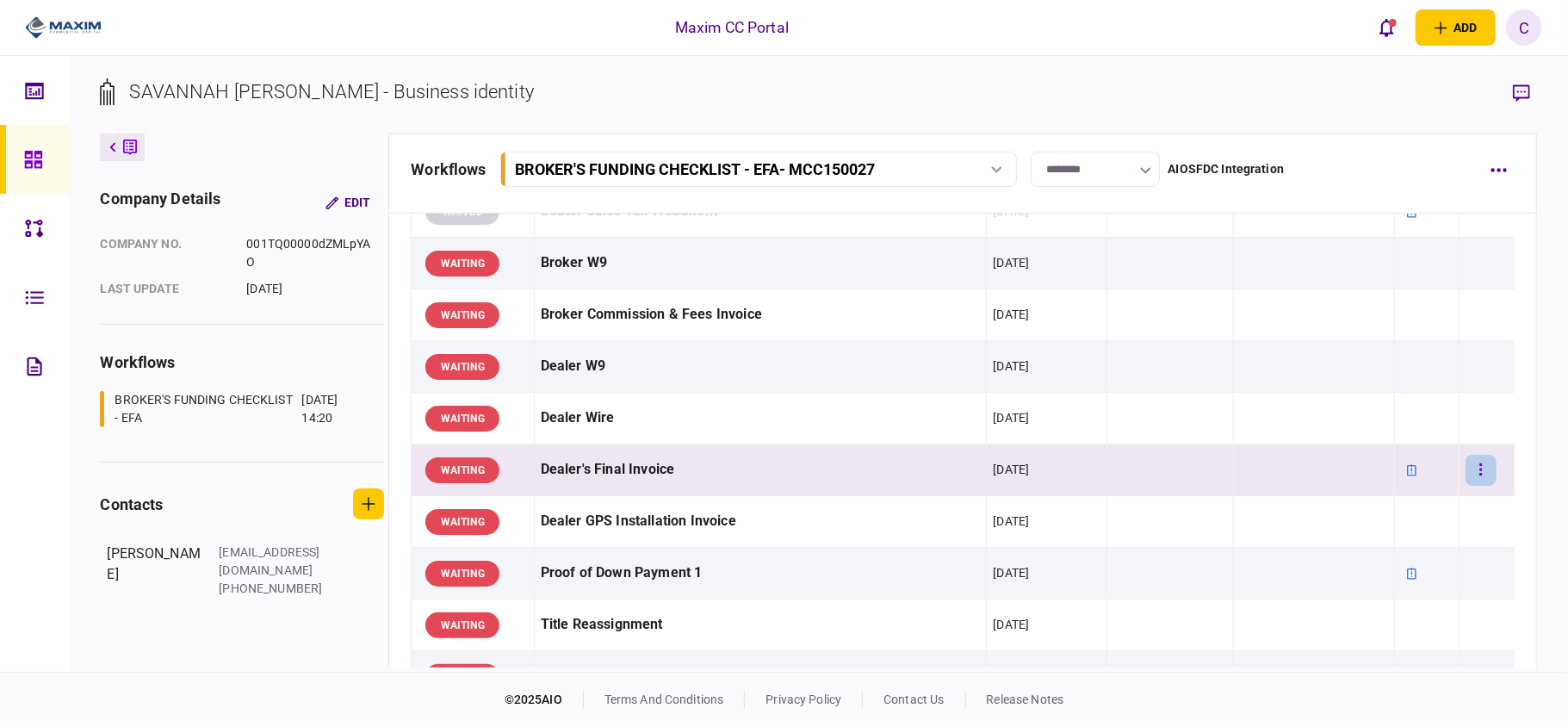
click at [1465, 467] on button "button" at bounding box center [1480, 470] width 31 height 31
click at [1505, 458] on div at bounding box center [784, 363] width 1568 height 727
click at [1469, 476] on button "button" at bounding box center [1480, 470] width 31 height 31
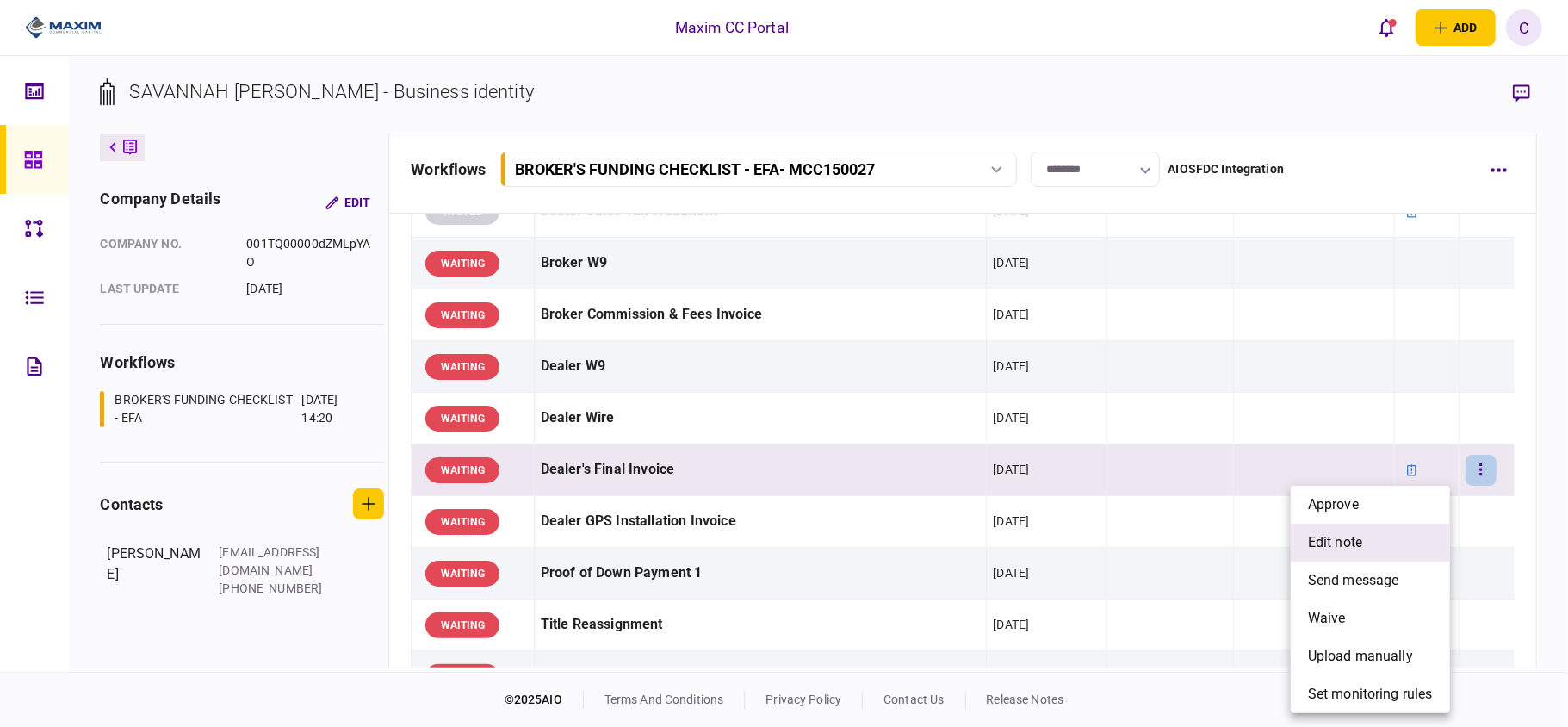
click at [1362, 541] on span "edit note" at bounding box center [1335, 542] width 54 height 21
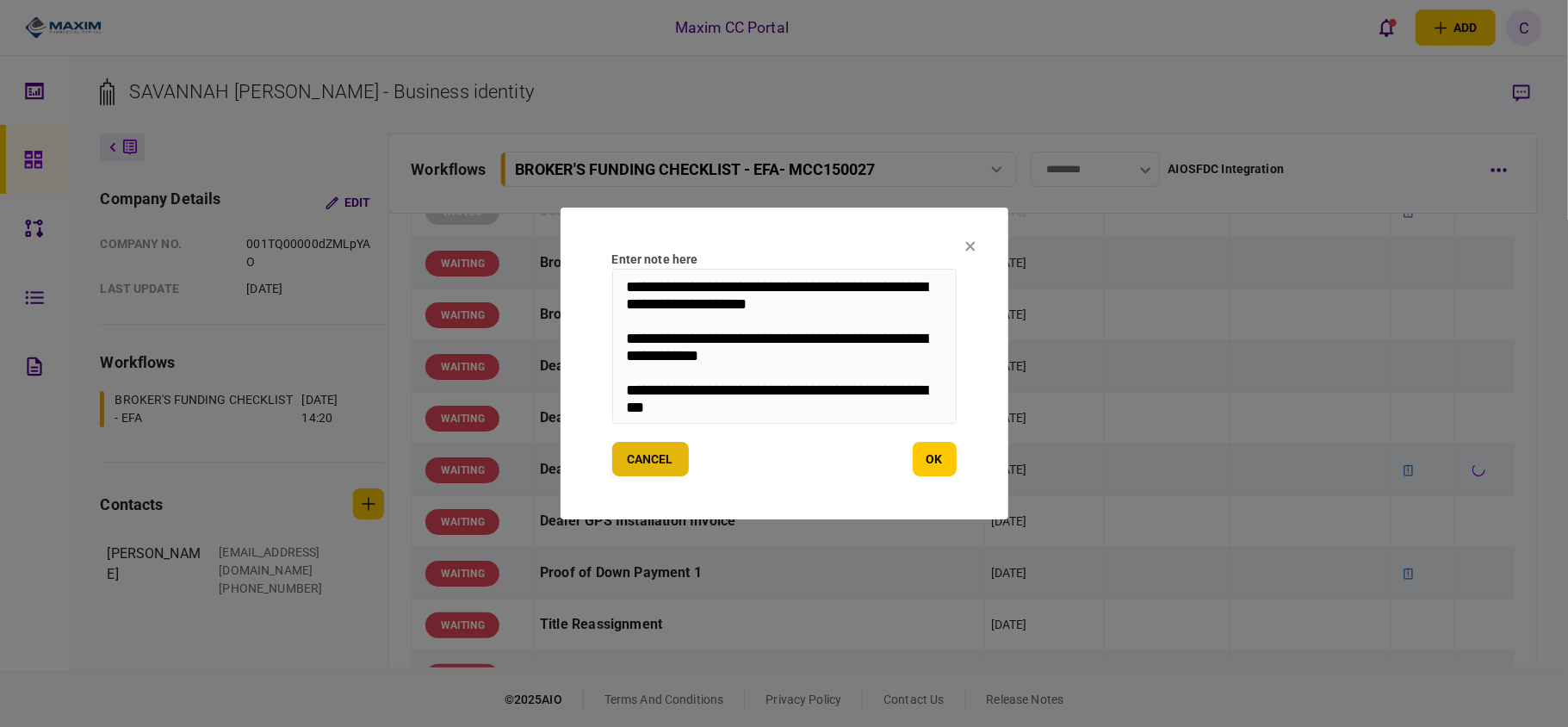
click at [634, 469] on button "cancel" at bounding box center [650, 459] width 77 height 35
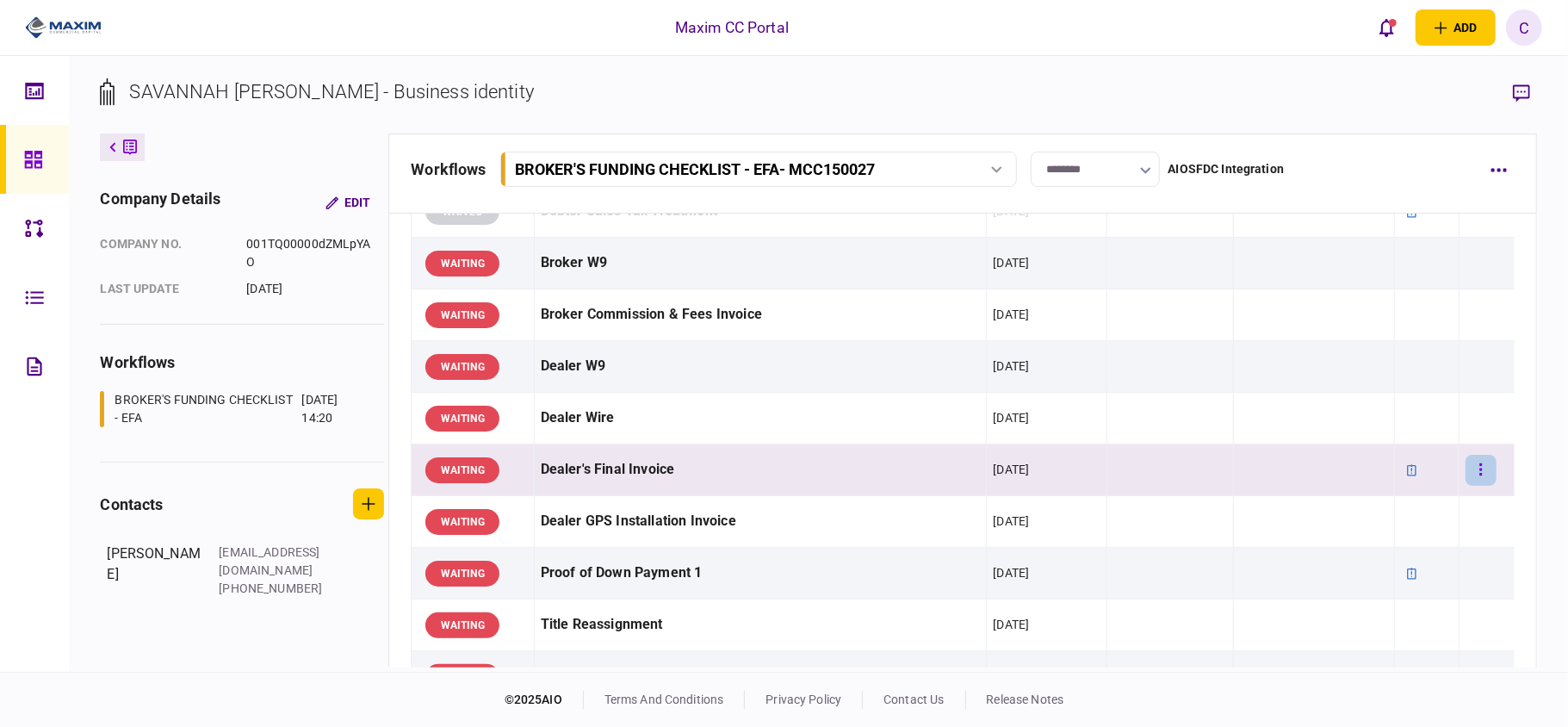
click at [1472, 475] on button "button" at bounding box center [1480, 470] width 31 height 31
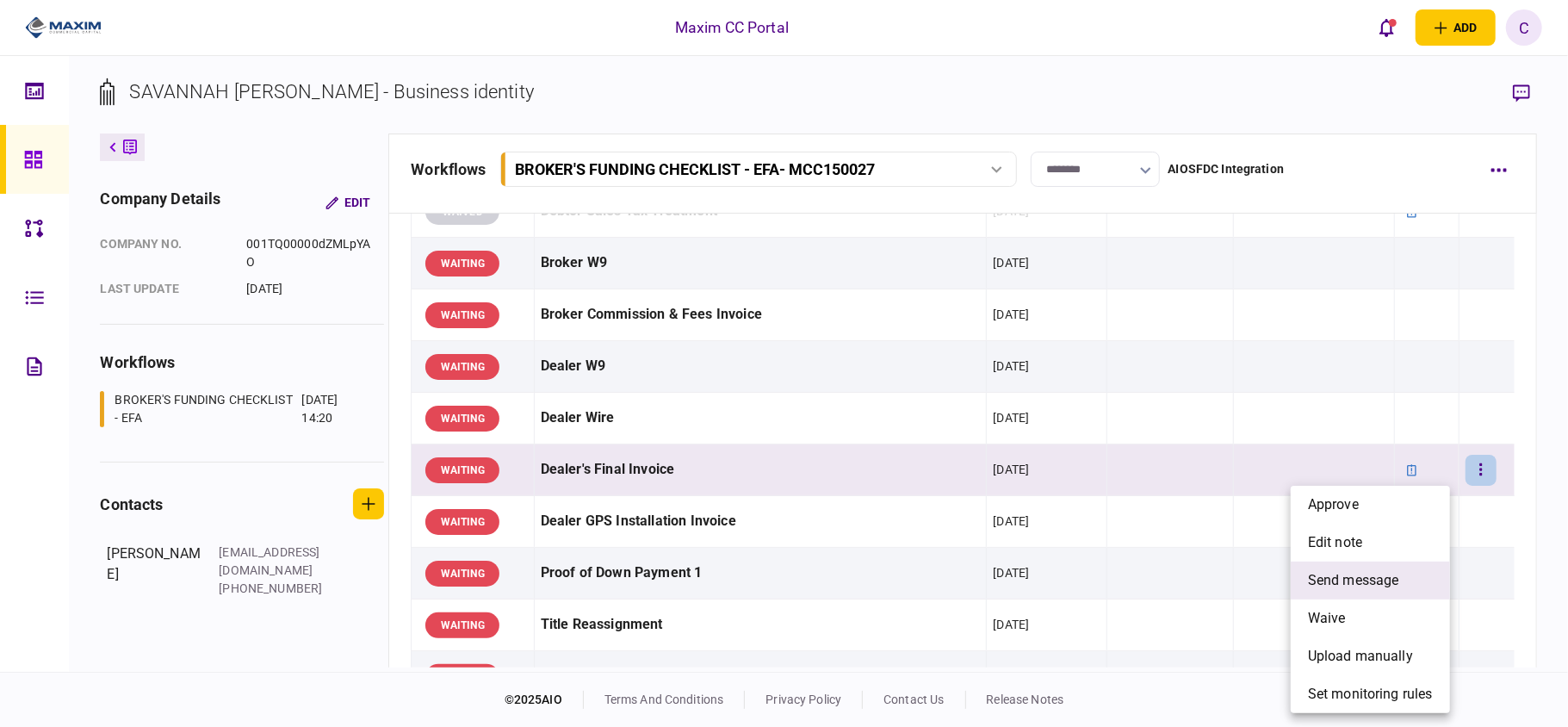
click at [1357, 586] on span "send message" at bounding box center [1354, 580] width 92 height 21
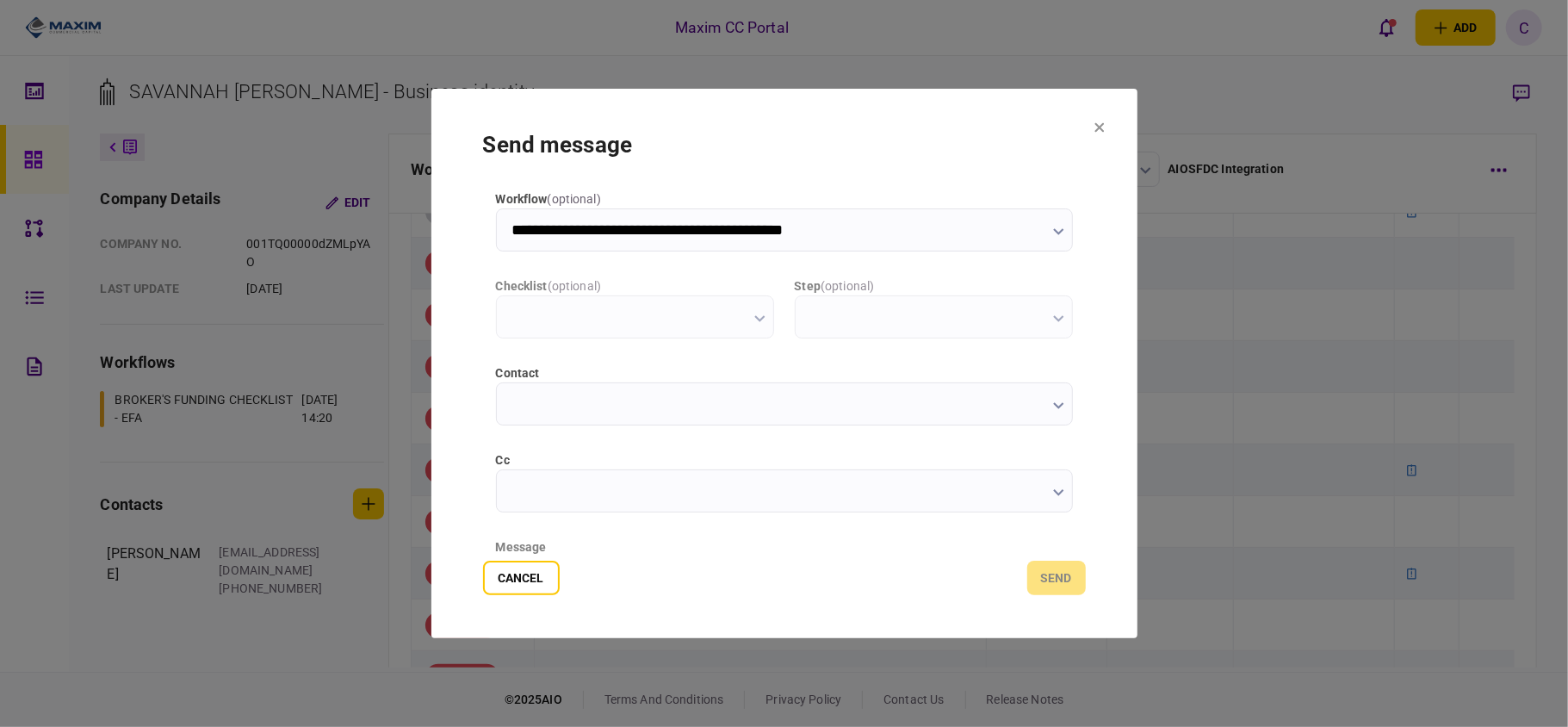
type input "**********"
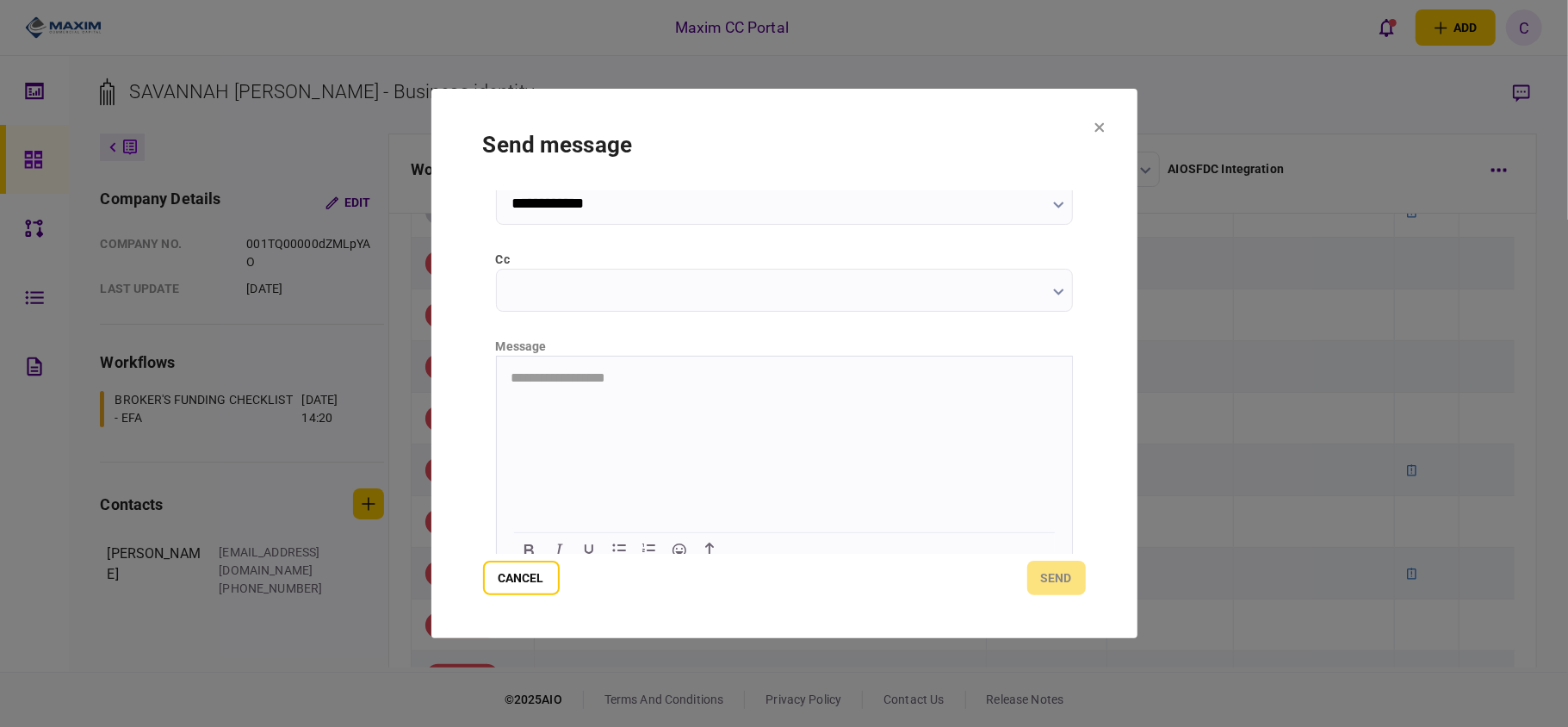
scroll to position [217, 0]
click at [621, 373] on html at bounding box center [784, 360] width 575 height 42
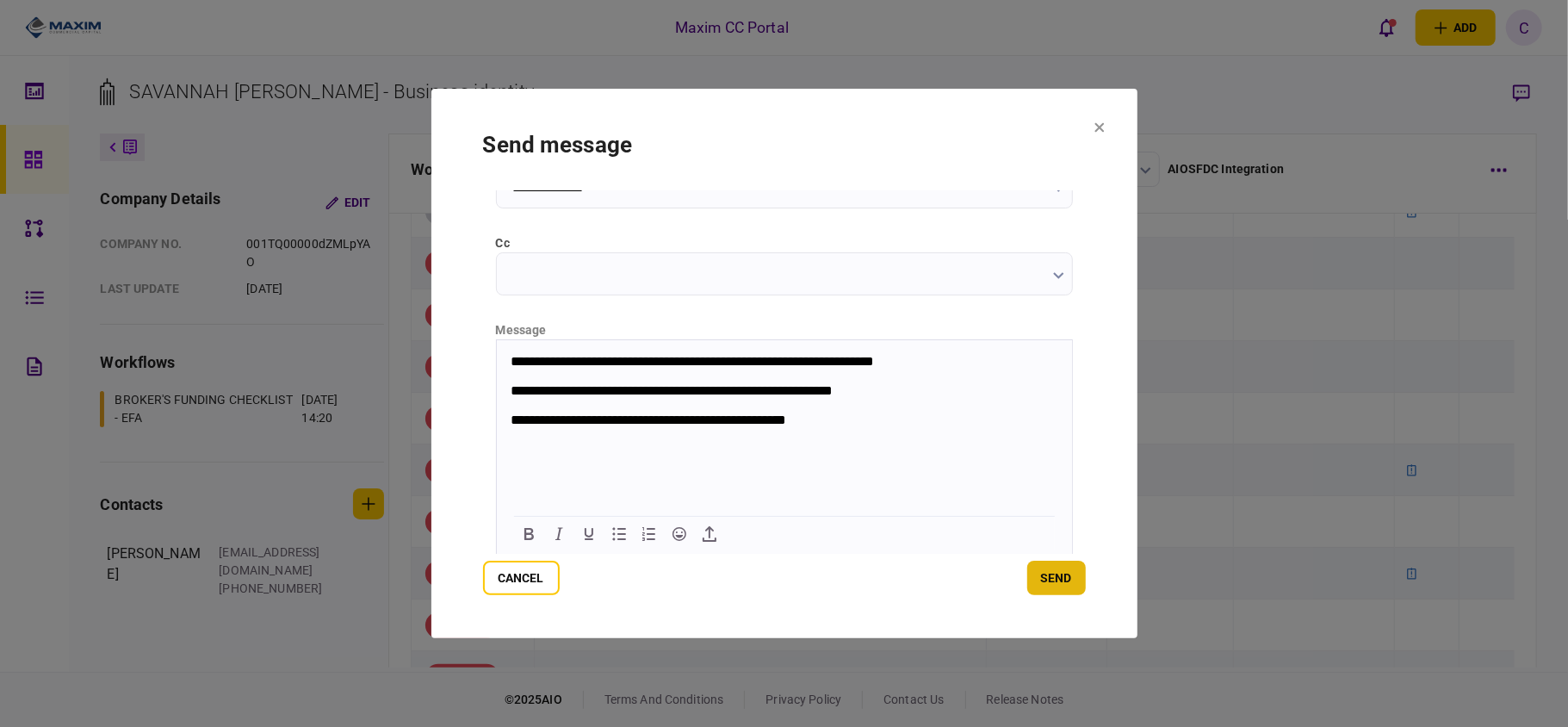
click at [1055, 585] on button "send" at bounding box center [1056, 577] width 58 height 35
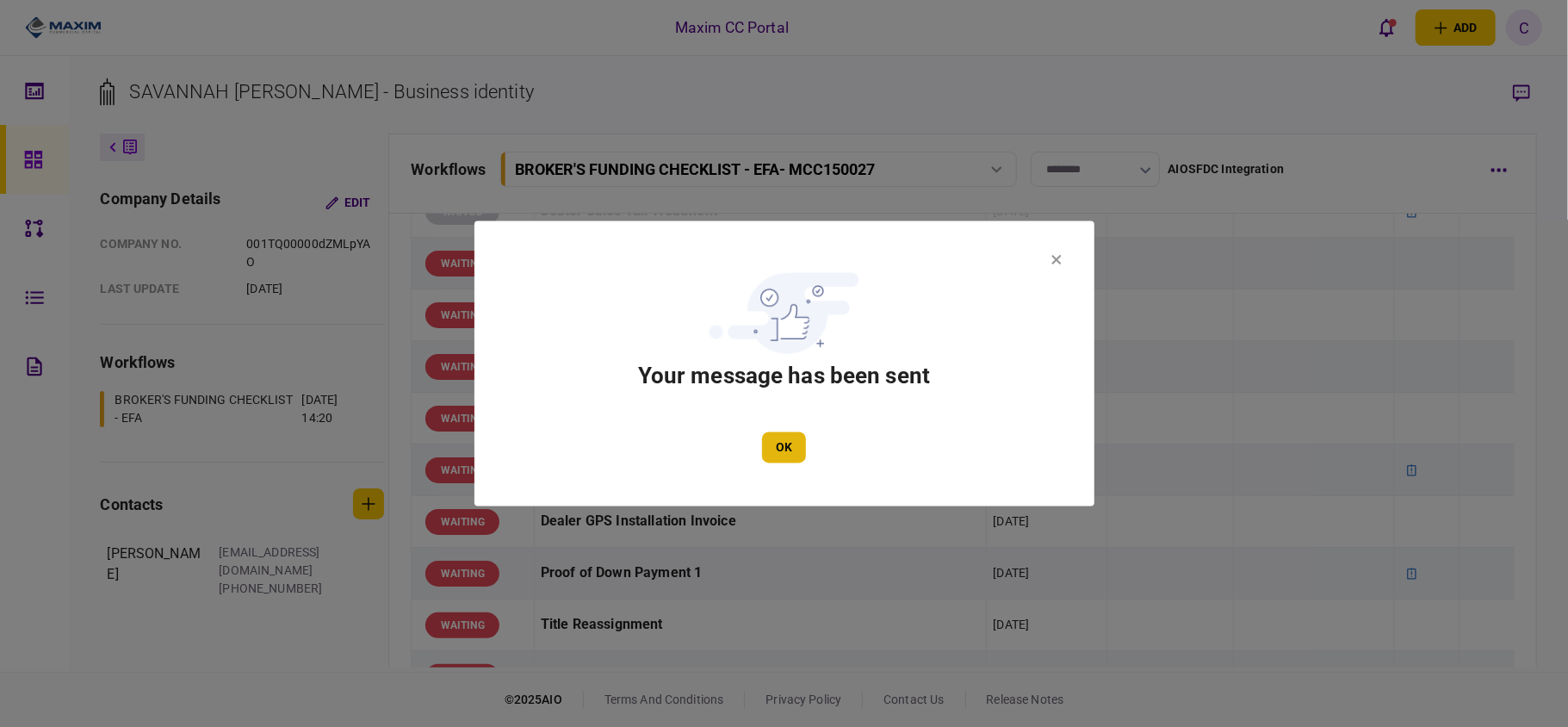
click at [795, 437] on button "OK" at bounding box center [784, 447] width 44 height 31
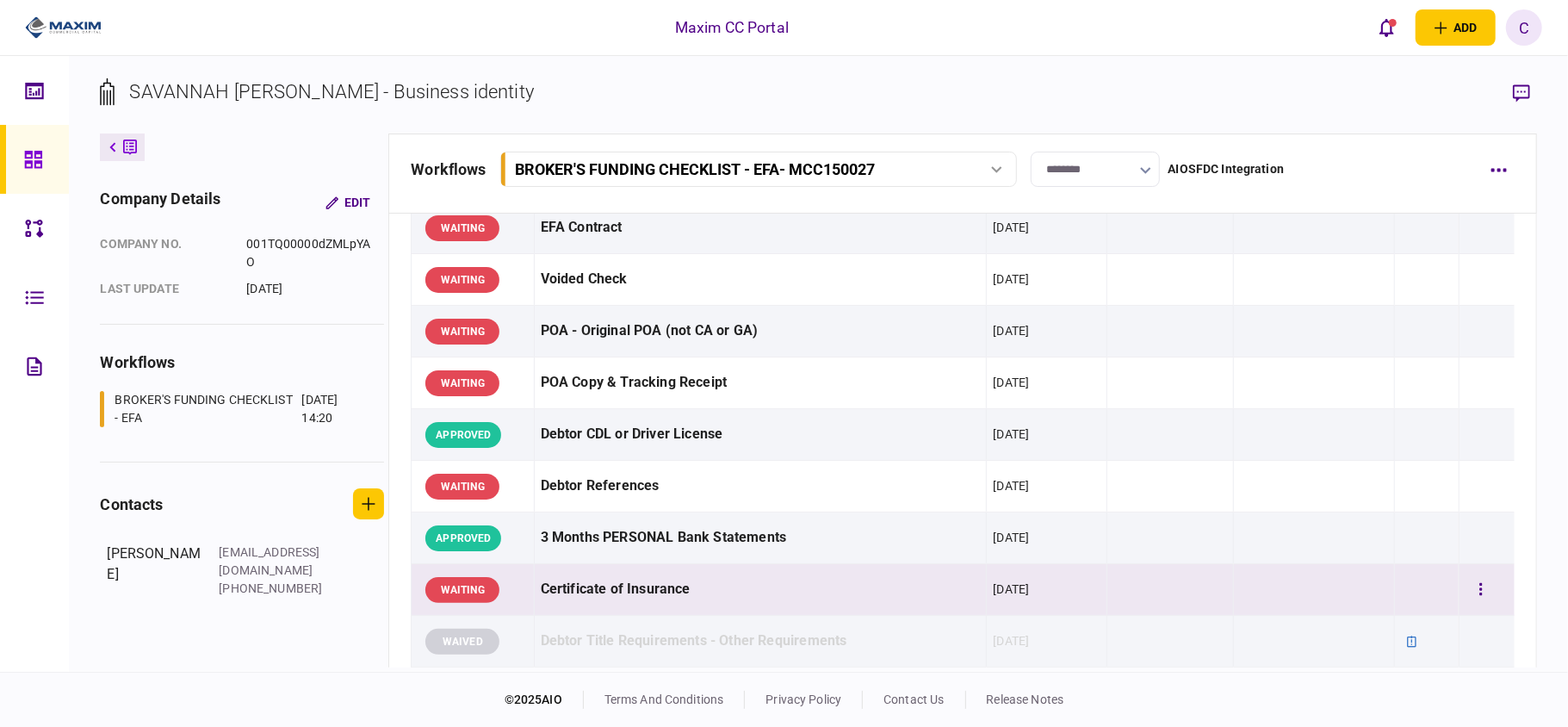
scroll to position [0, 0]
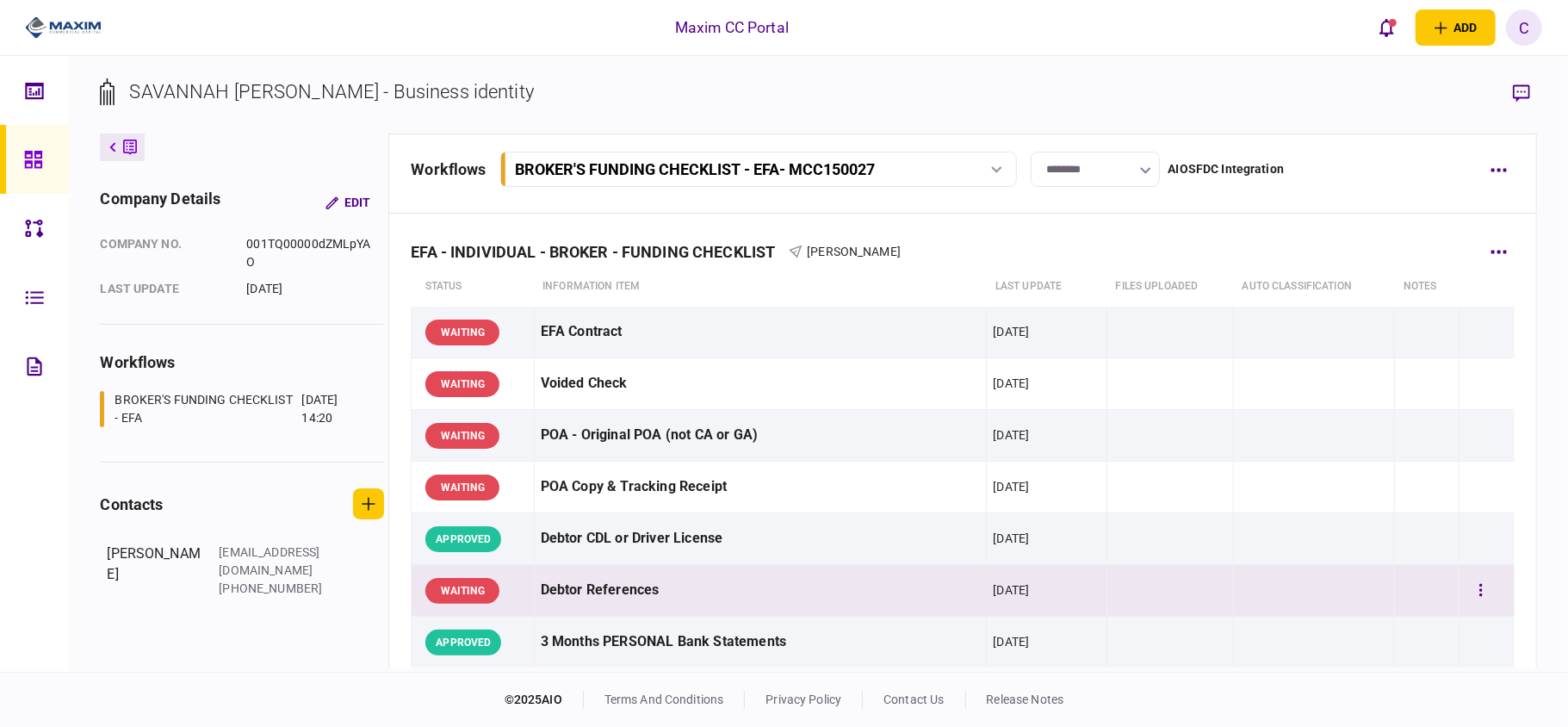
click at [703, 585] on div "Debtor References" at bounding box center [761, 590] width 440 height 38
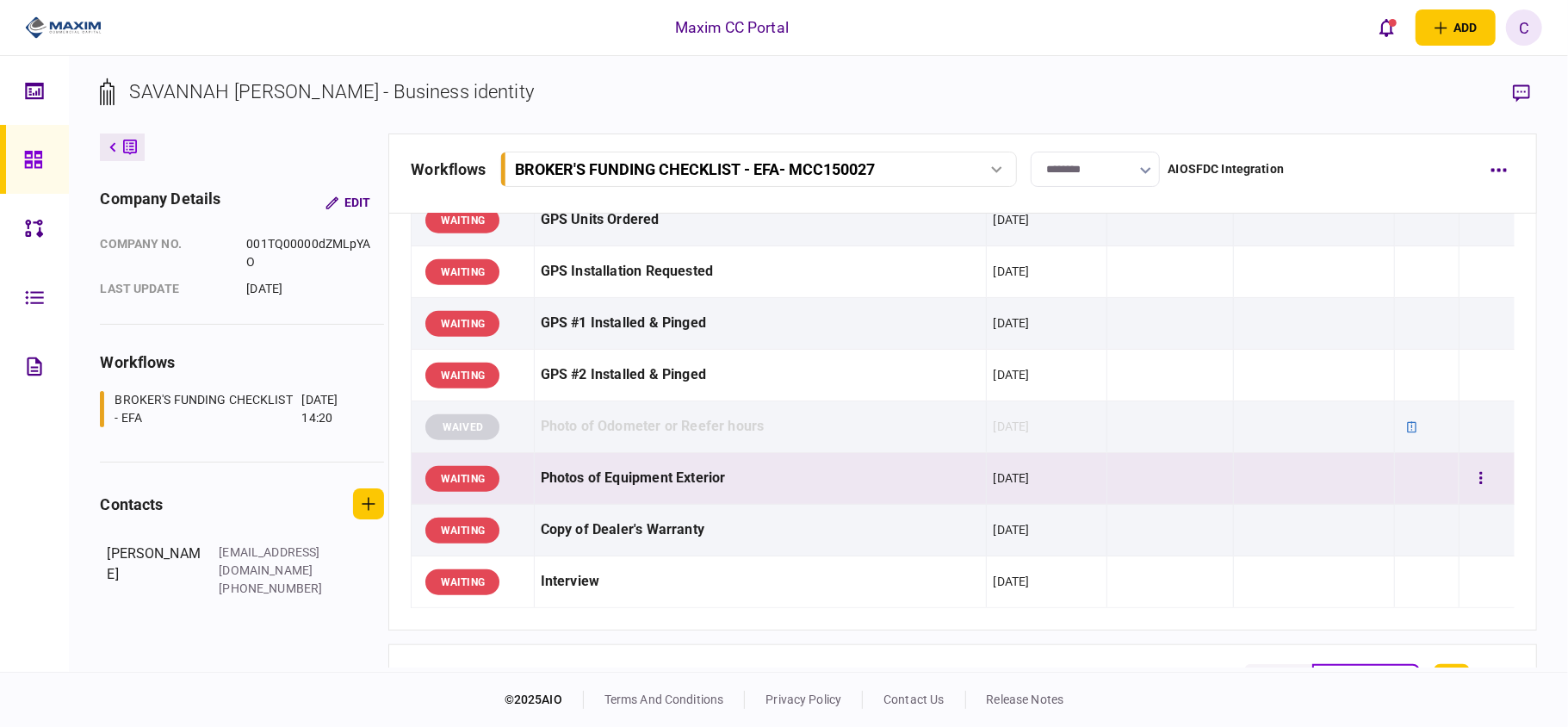
scroll to position [1262, 0]
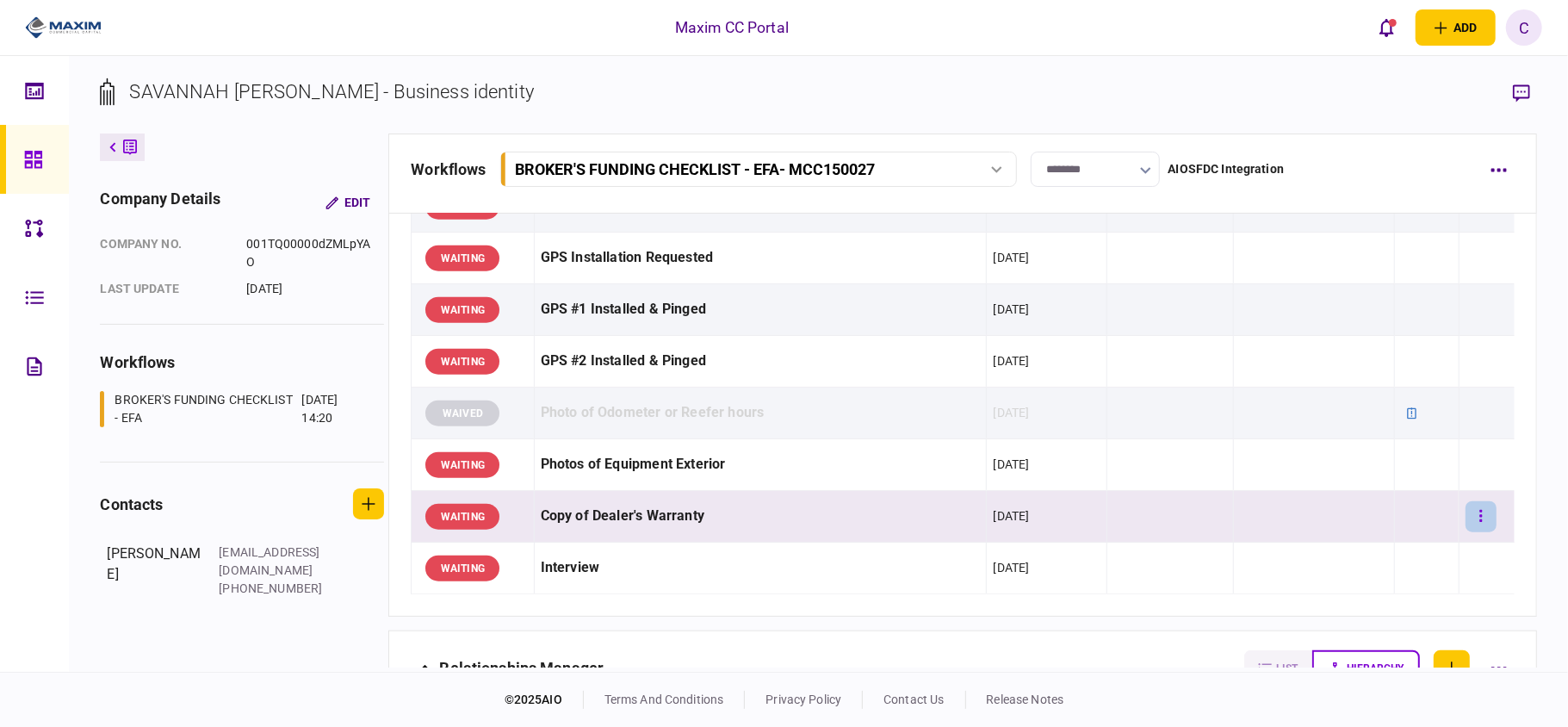
click at [1479, 524] on icon "button" at bounding box center [1480, 516] width 3 height 17
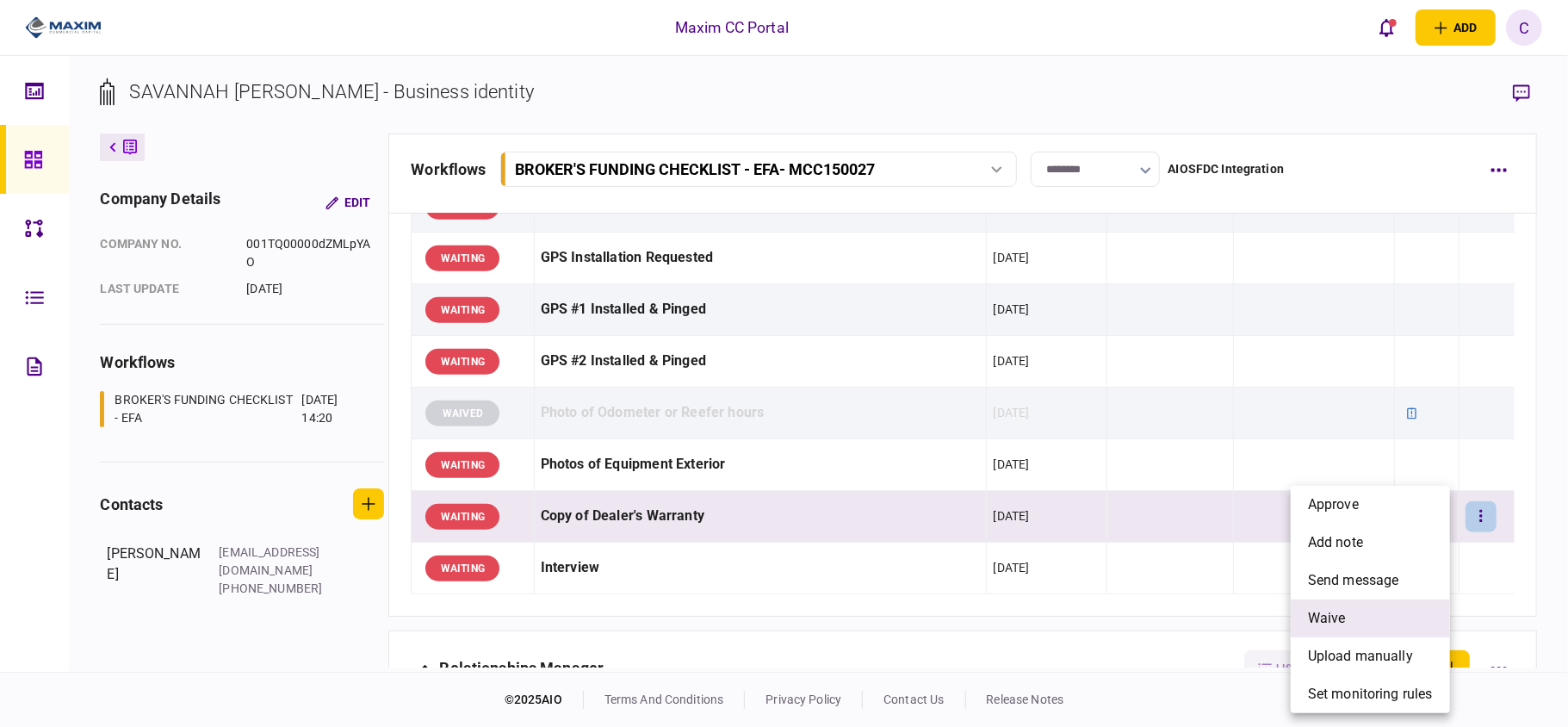
click at [1312, 618] on span "waive" at bounding box center [1327, 618] width 37 height 21
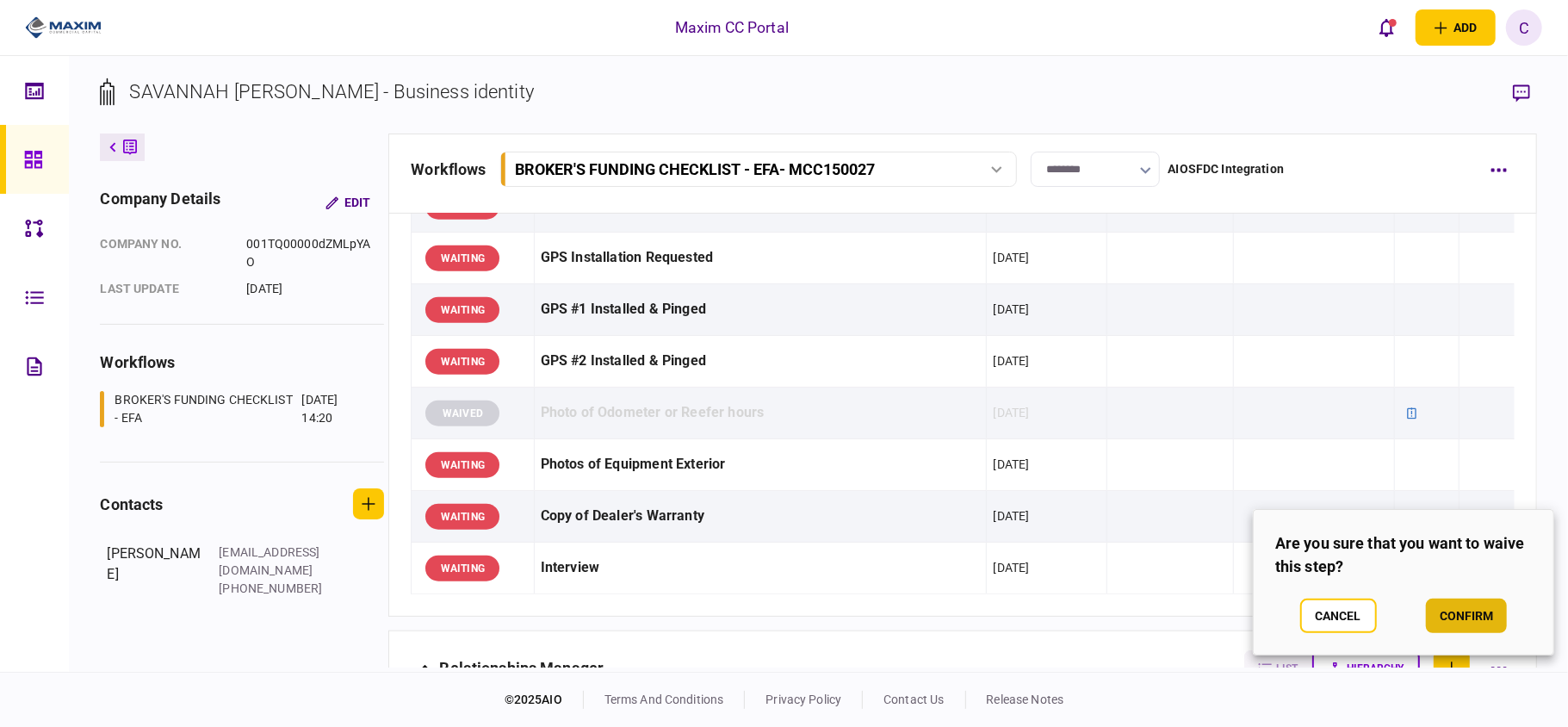
click at [1451, 618] on button "confirm" at bounding box center [1466, 615] width 81 height 35
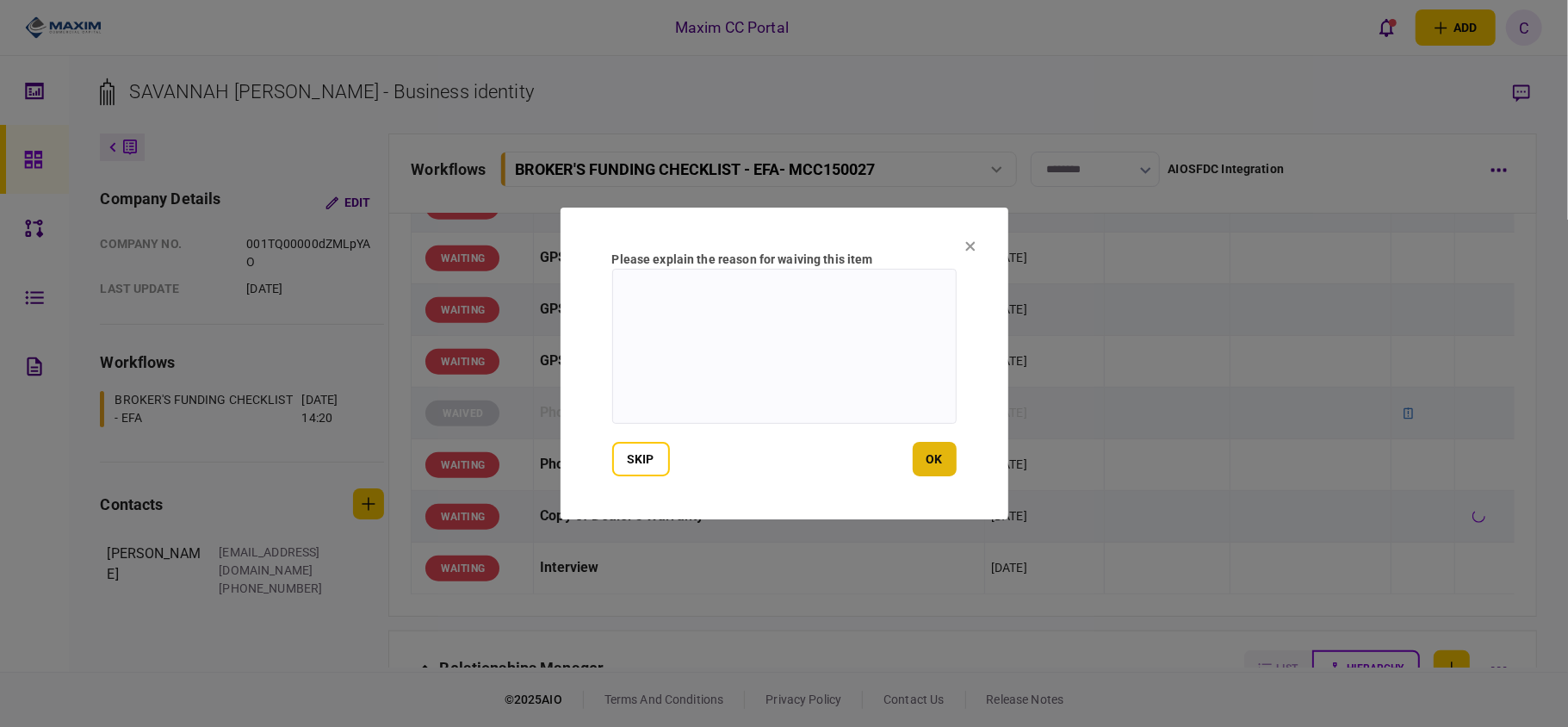
click at [938, 460] on button "ok" at bounding box center [934, 459] width 44 height 35
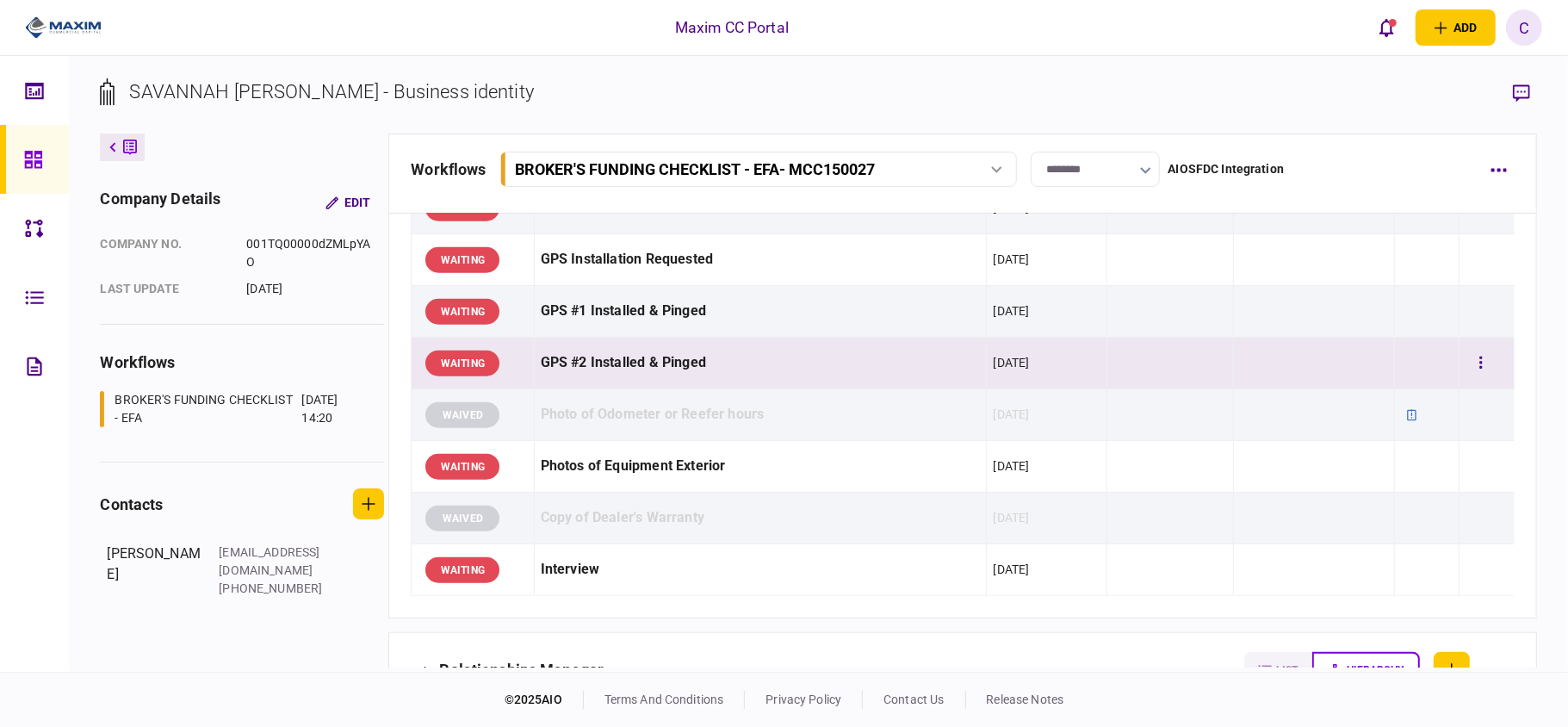
scroll to position [1377, 0]
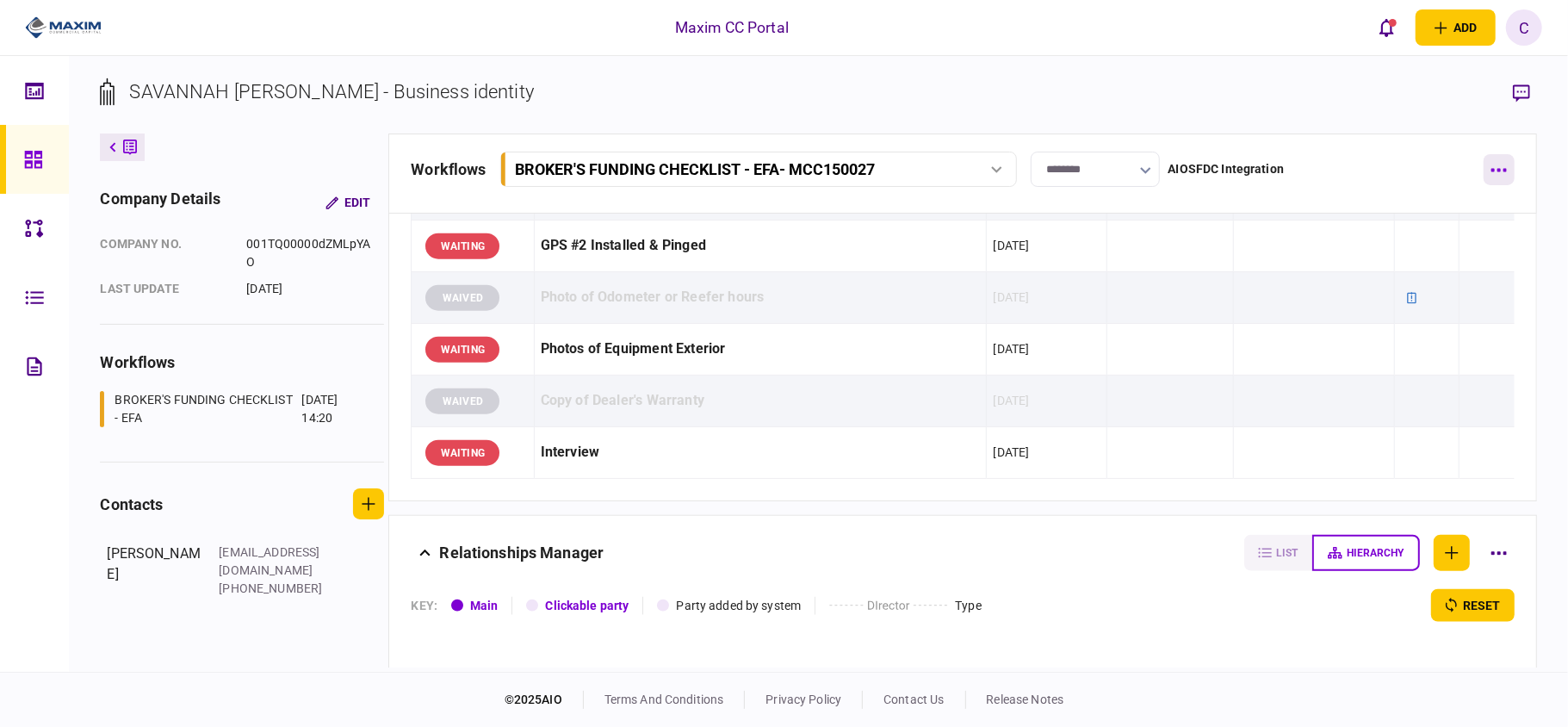
click at [1492, 178] on button "button" at bounding box center [1499, 169] width 31 height 31
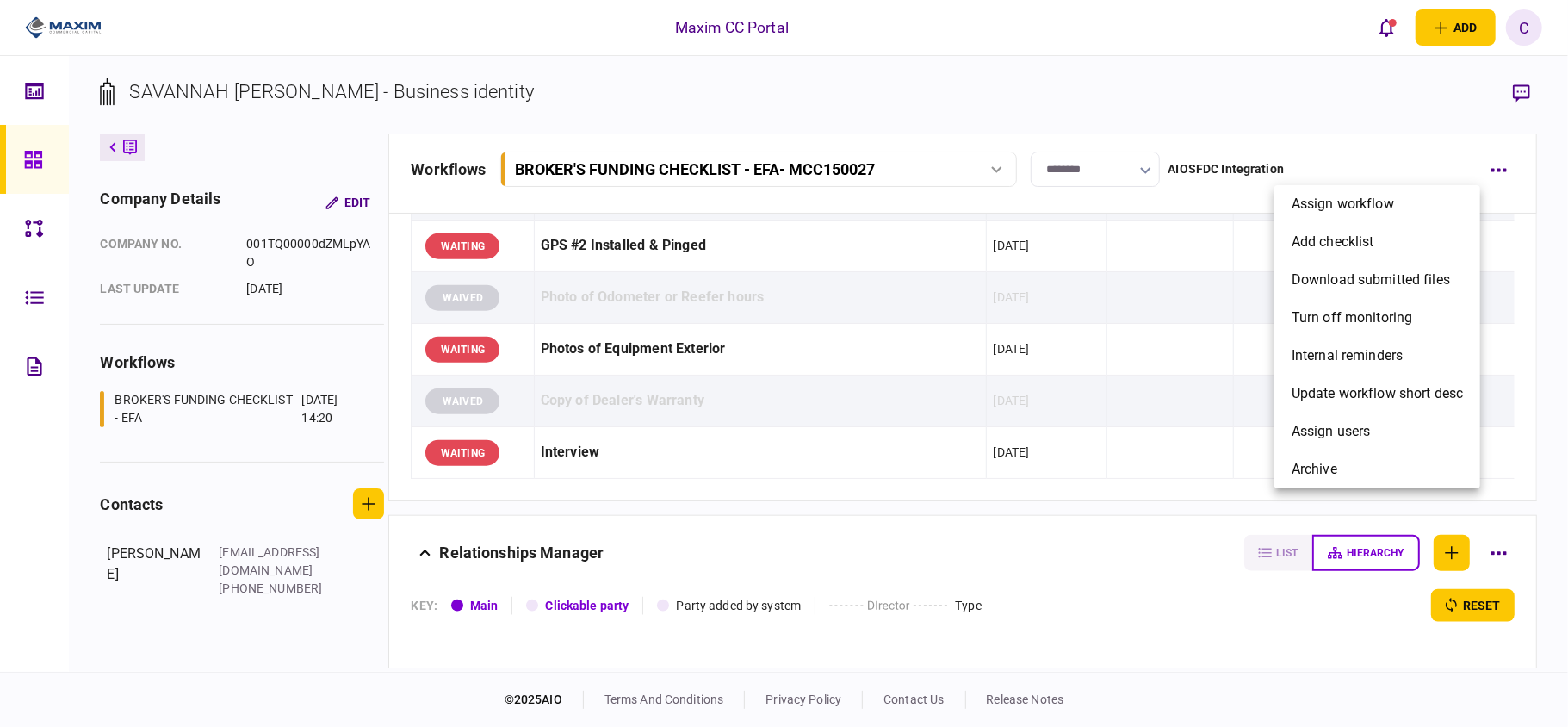
click at [1505, 204] on div at bounding box center [784, 363] width 1568 height 727
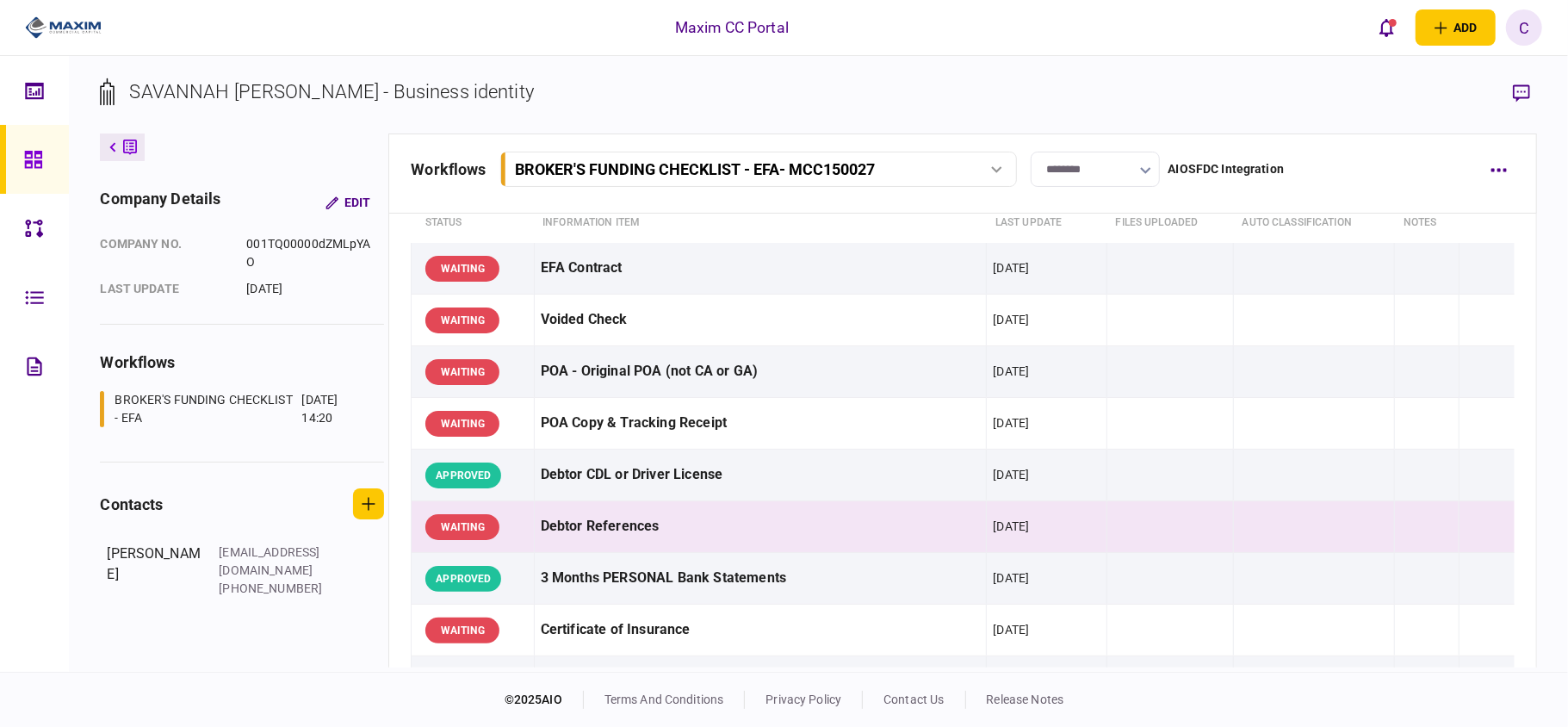
scroll to position [0, 0]
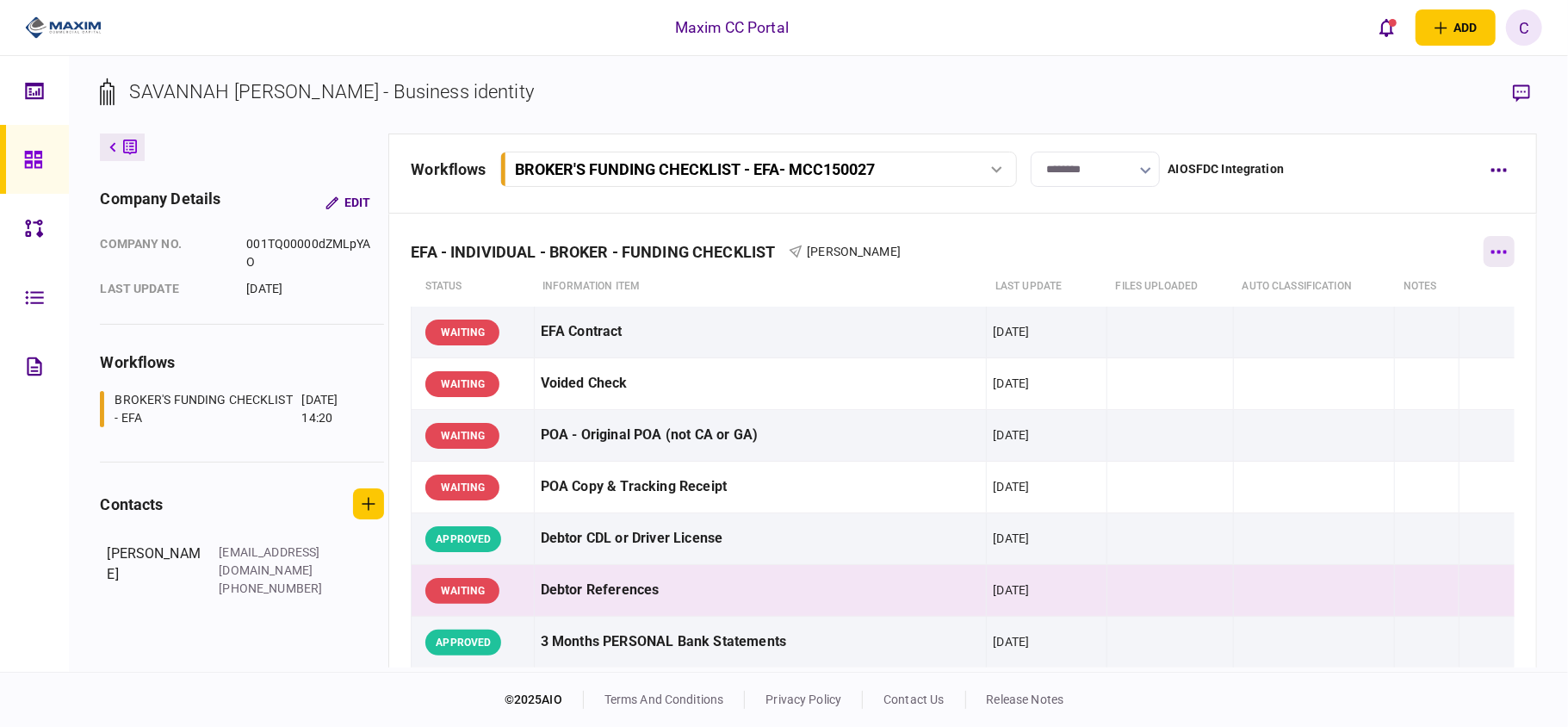
click at [1484, 249] on button "button" at bounding box center [1499, 251] width 31 height 31
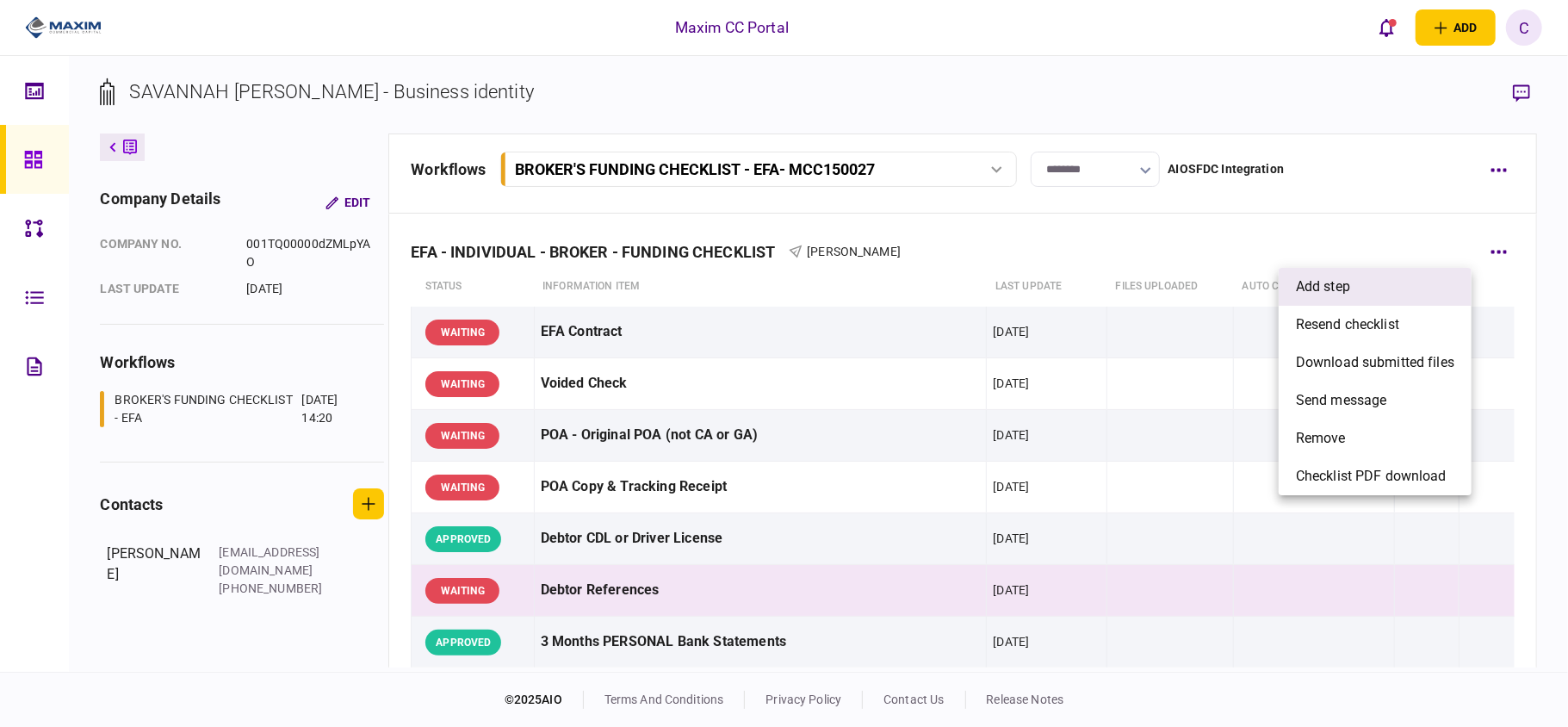
click at [1329, 283] on span "add step" at bounding box center [1322, 286] width 54 height 21
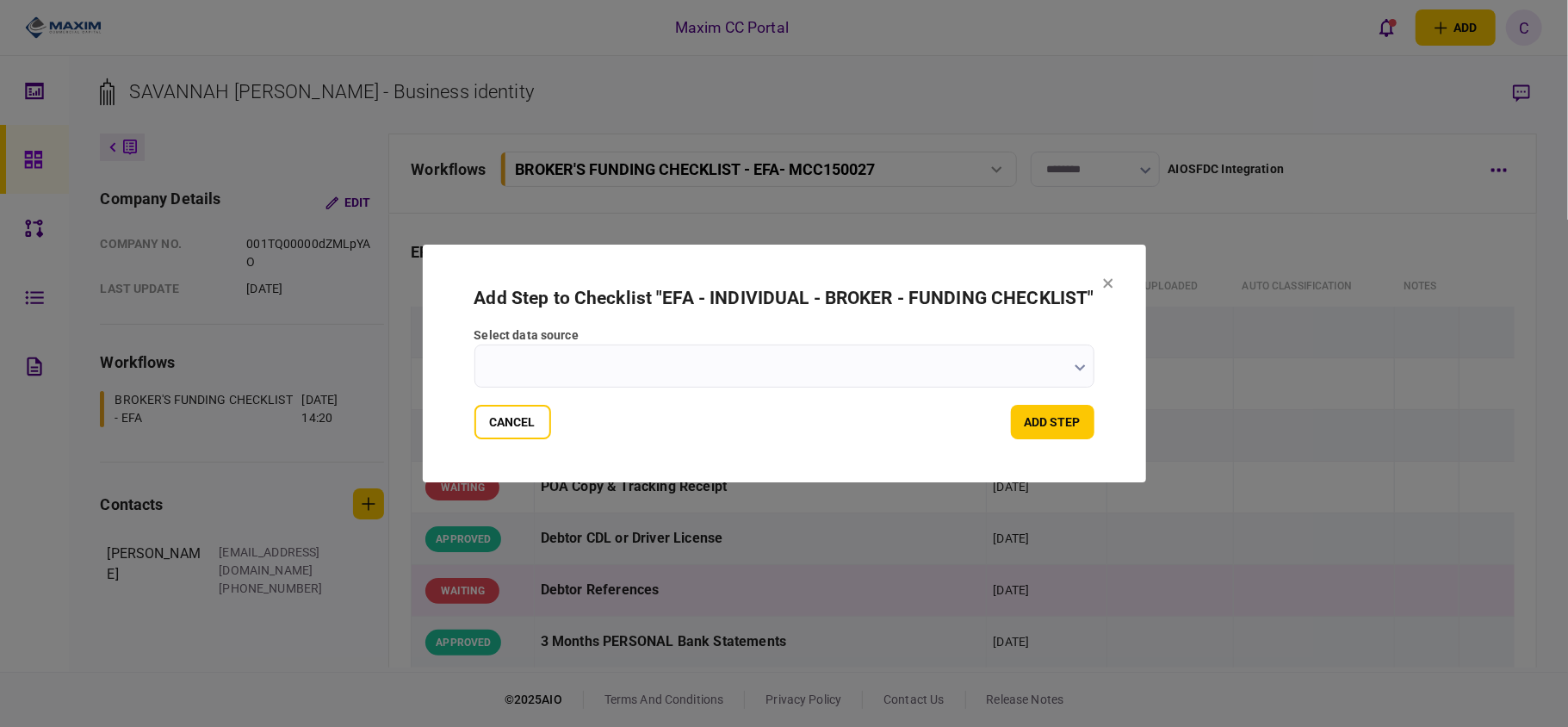
click at [1069, 362] on input "select data source" at bounding box center [784, 366] width 620 height 43
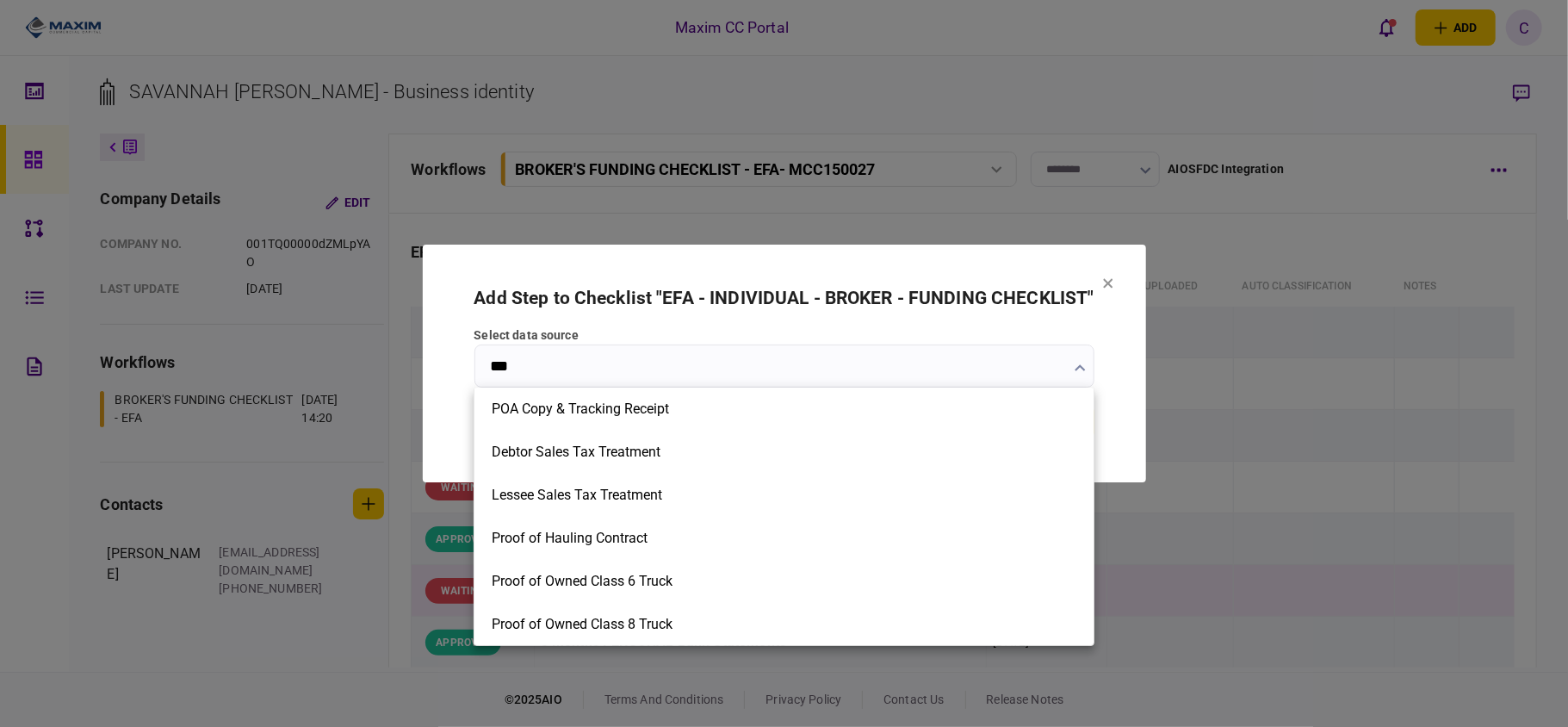
scroll to position [260, 0]
click at [1007, 362] on div at bounding box center [784, 363] width 1568 height 727
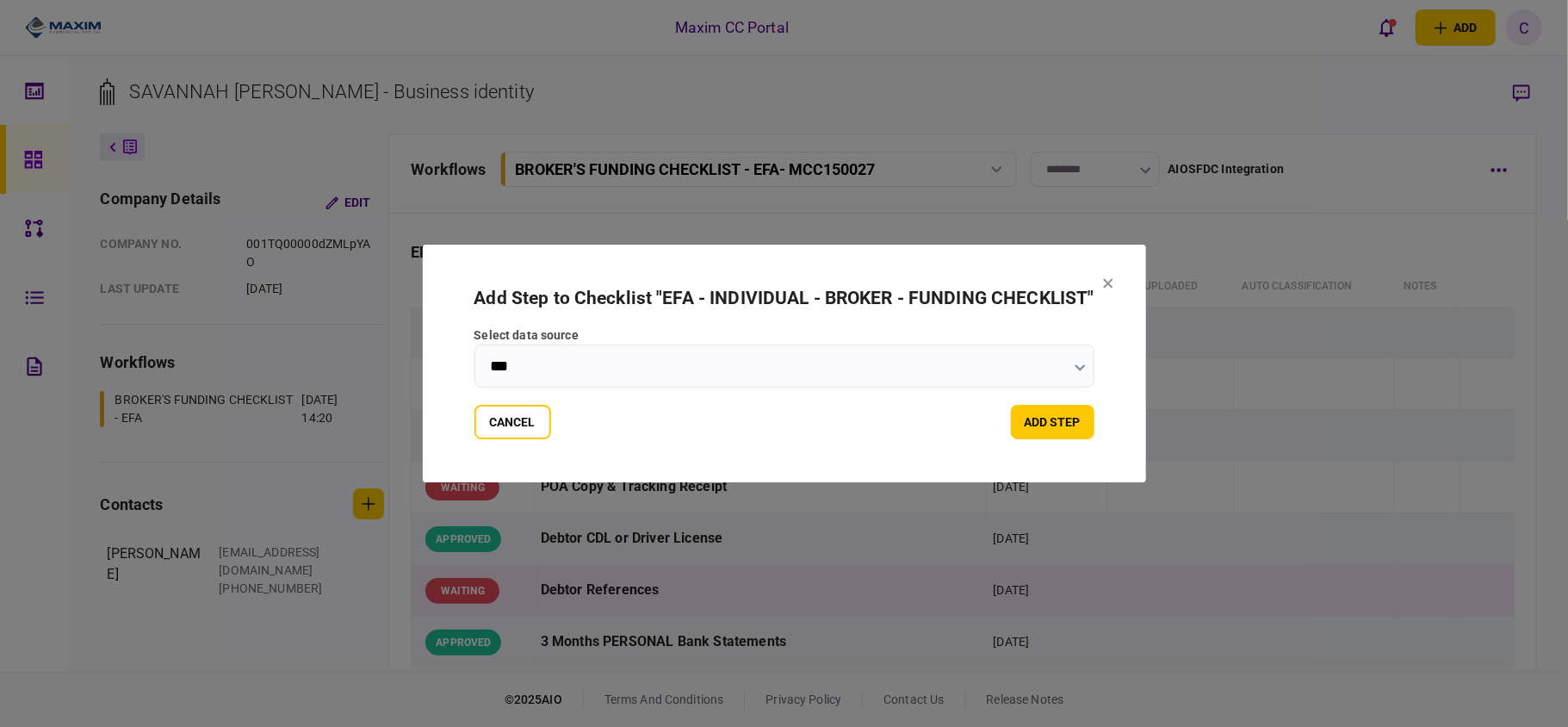
click at [1075, 367] on icon "button" at bounding box center [1080, 367] width 11 height 7
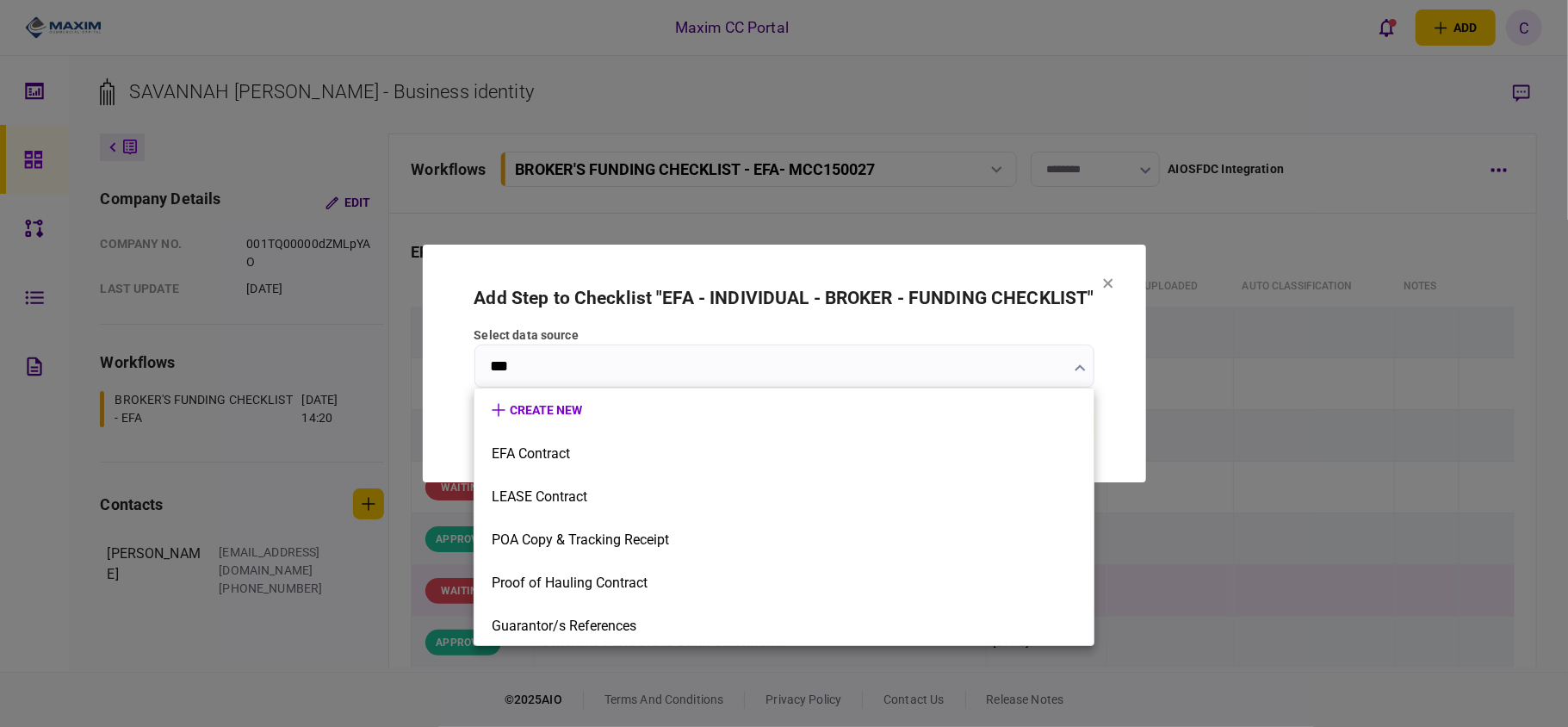
click at [600, 362] on div at bounding box center [784, 363] width 1568 height 727
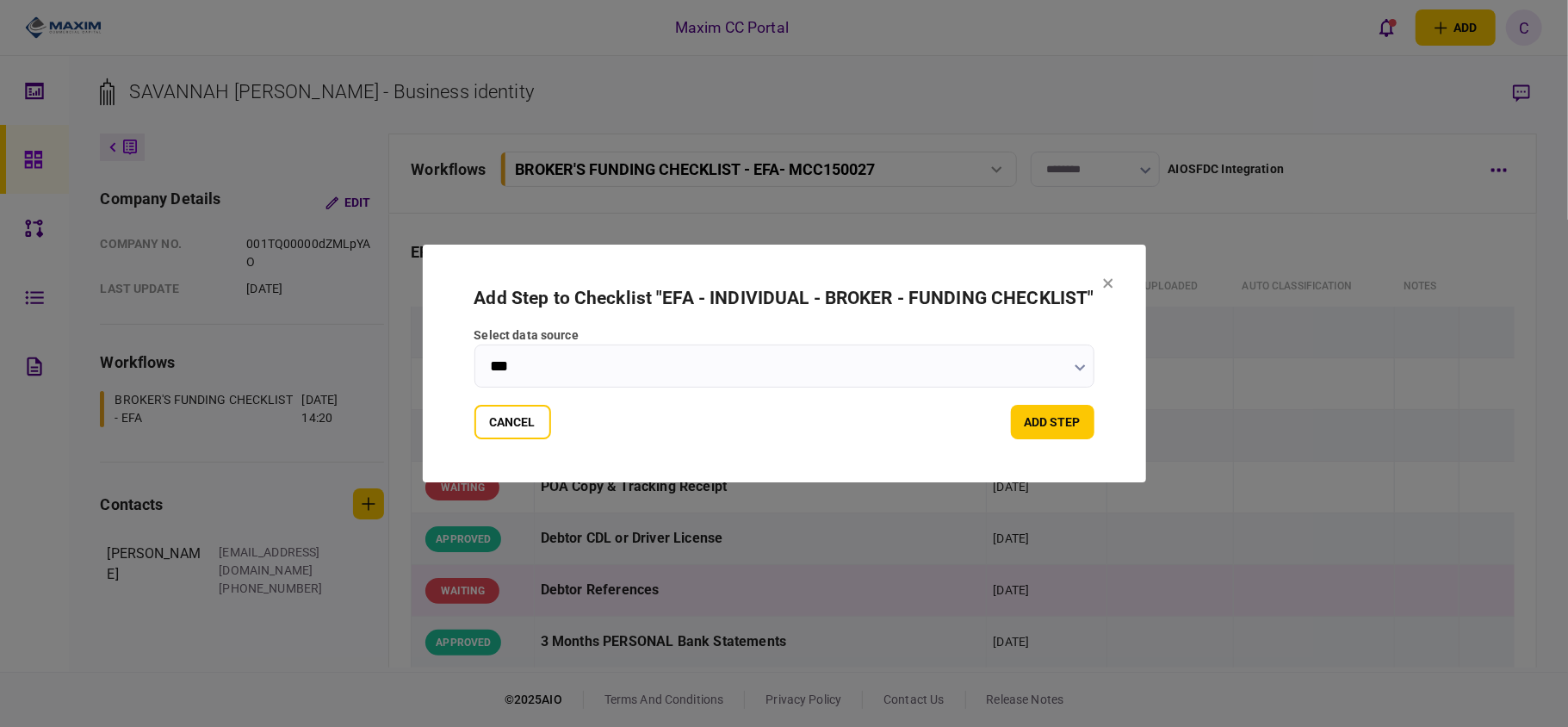
click at [522, 366] on input "***" at bounding box center [784, 366] width 620 height 43
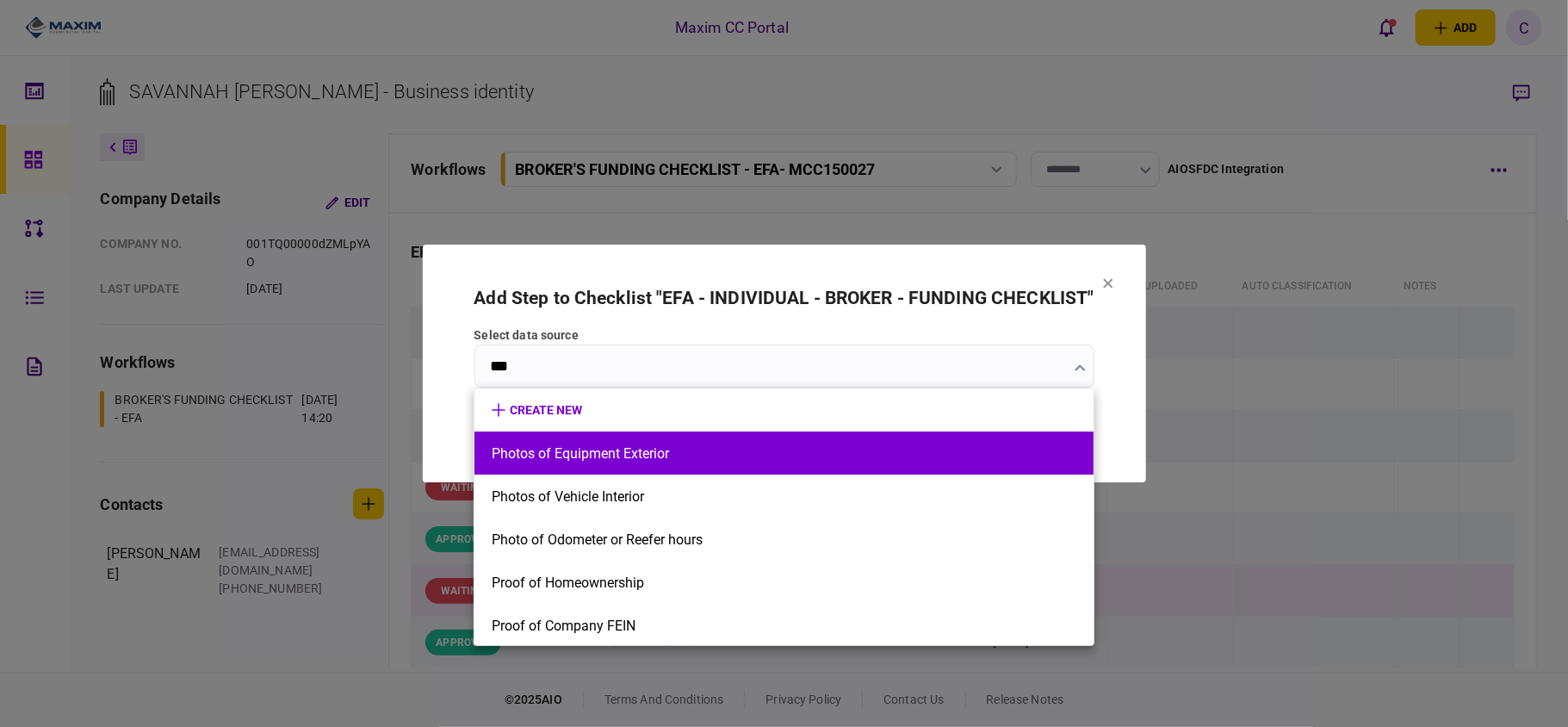
click at [510, 451] on button "Photos of Equipment Exterior" at bounding box center [784, 453] width 585 height 17
type input "**********"
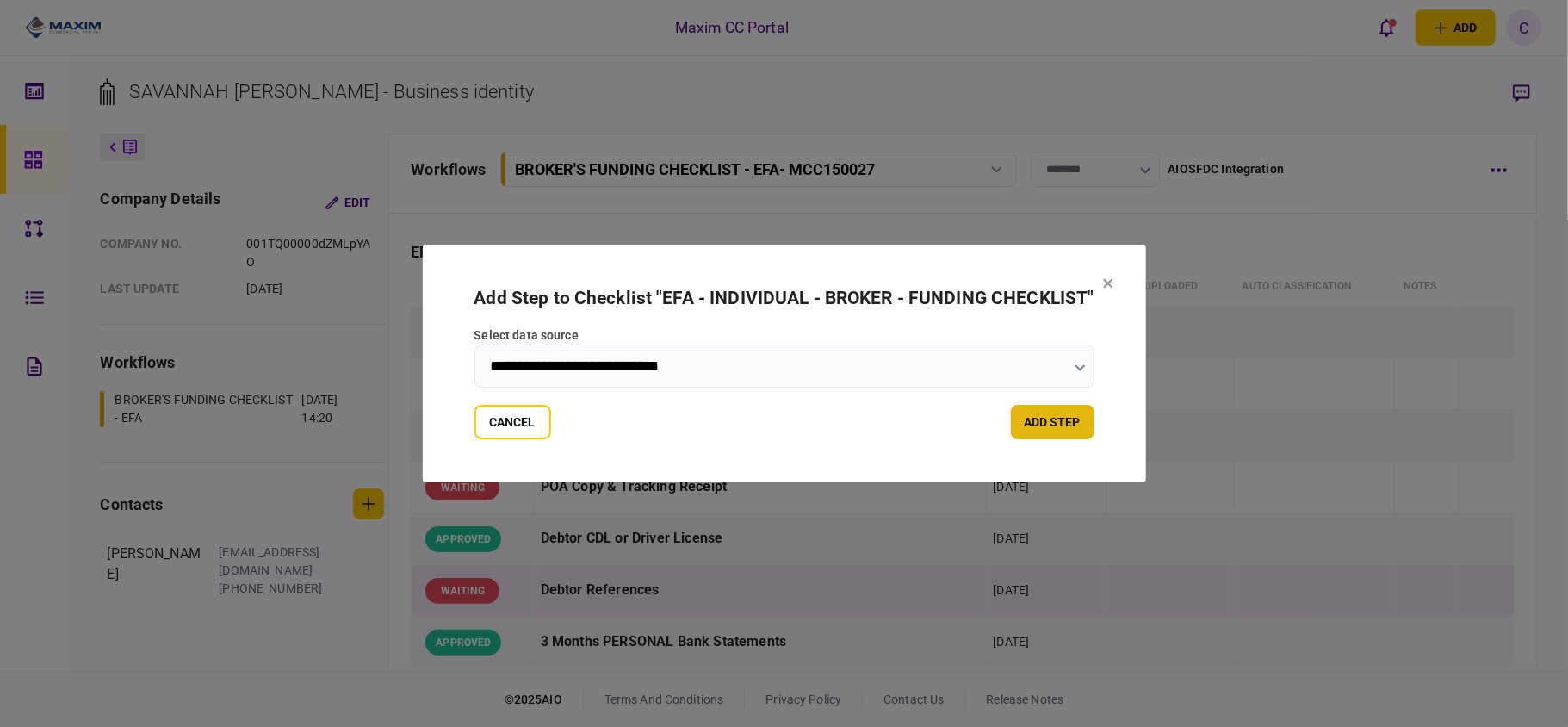
click at [1077, 418] on button "add step" at bounding box center [1052, 421] width 84 height 35
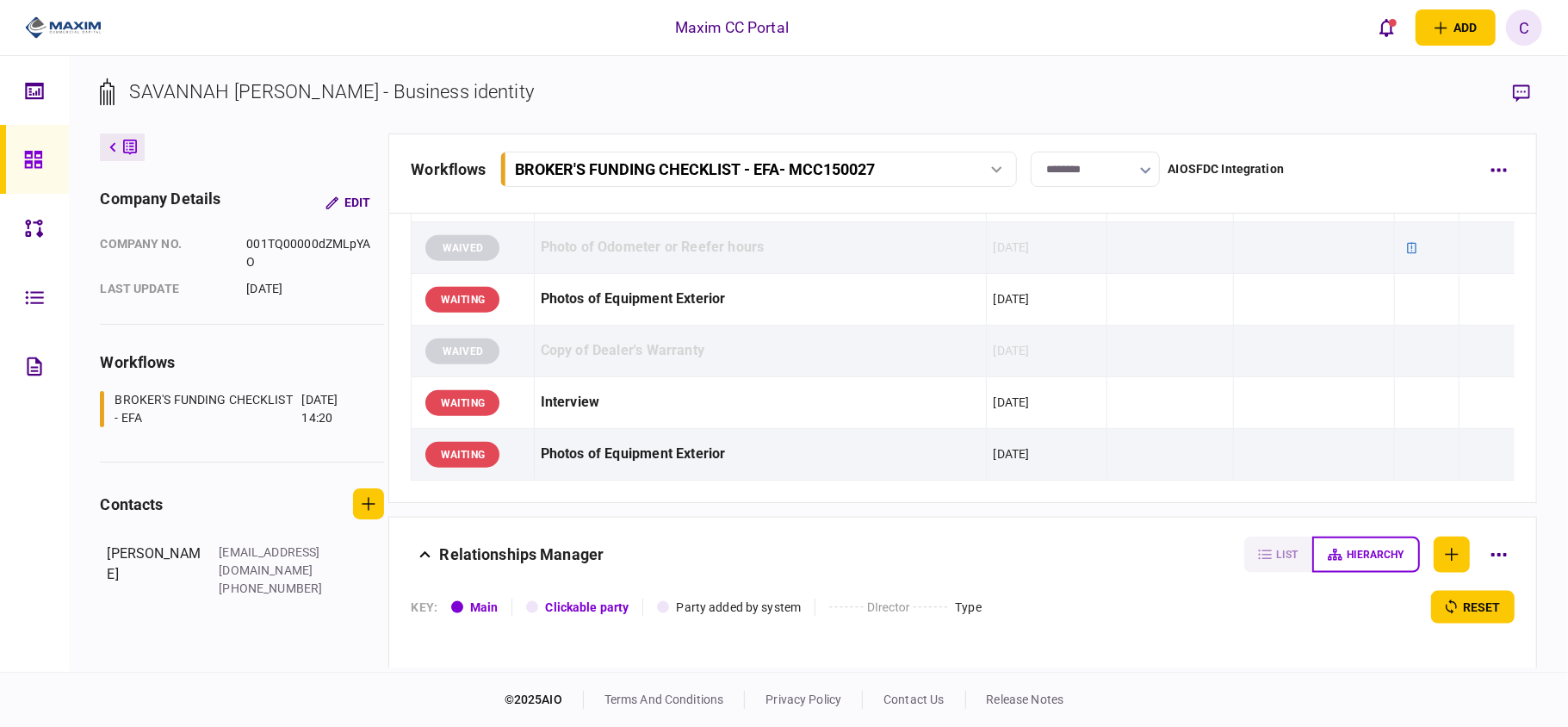
scroll to position [1377, 0]
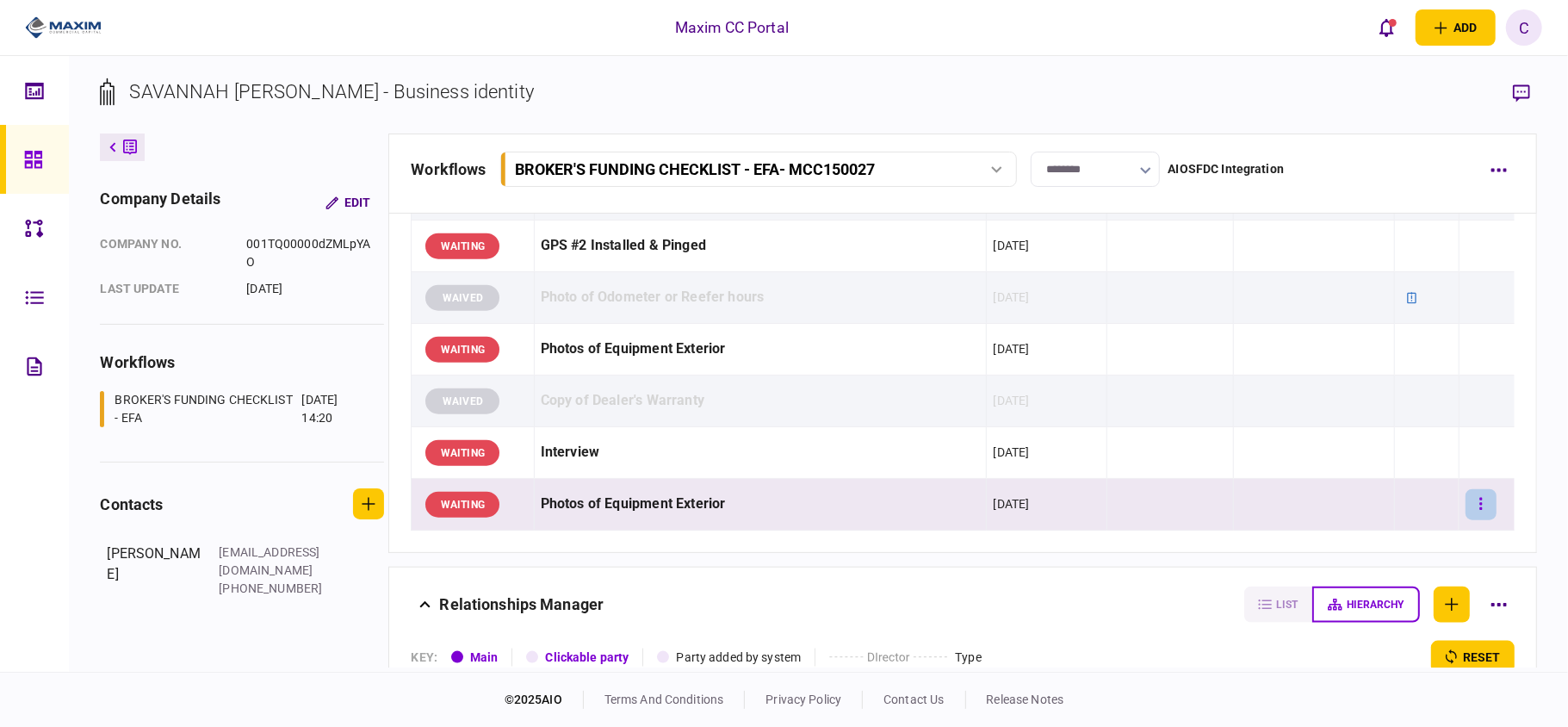
click at [1465, 511] on button "button" at bounding box center [1480, 504] width 31 height 31
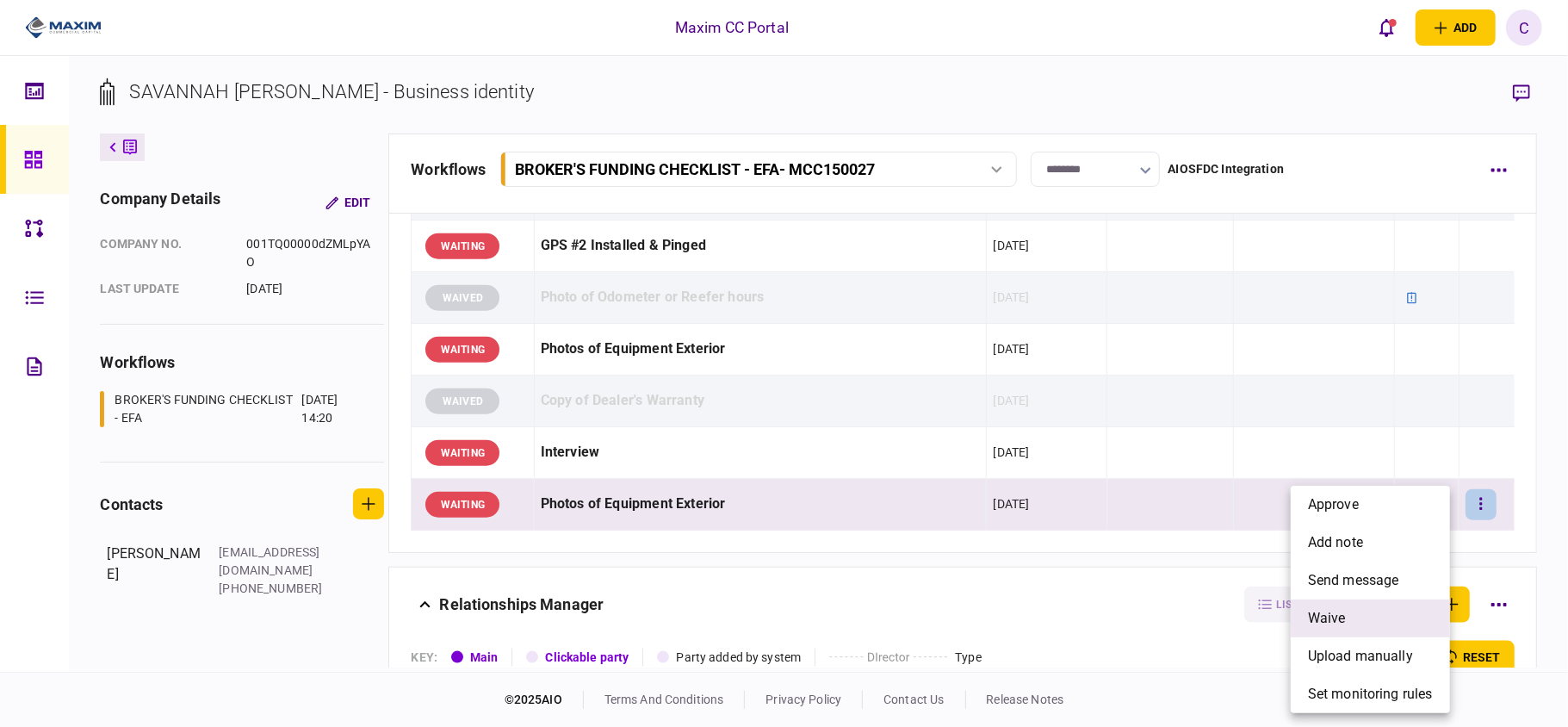
click at [1334, 604] on li "waive" at bounding box center [1370, 618] width 159 height 37
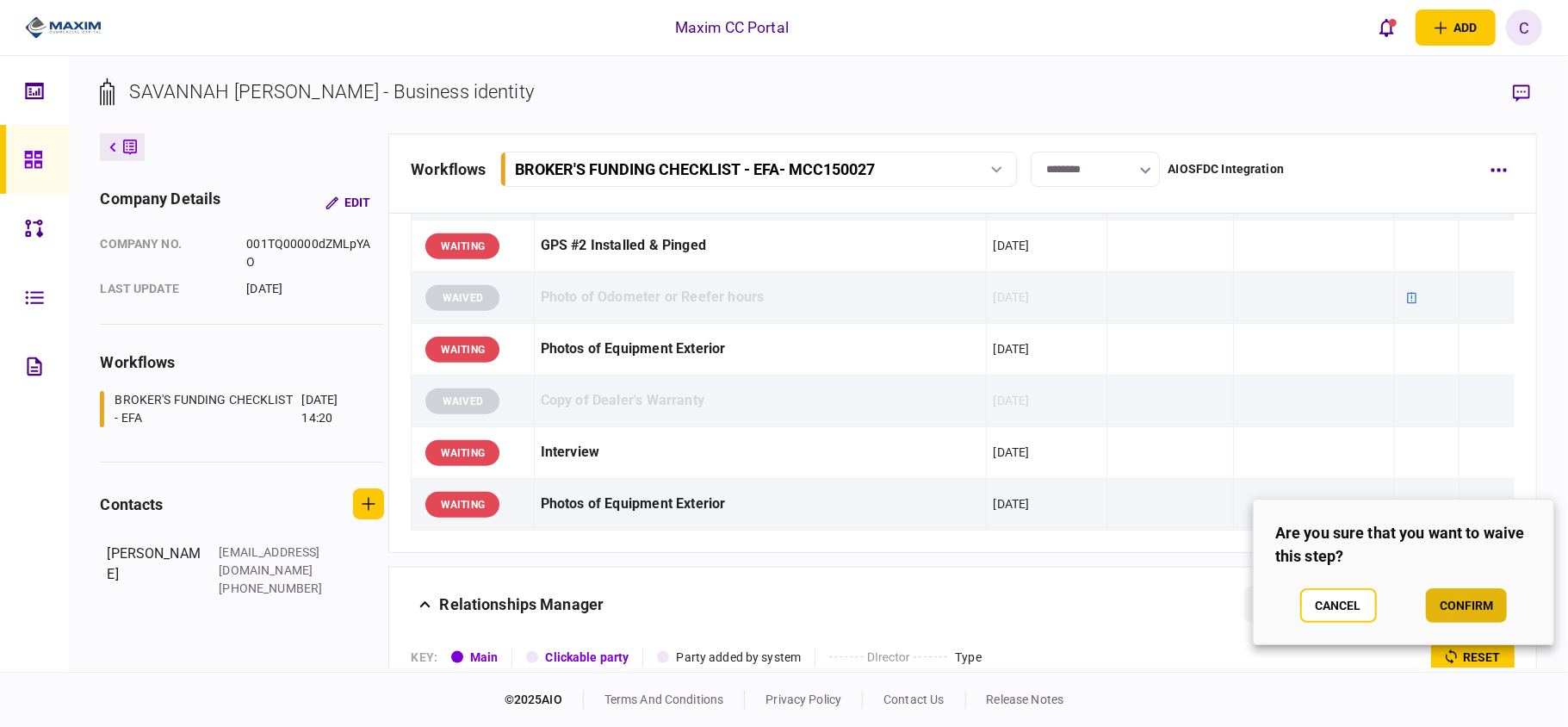
click at [1449, 608] on button "confirm" at bounding box center [1466, 605] width 81 height 35
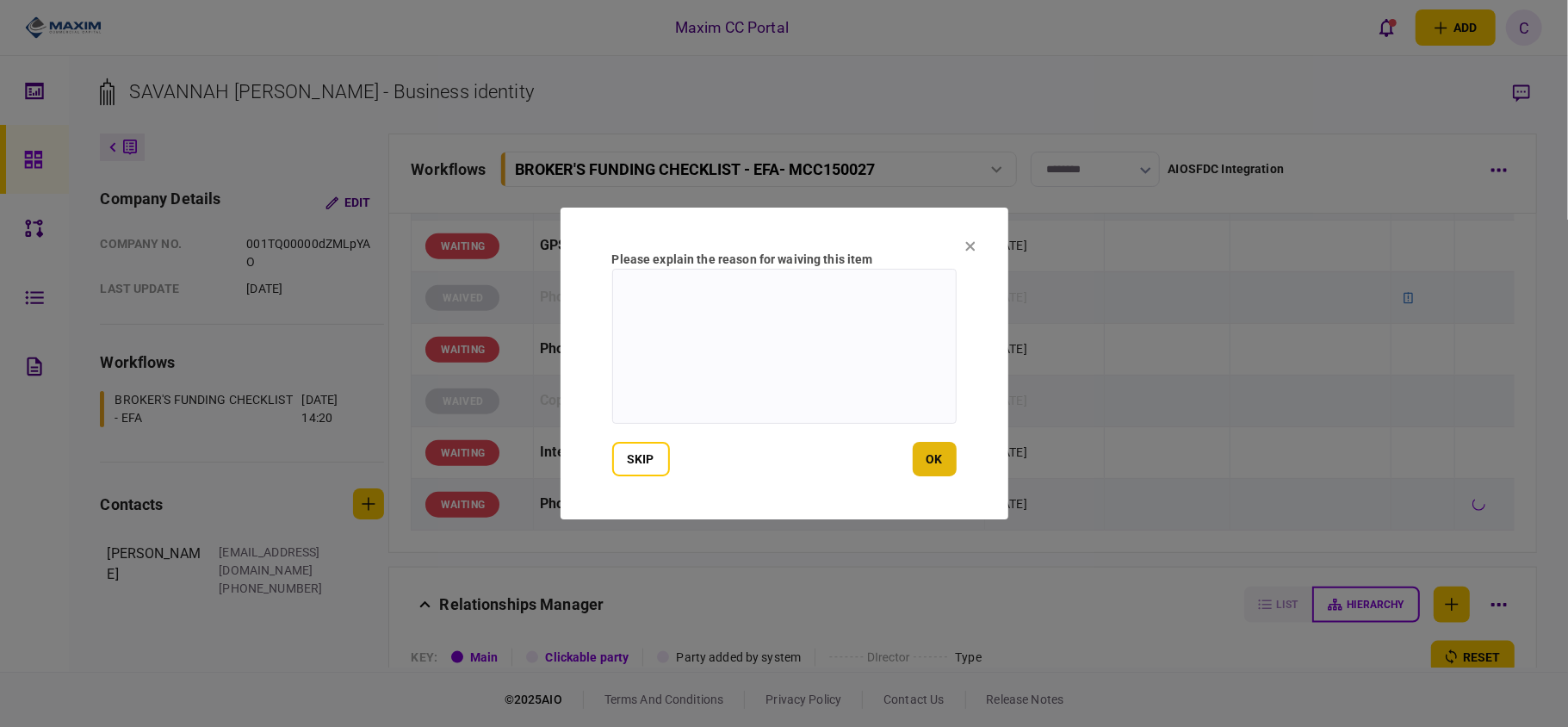
click at [947, 453] on button "ok" at bounding box center [934, 459] width 44 height 35
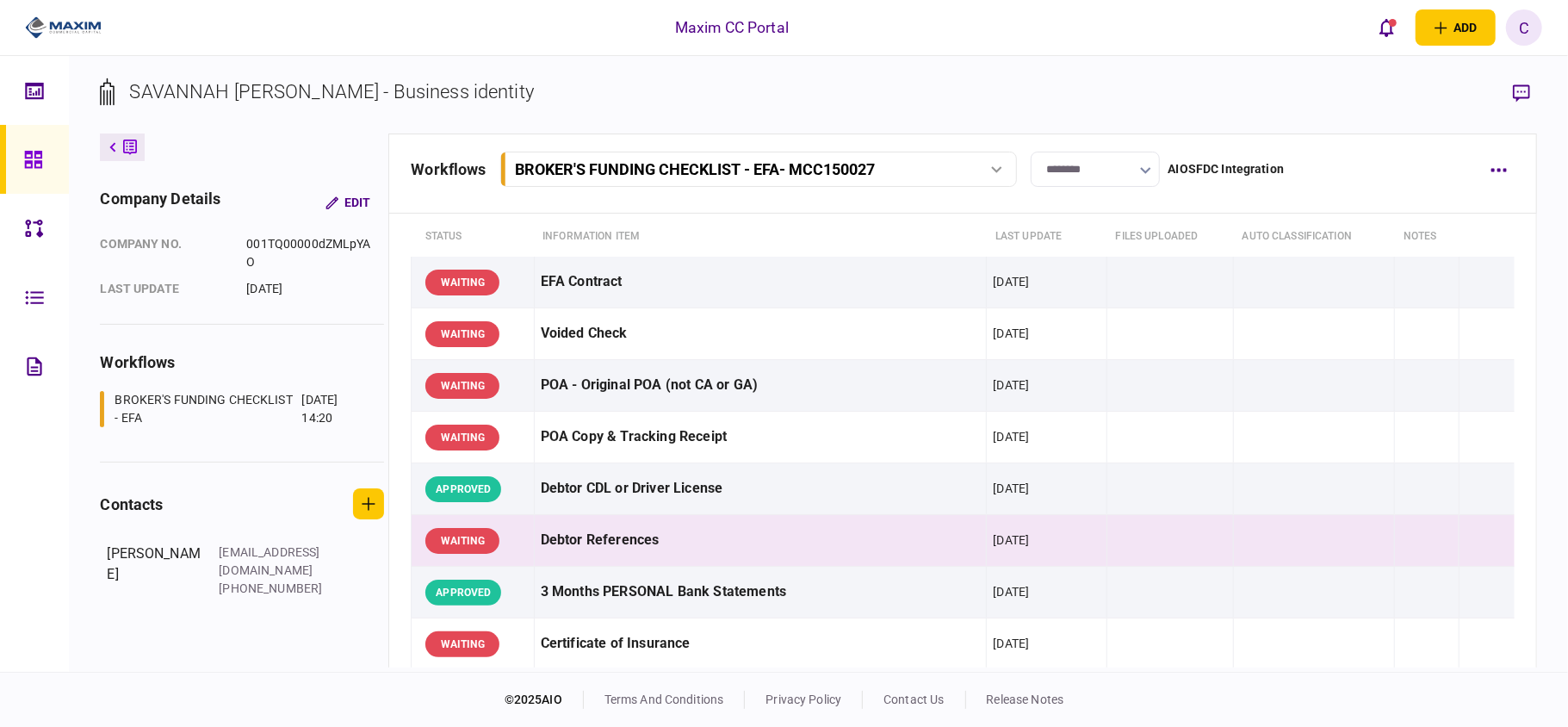
scroll to position [0, 0]
